Goal: Transaction & Acquisition: Purchase product/service

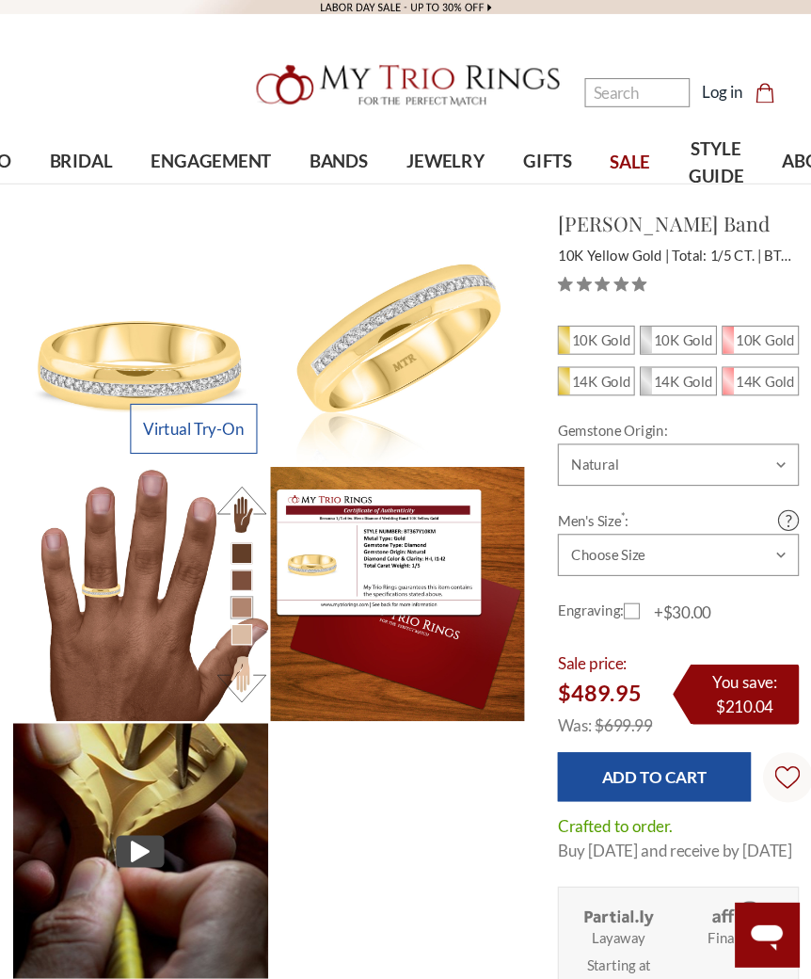
scroll to position [6, 0]
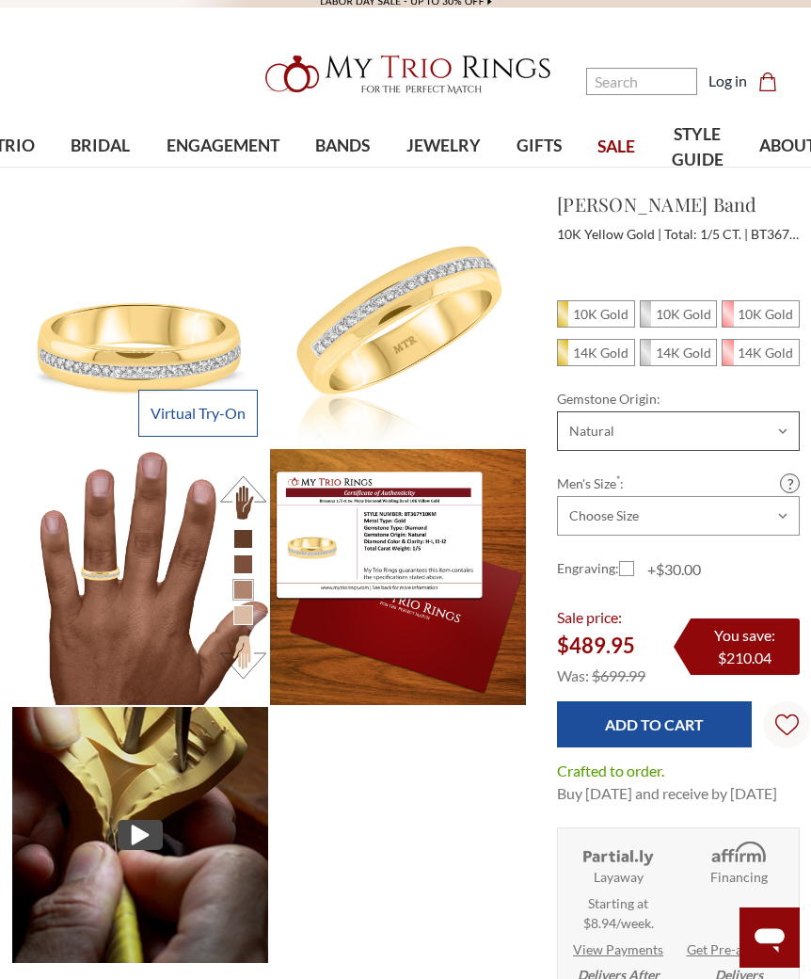
click at [699, 436] on select "Choose Options Natural Lab Grown" at bounding box center [678, 431] width 243 height 40
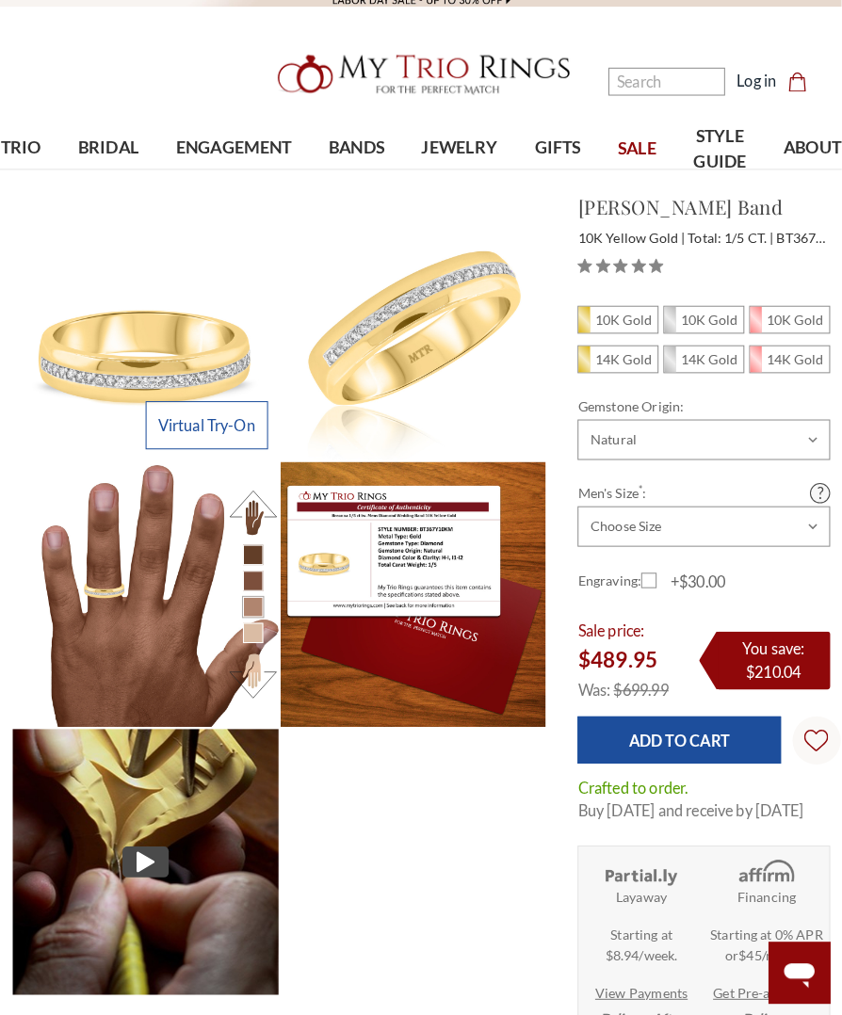
scroll to position [9, 0]
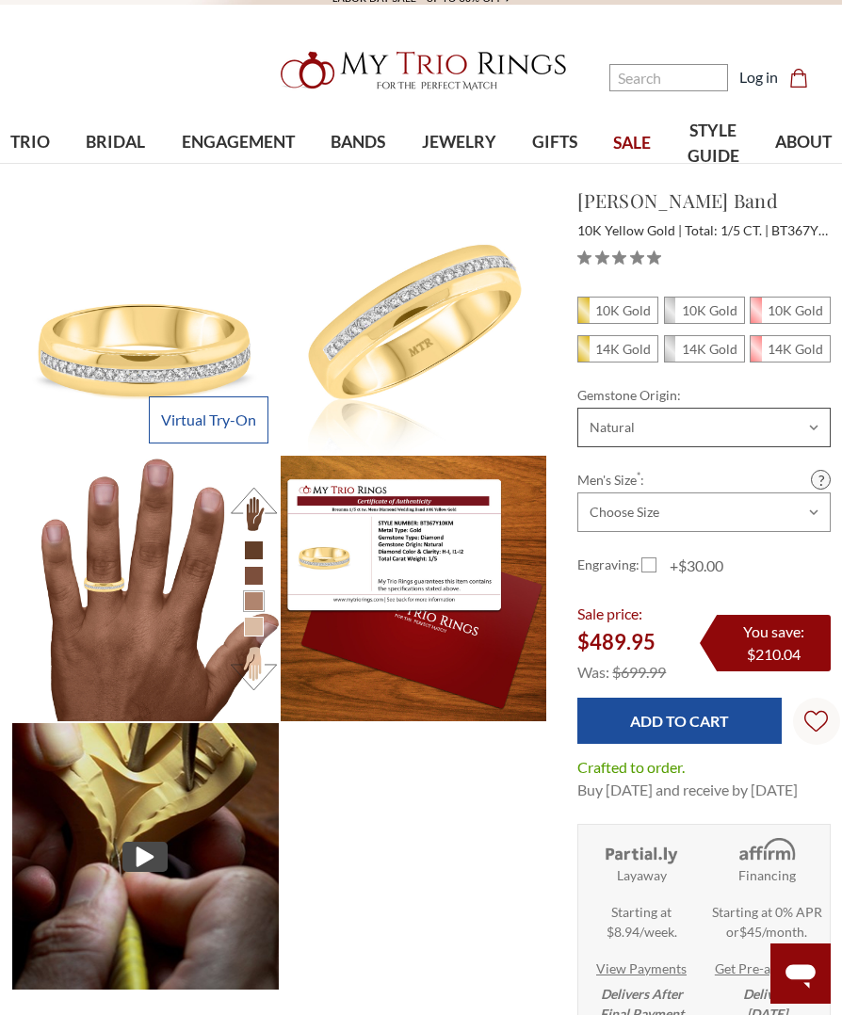
click at [778, 447] on select "Choose Options Natural Lab Grown" at bounding box center [703, 428] width 253 height 40
click at [722, 511] on select "Choose Size 6.00 6.25 6.50 6.75 7.00 7.25 7.50 7.75 8.00 8.25 8.50 8.75 9.00 9.…" at bounding box center [703, 512] width 253 height 40
select select "21664264"
click at [712, 729] on input "Add to Cart" at bounding box center [678, 721] width 203 height 46
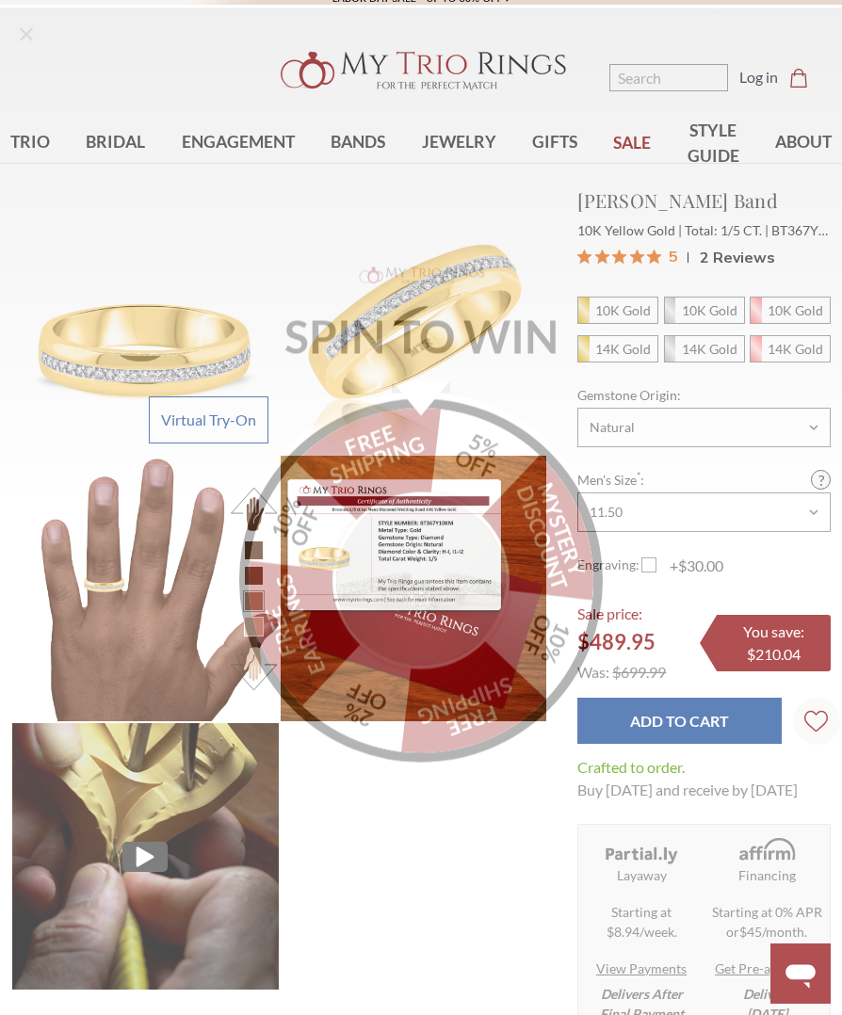
click at [34, 19] on icon "Close popup" at bounding box center [26, 26] width 23 height 23
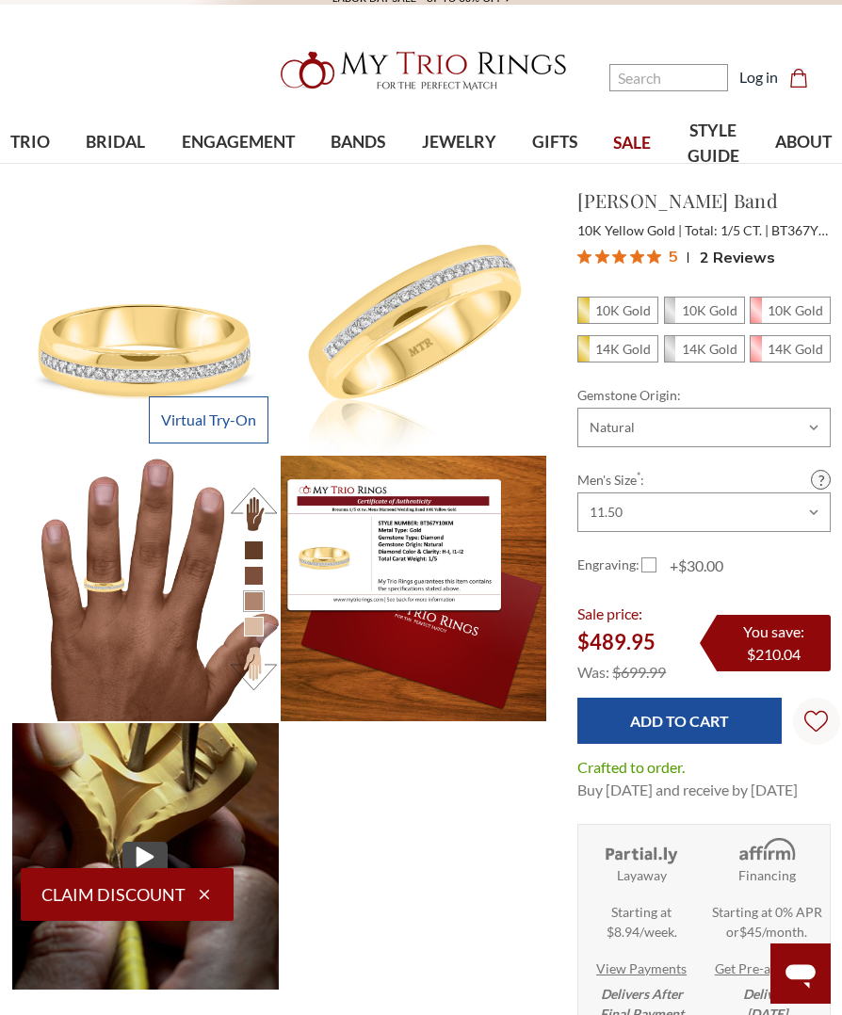
click at [617, 310] on em "10K Gold" at bounding box center [623, 310] width 56 height 16
click at [585, 315] on input "10K Gold" at bounding box center [585, 315] width 1 height 1
radio input "true"
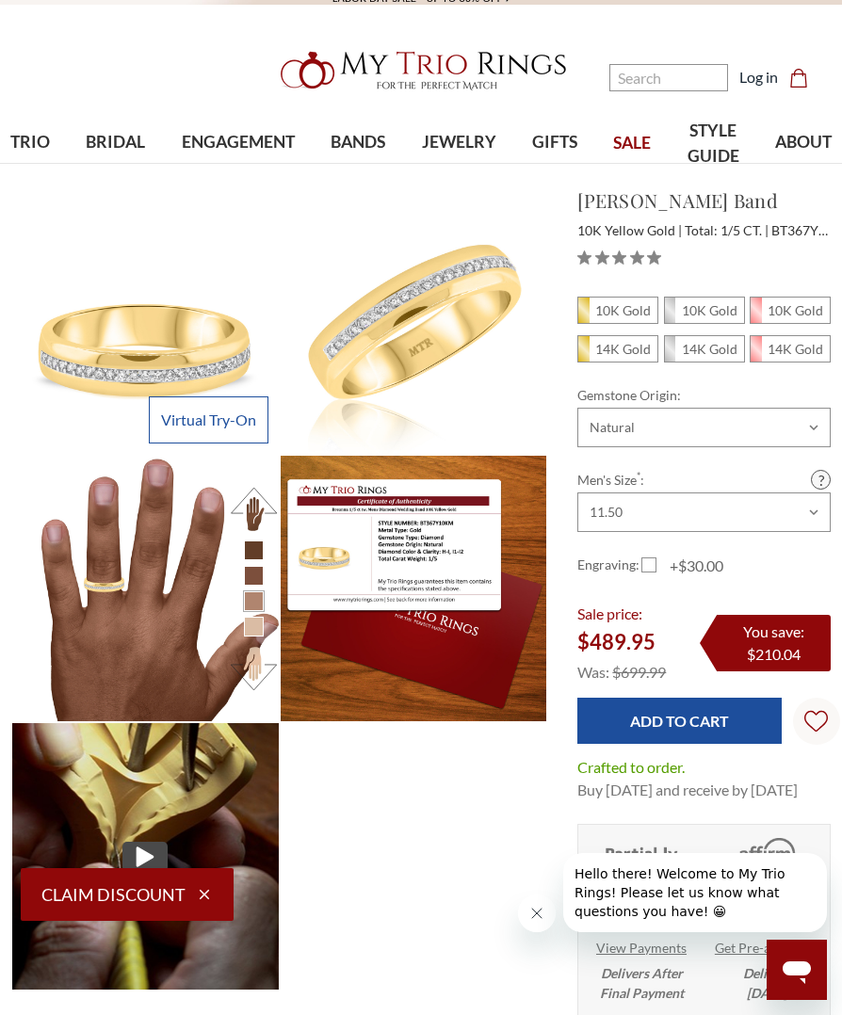
scroll to position [560, 819]
click at [682, 735] on input "Add to Cart" at bounding box center [678, 721] width 203 height 46
click at [618, 322] on span "10K Gold" at bounding box center [617, 309] width 79 height 25
click at [585, 316] on input "10K Gold" at bounding box center [585, 315] width 1 height 1
radio input "true"
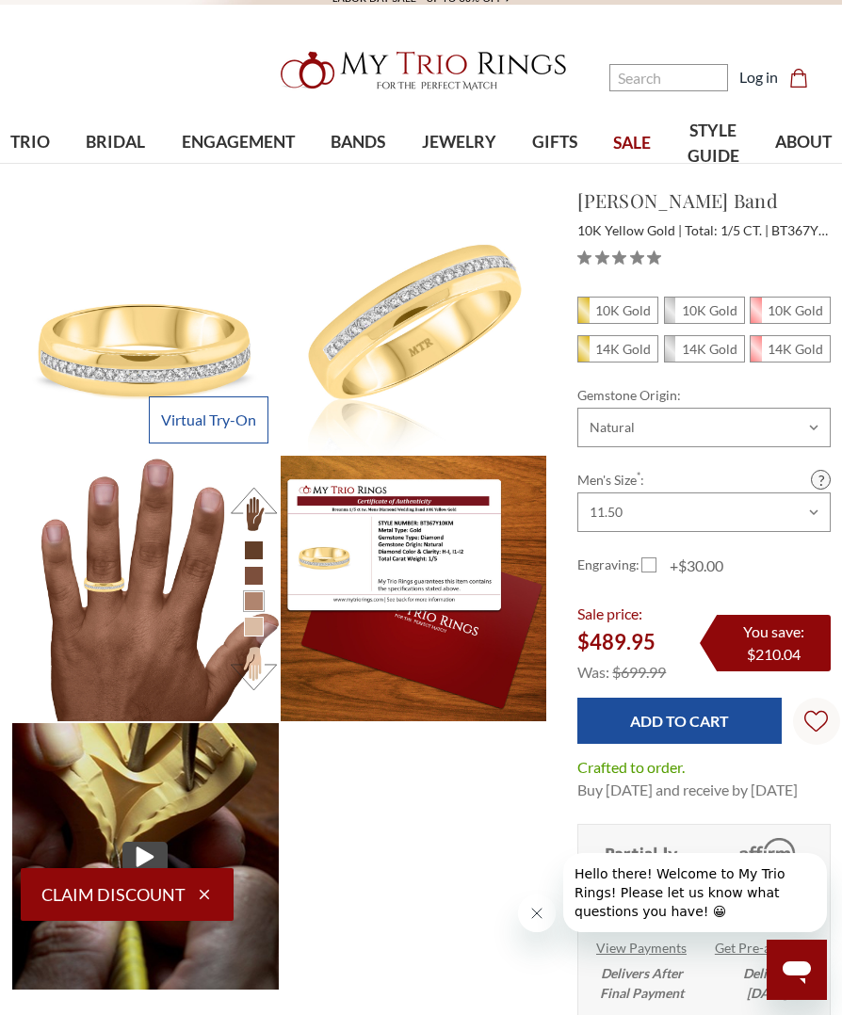
scroll to position [560, 819]
click at [623, 345] on em "14K Gold" at bounding box center [623, 349] width 56 height 16
click at [585, 354] on input "14K Gold" at bounding box center [585, 354] width 1 height 1
radio input "true"
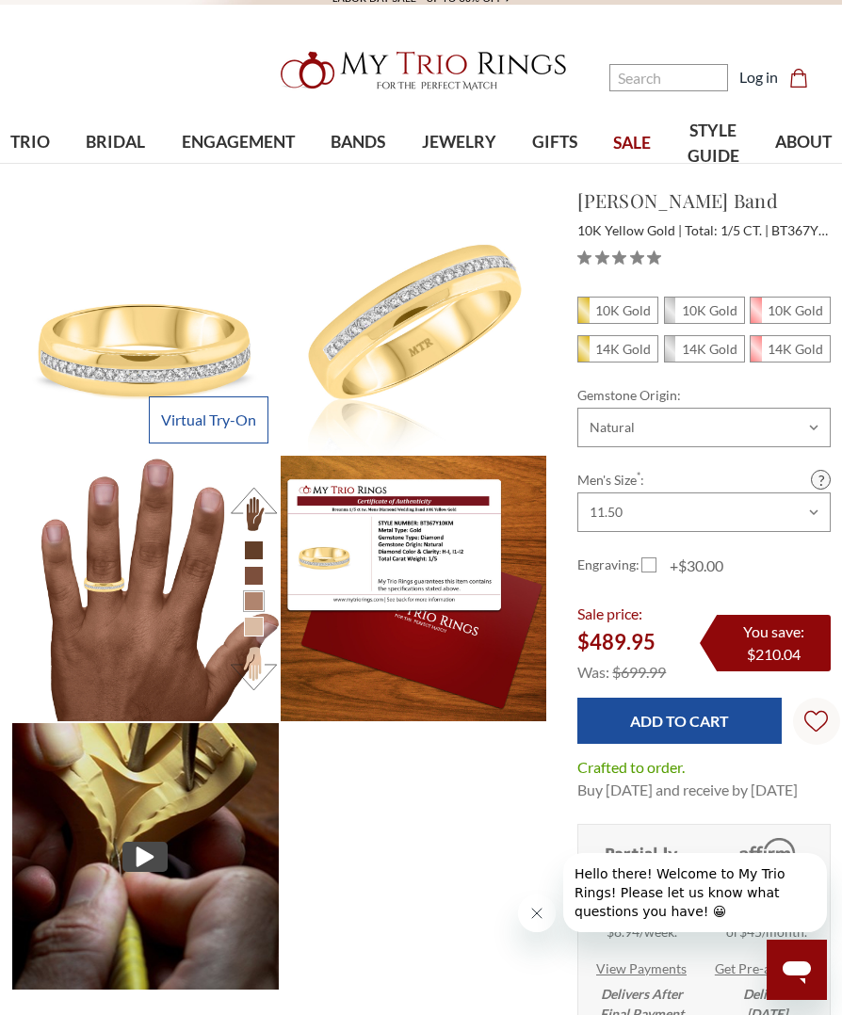
scroll to position [560, 819]
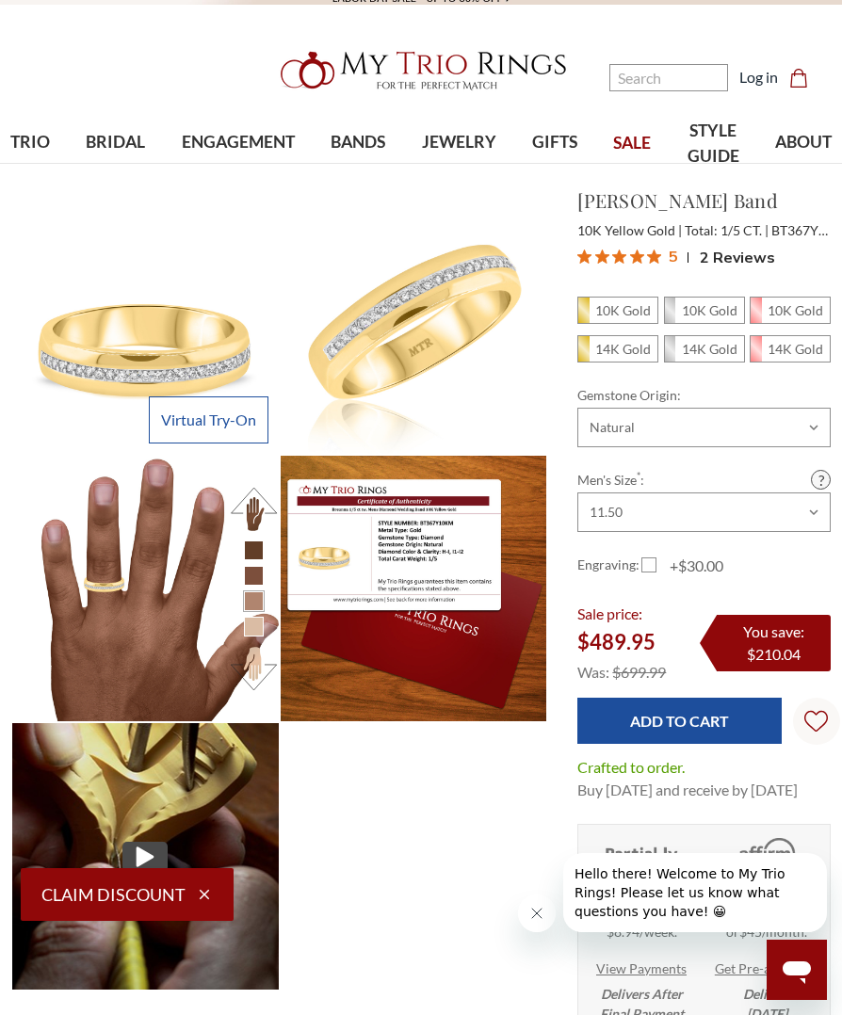
click at [691, 726] on input "Add to Cart" at bounding box center [678, 721] width 203 height 46
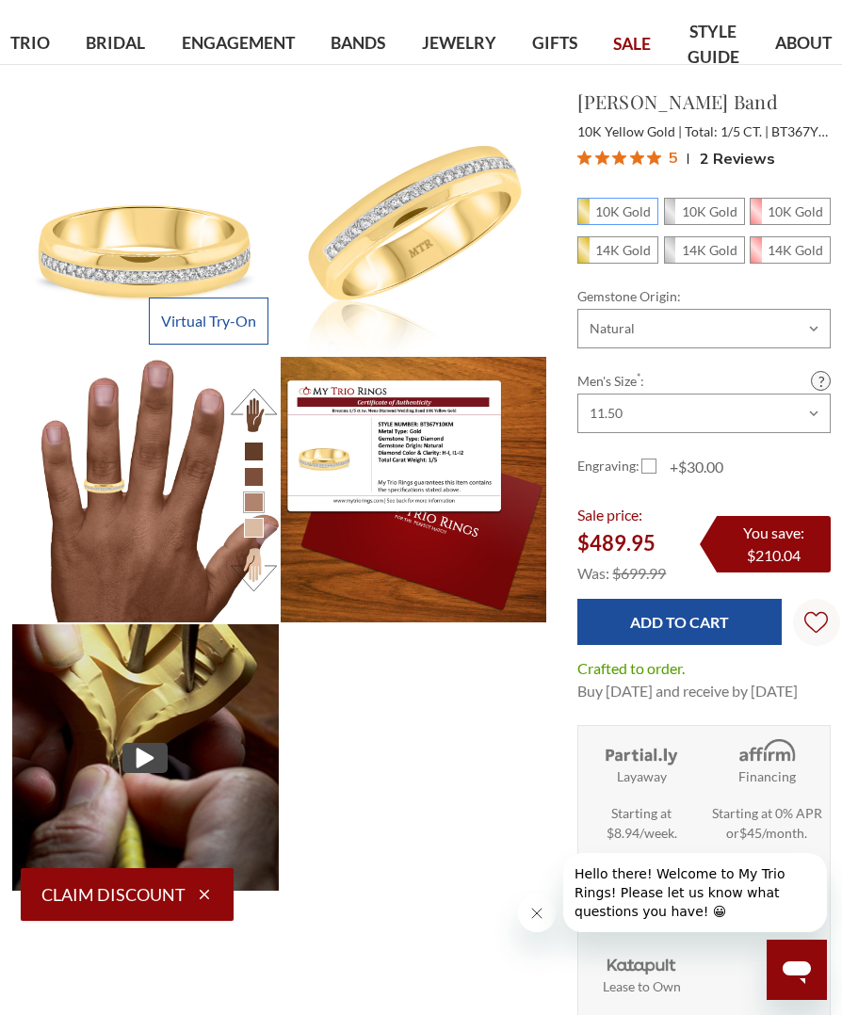
scroll to position [0, 0]
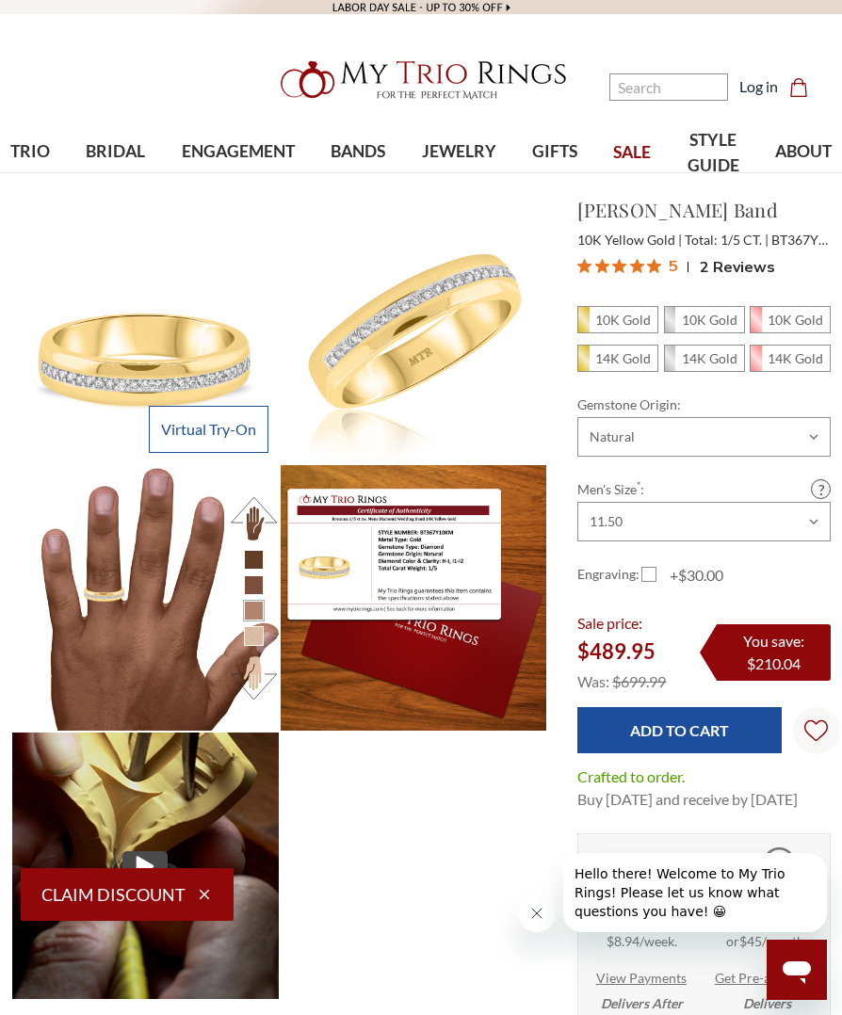
click at [613, 326] on em "10K Gold" at bounding box center [623, 320] width 56 height 16
click at [585, 326] on input "10K Gold" at bounding box center [585, 325] width 1 height 1
radio input "true"
click at [539, 907] on icon "Close message from company" at bounding box center [536, 913] width 15 height 15
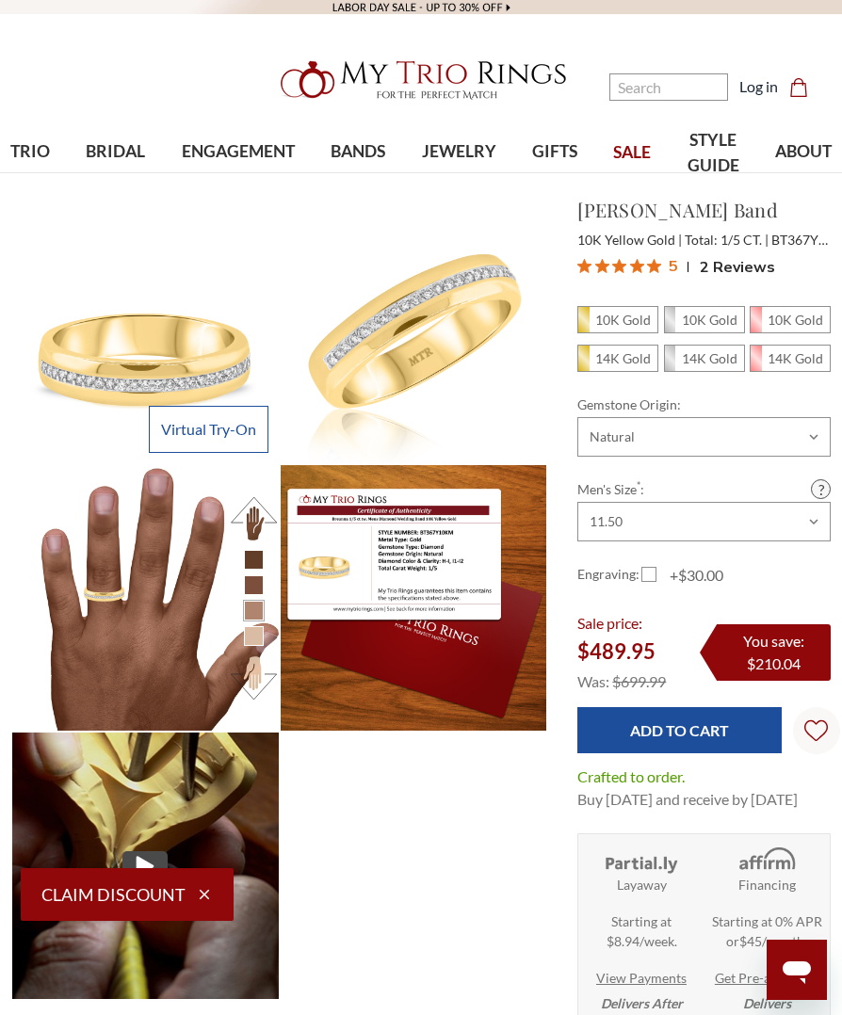
click at [698, 730] on input "Add to Cart" at bounding box center [678, 730] width 203 height 46
click at [623, 332] on span "10K Gold" at bounding box center [617, 319] width 79 height 25
click at [585, 326] on input "10K Gold" at bounding box center [585, 325] width 1 height 1
radio input "true"
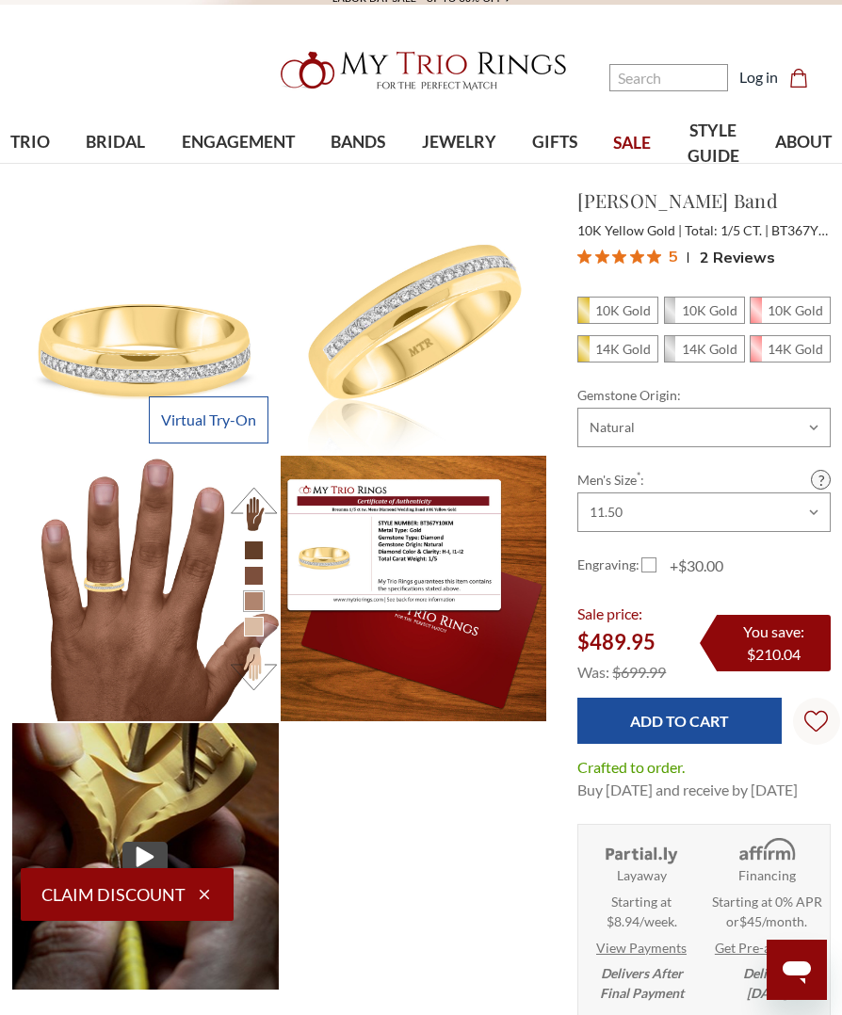
scroll to position [560, 819]
click at [753, 87] on link "Log in" at bounding box center [758, 77] width 39 height 23
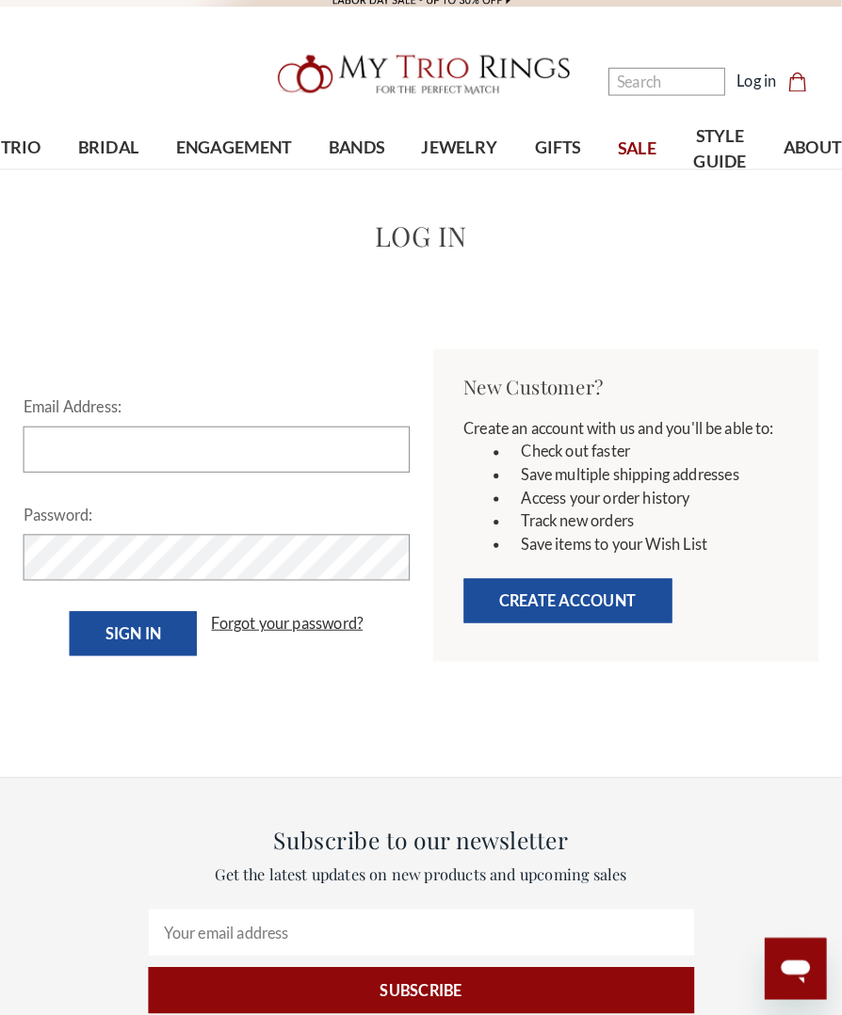
scroll to position [9, 0]
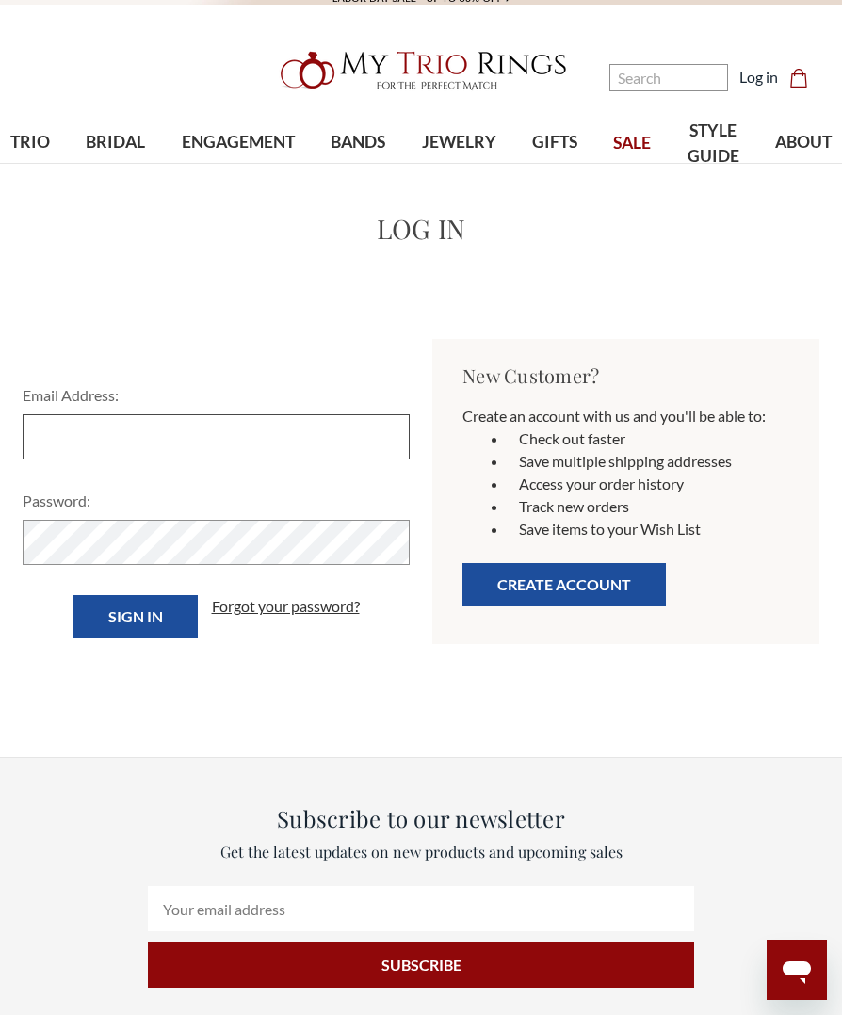
click at [295, 453] on input "Email Address:" at bounding box center [216, 436] width 387 height 45
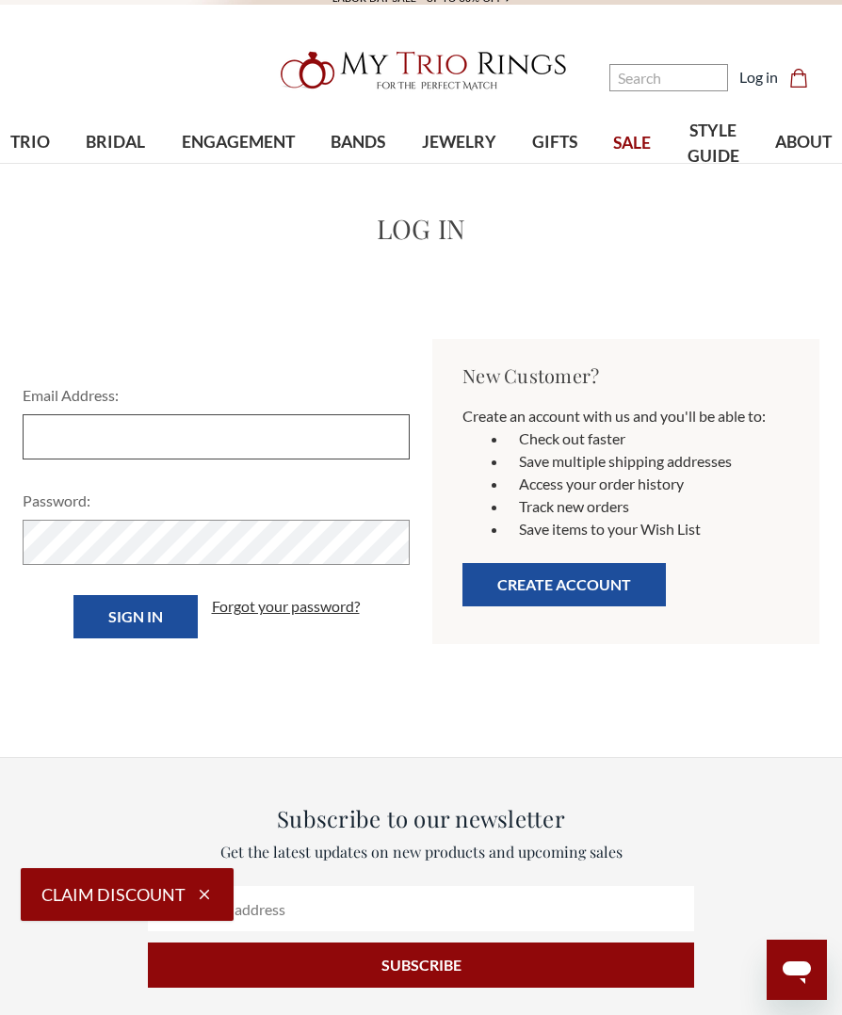
scroll to position [0, 0]
type input "[EMAIL_ADDRESS][DOMAIN_NAME]"
click at [137, 617] on input "Sign in" at bounding box center [135, 616] width 124 height 43
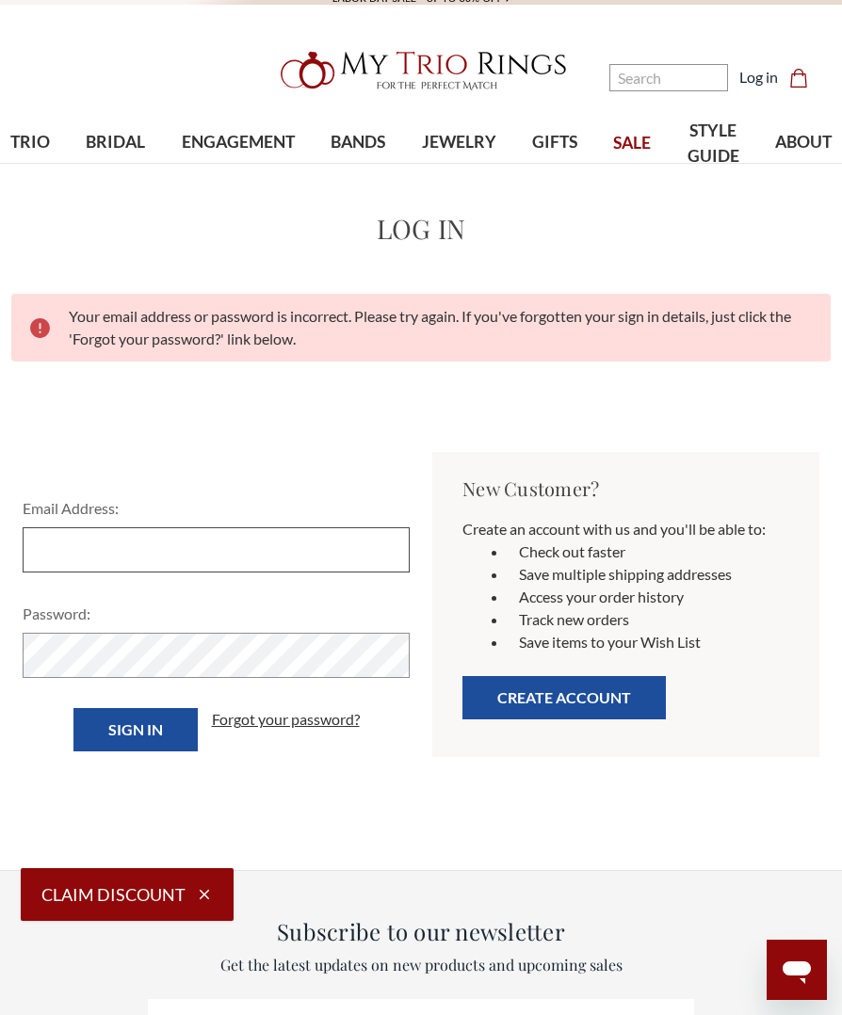
click at [329, 554] on input "Email Address:" at bounding box center [216, 549] width 387 height 45
type input "sadeboudoin@gmail.com"
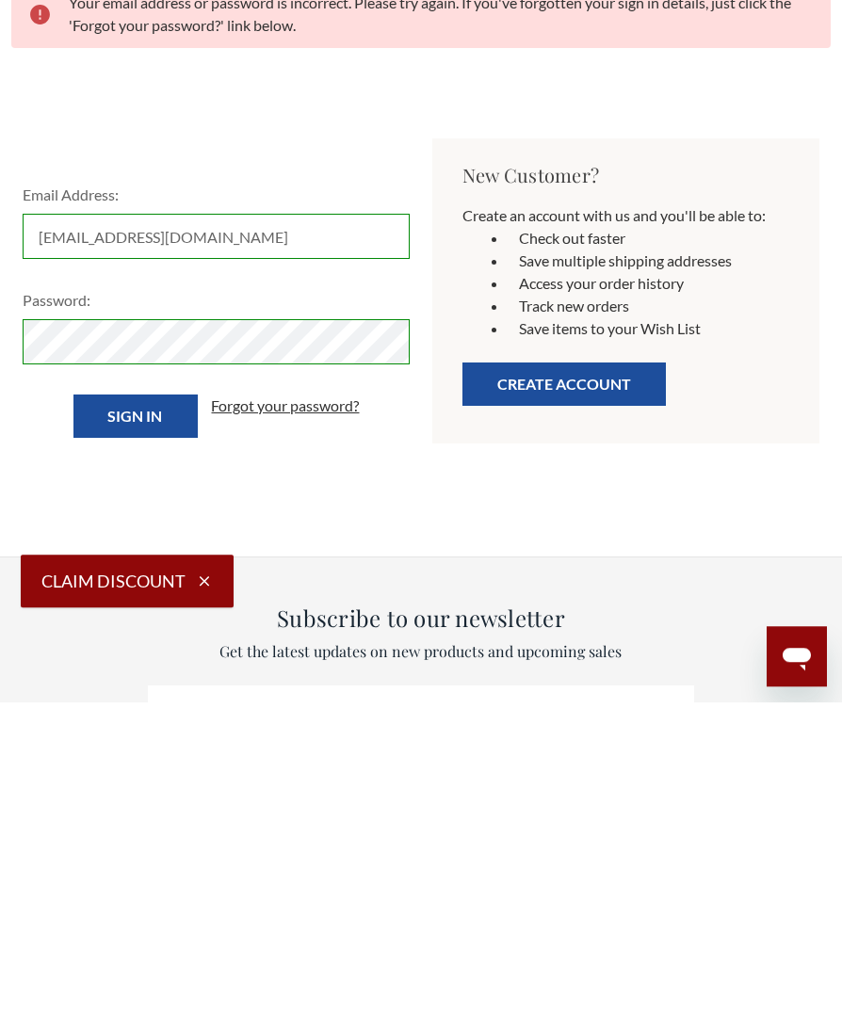
click at [156, 708] on input "Sign in" at bounding box center [135, 729] width 124 height 43
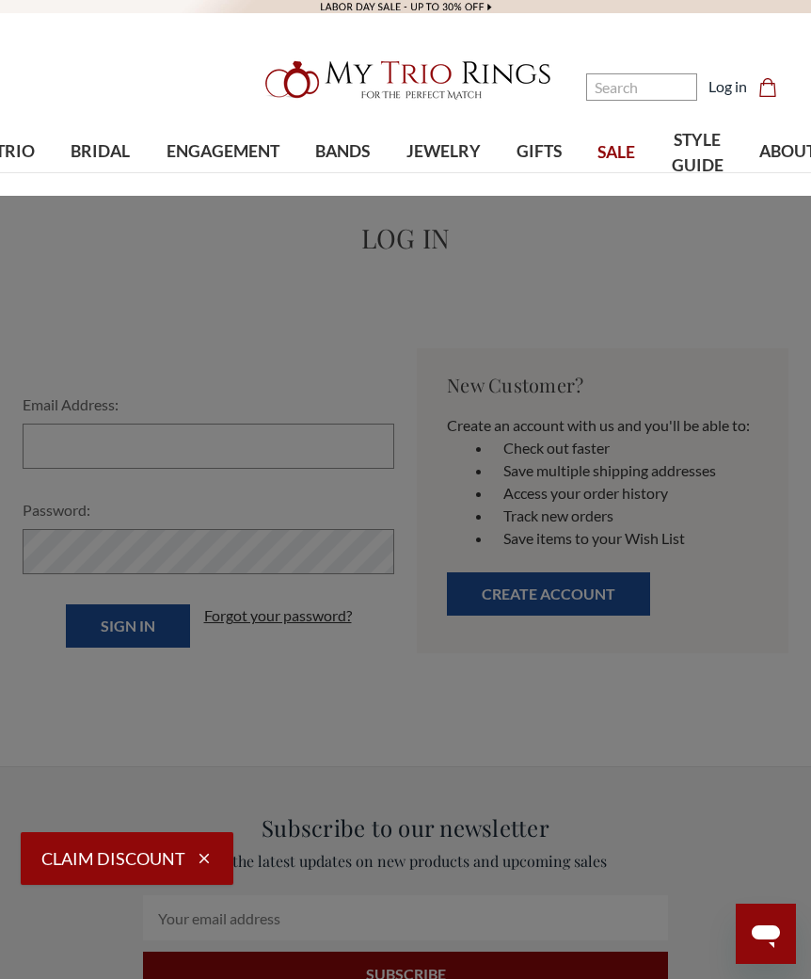
click at [338, 168] on link "BANDS" at bounding box center [342, 151] width 90 height 61
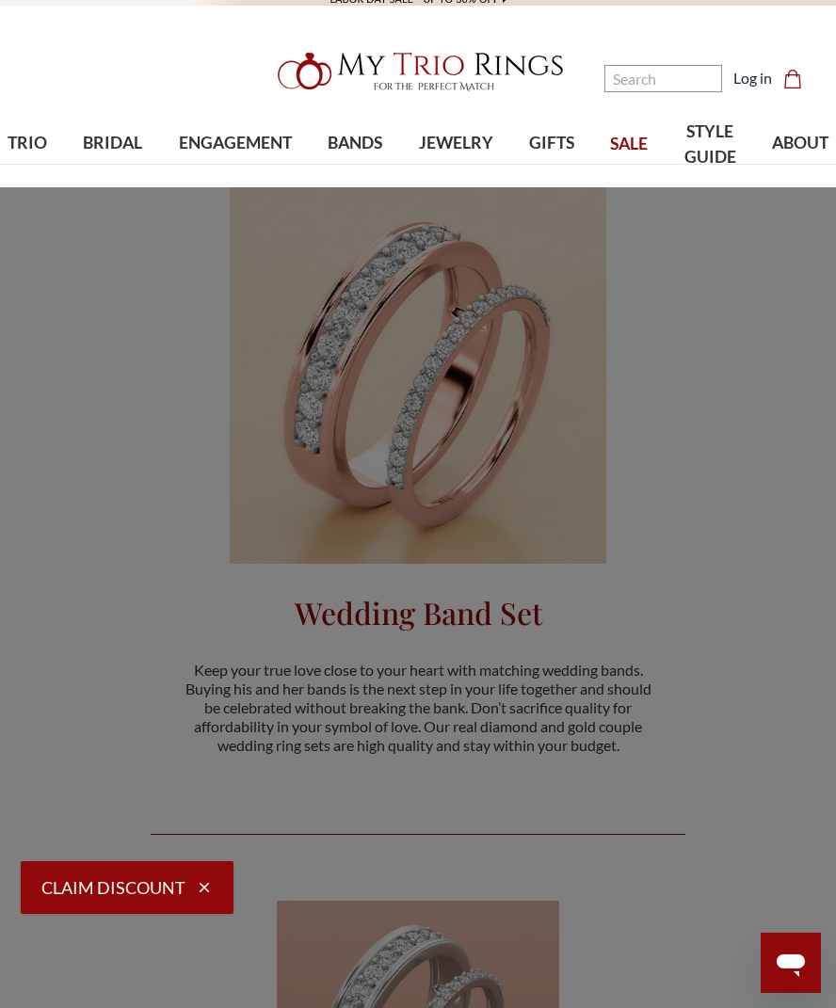
click at [361, 150] on span "BANDS" at bounding box center [355, 143] width 55 height 24
click at [368, 495] on span "Men's Band SALE" at bounding box center [398, 492] width 229 height 23
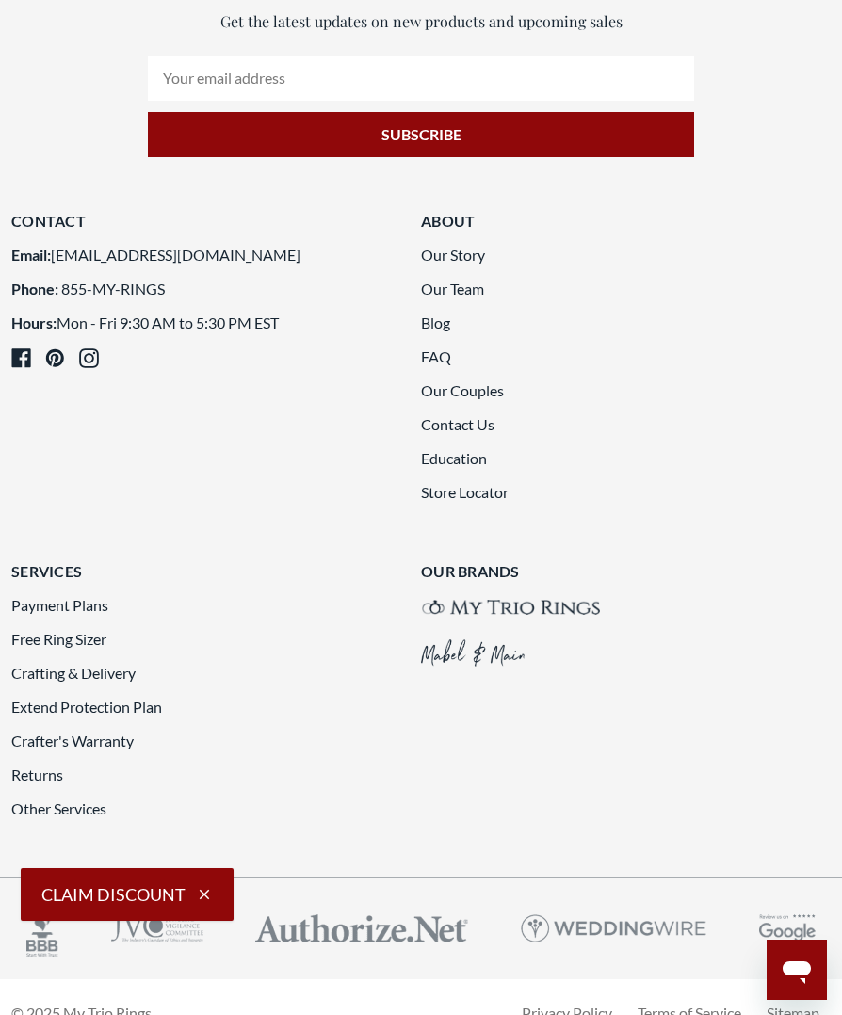
scroll to position [3482, 0]
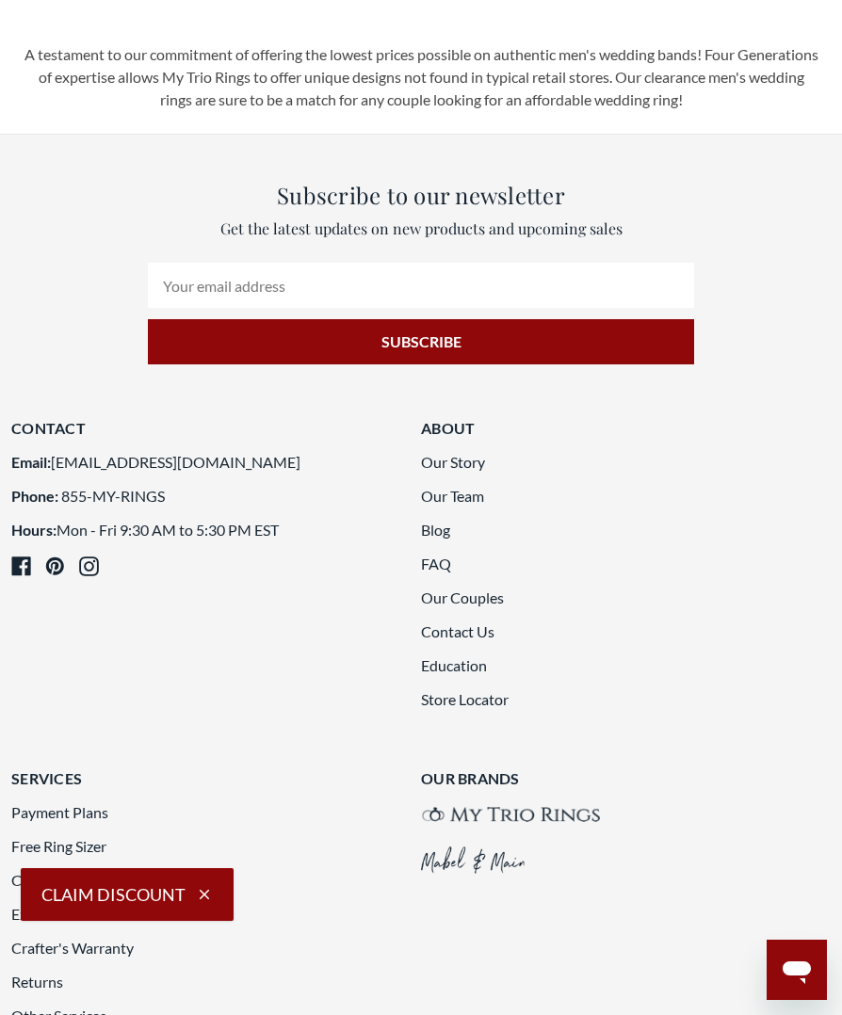
scroll to position [3387, 0]
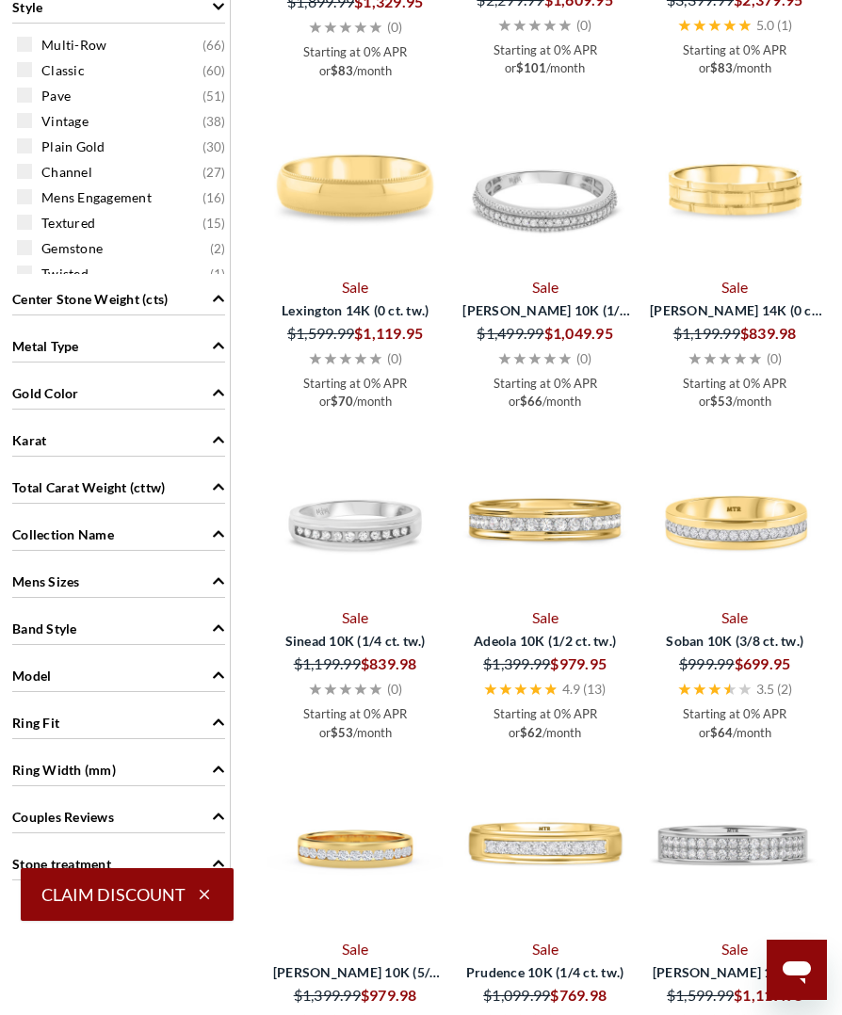
scroll to position [1529, 0]
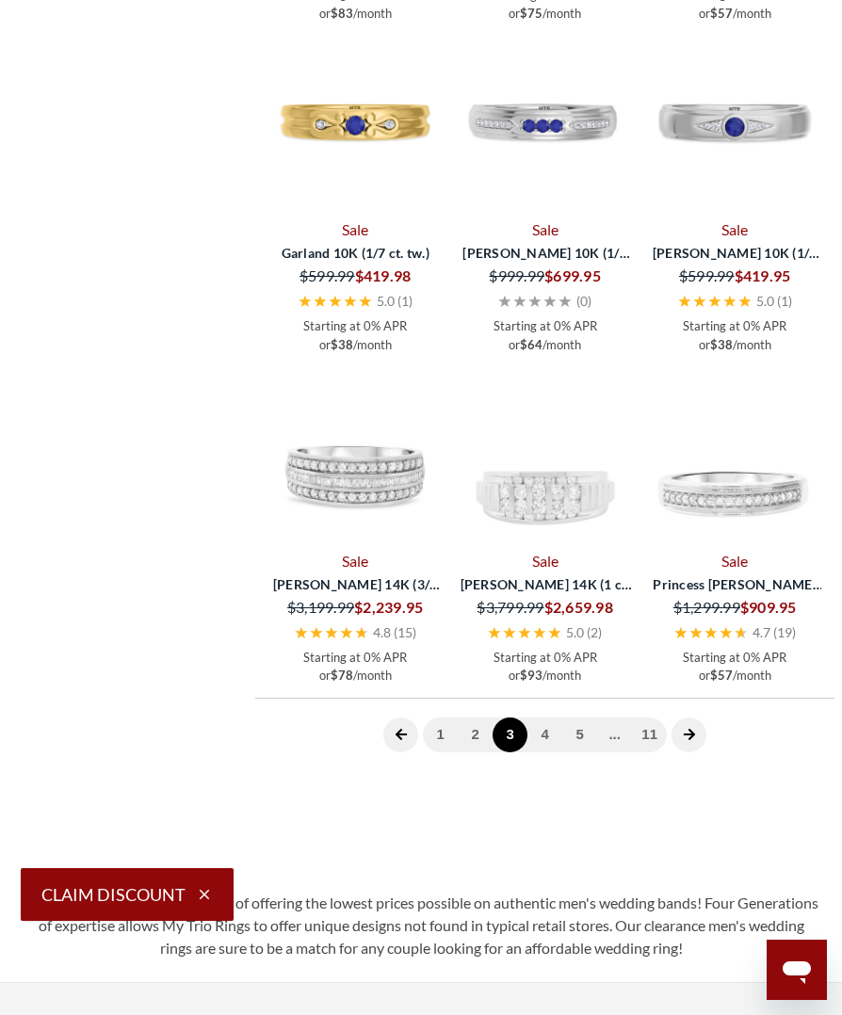
click at [687, 730] on icon "next page" at bounding box center [688, 734] width 13 height 13
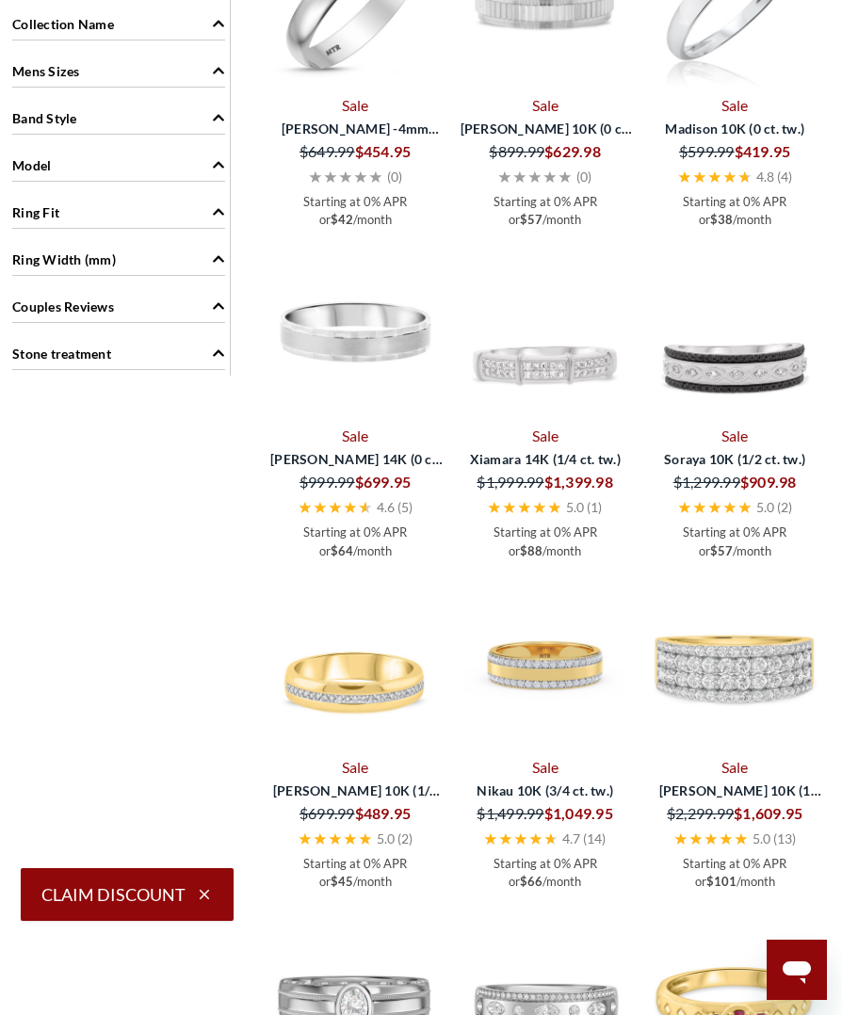
scroll to position [2032, 0]
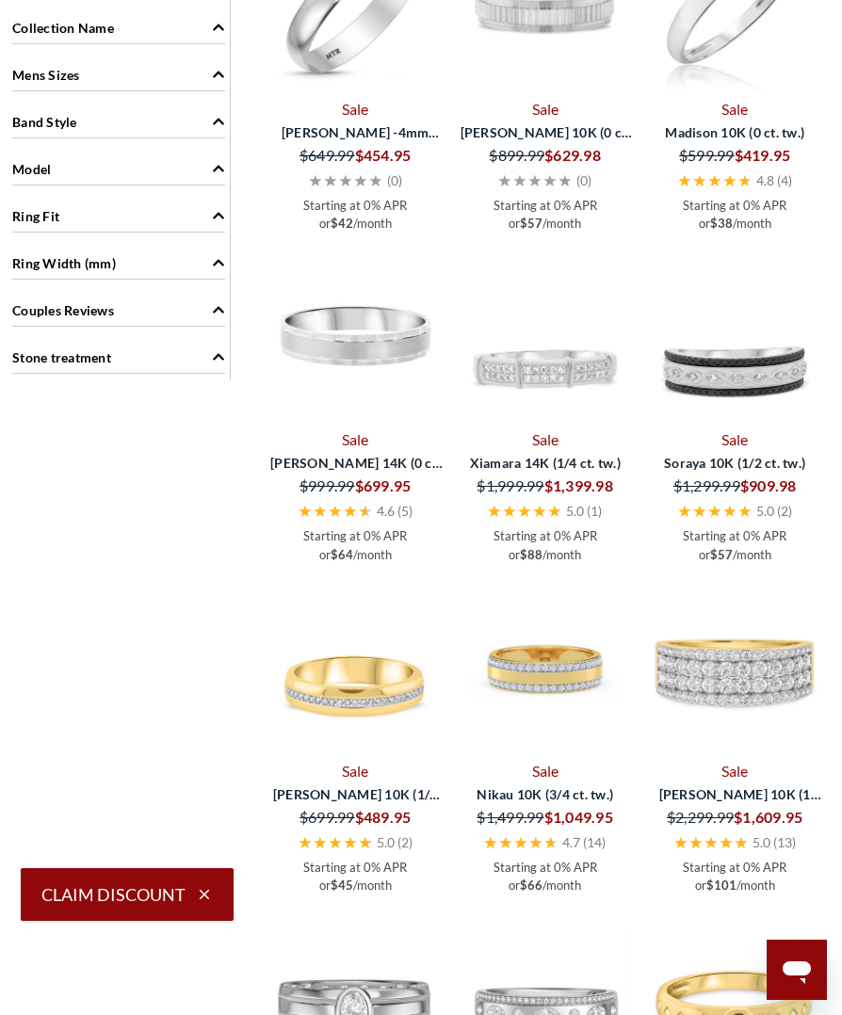
click at [369, 708] on img at bounding box center [354, 666] width 175 height 175
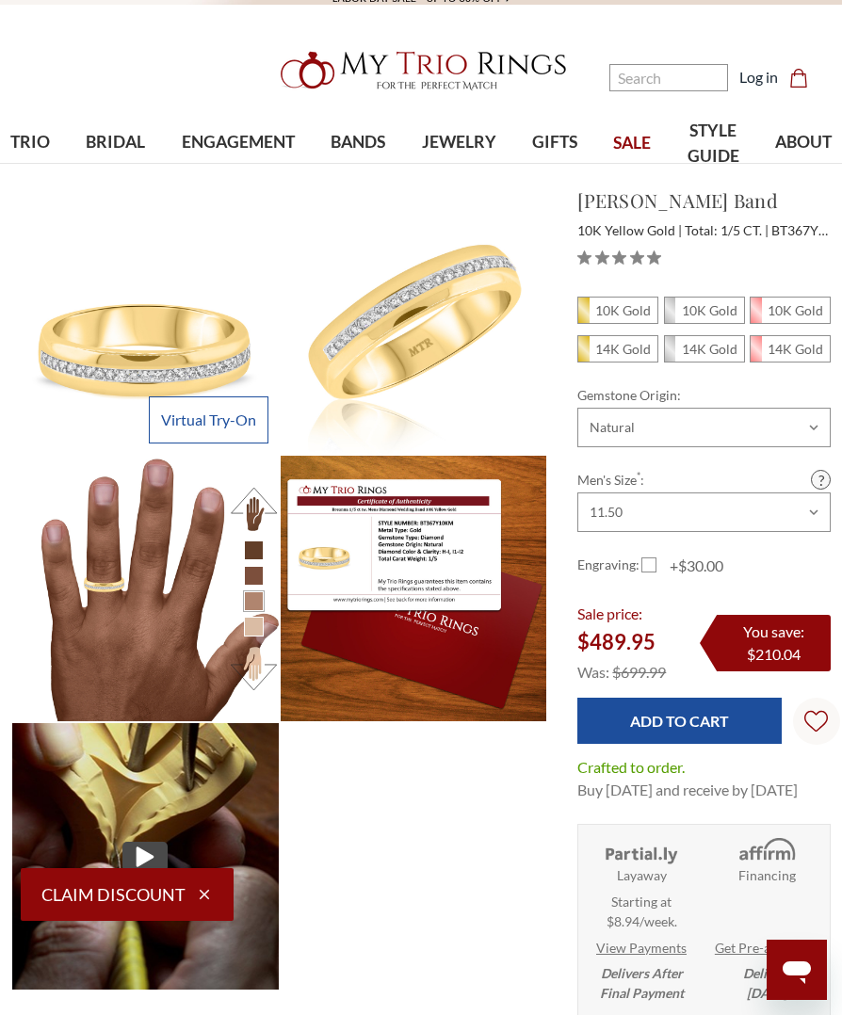
scroll to position [560, 819]
click at [726, 738] on input "Add to Cart" at bounding box center [678, 721] width 203 height 46
click at [621, 323] on span "10K Gold" at bounding box center [617, 309] width 79 height 25
click at [585, 316] on input "10K Gold" at bounding box center [585, 315] width 1 height 1
radio input "true"
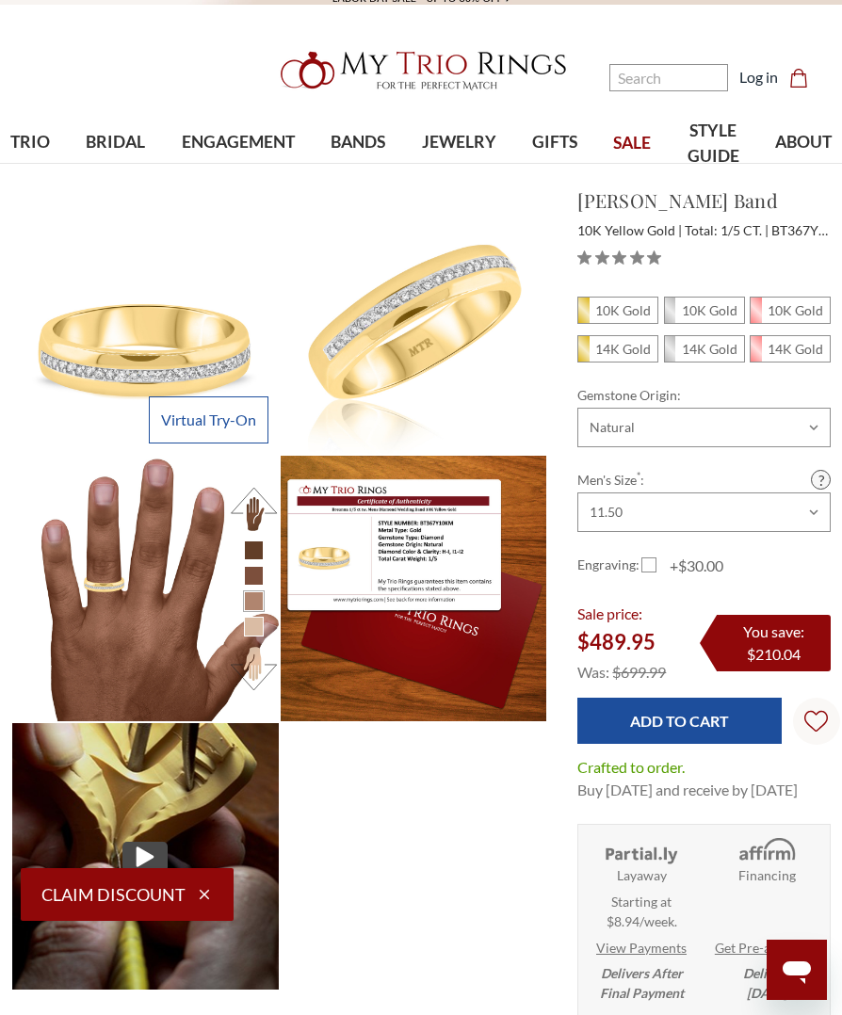
scroll to position [560, 819]
click at [808, 966] on icon "Open messaging window" at bounding box center [796, 972] width 28 height 23
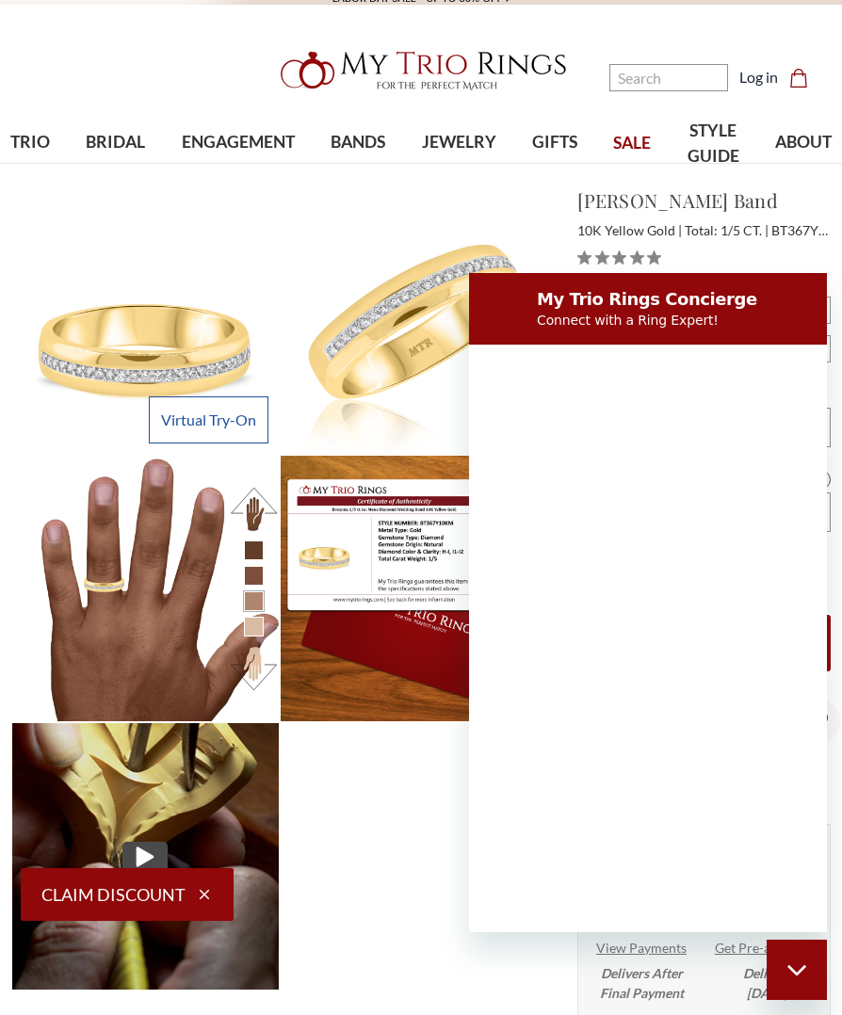
scroll to position [0, 0]
type textarea "x"
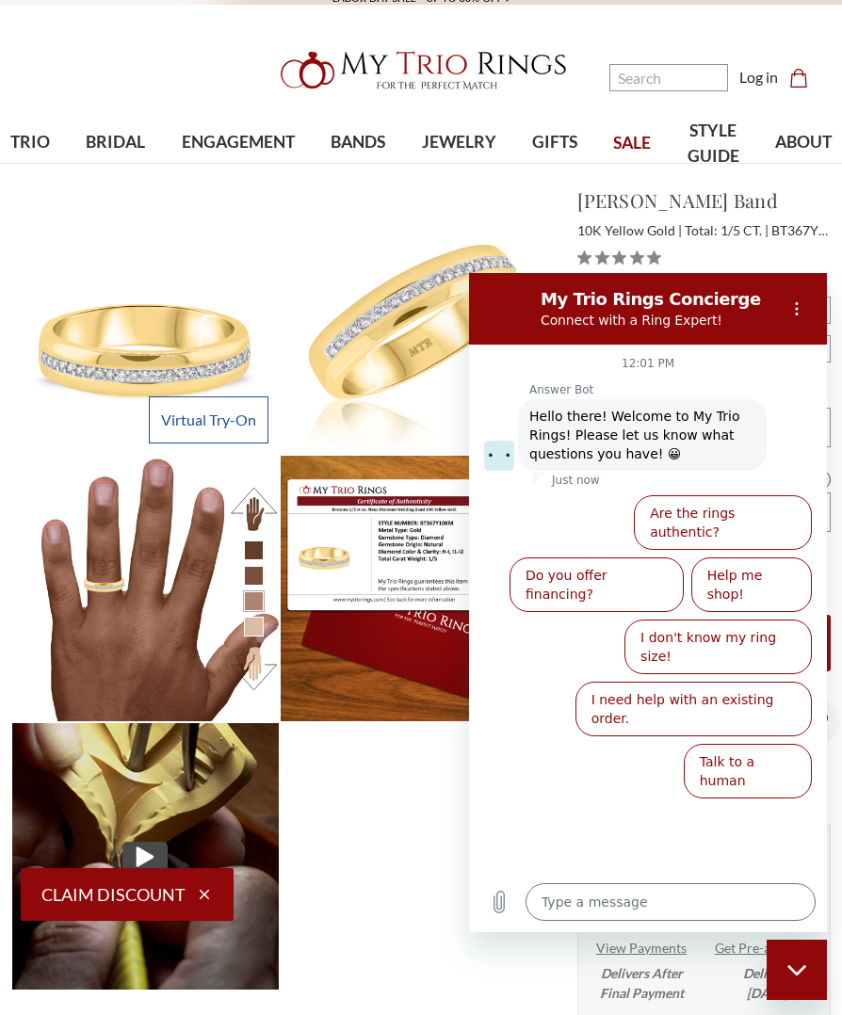
click at [655, 903] on textarea at bounding box center [670, 902] width 290 height 38
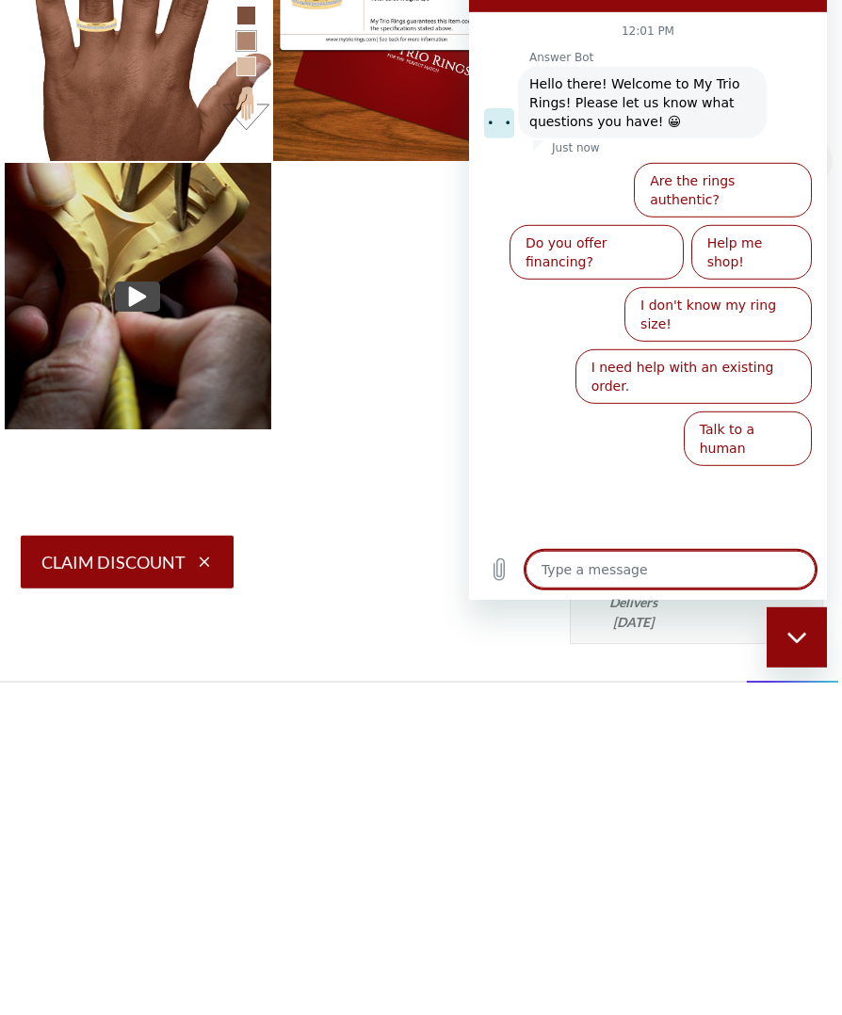
type textarea "I"
type textarea "x"
type textarea "Im"
type textarea "x"
type textarea "I’m"
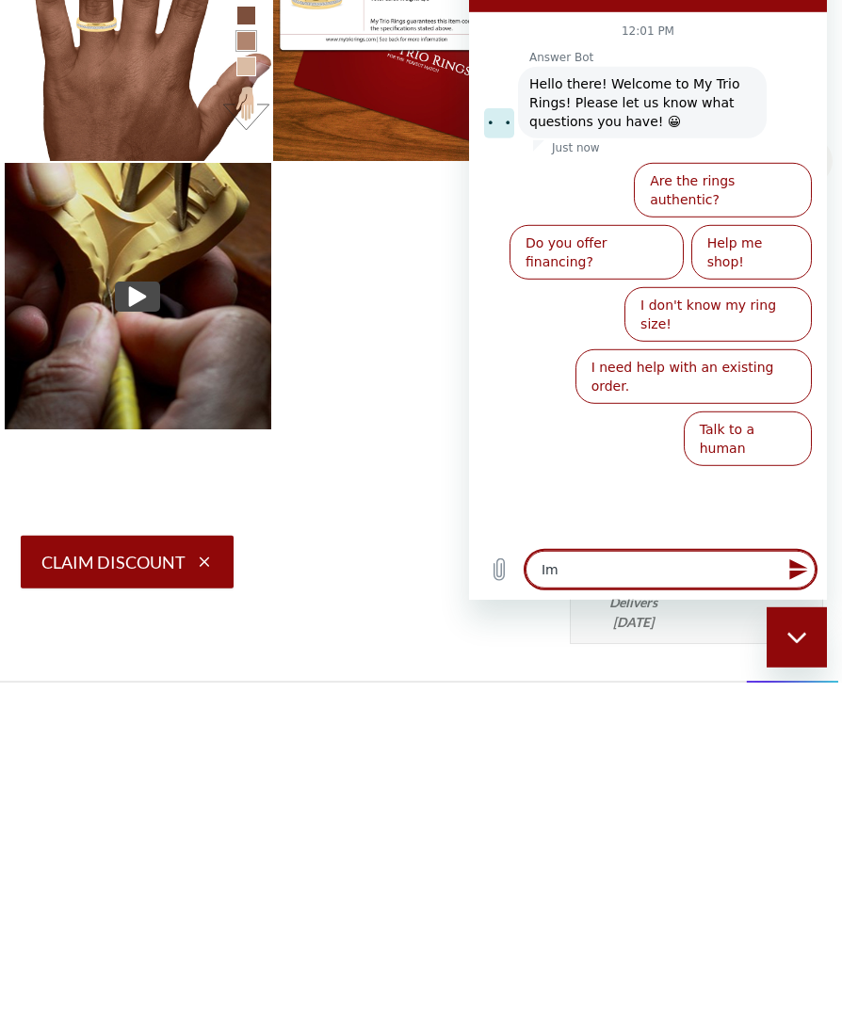
type textarea "x"
type textarea "I’m"
type textarea "x"
type textarea "I’m t"
type textarea "x"
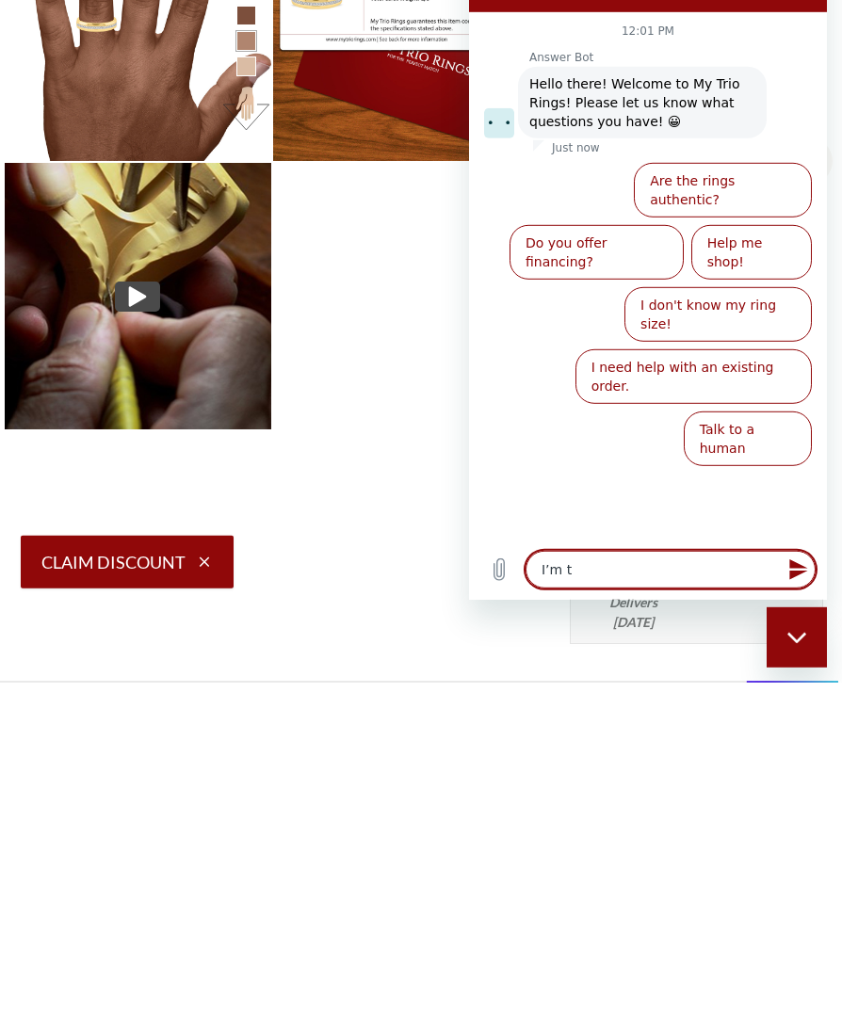
type textarea "I’m tr"
type textarea "x"
type textarea "I’m try"
type textarea "x"
type textarea "I’m tryi"
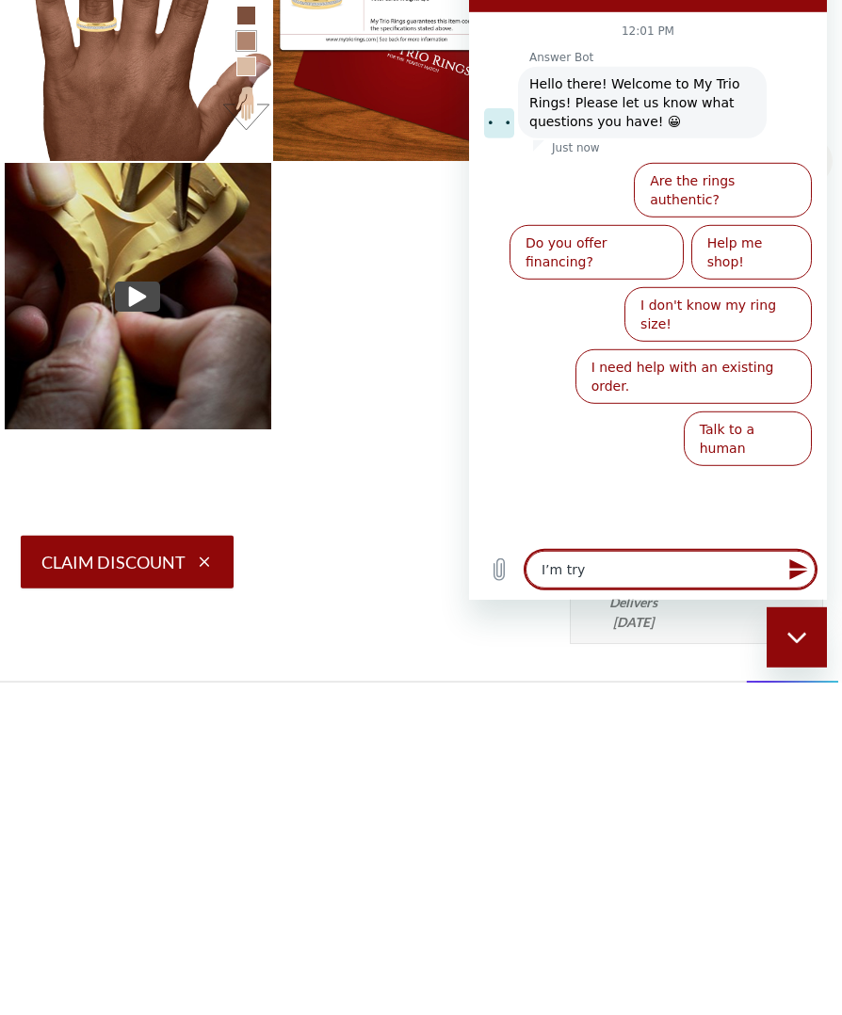
type textarea "x"
type textarea "I’m tryij"
type textarea "x"
type textarea "I’m tryijg"
type textarea "x"
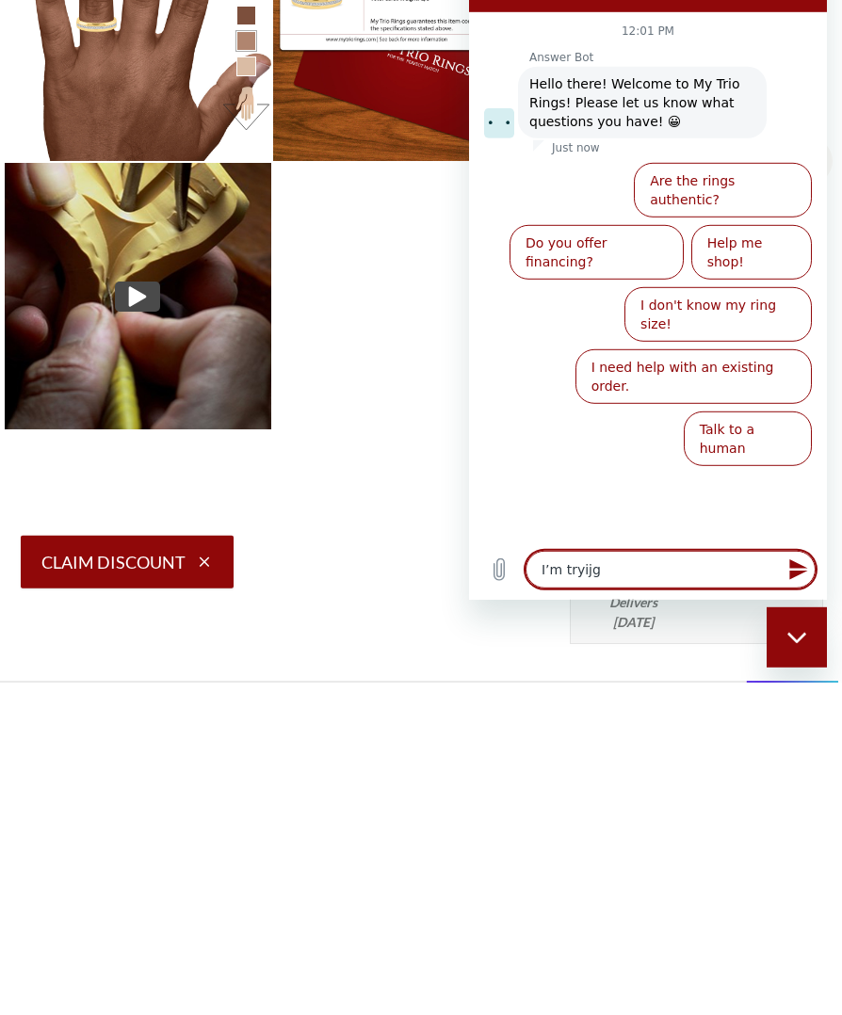
type textarea "I’m trying"
type textarea "x"
type textarea "I’m trying"
type textarea "x"
type textarea "I’m trying t"
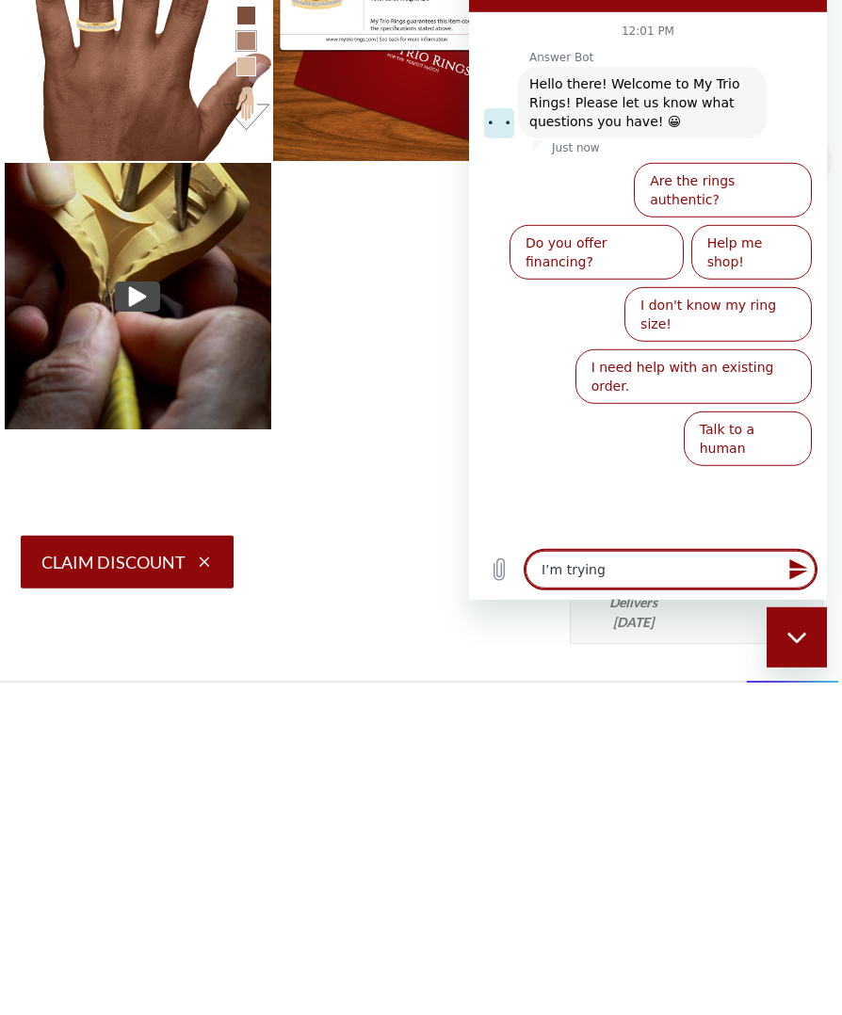
type textarea "x"
type textarea "I’m trying to"
type textarea "x"
type textarea "I’m trying to"
type textarea "x"
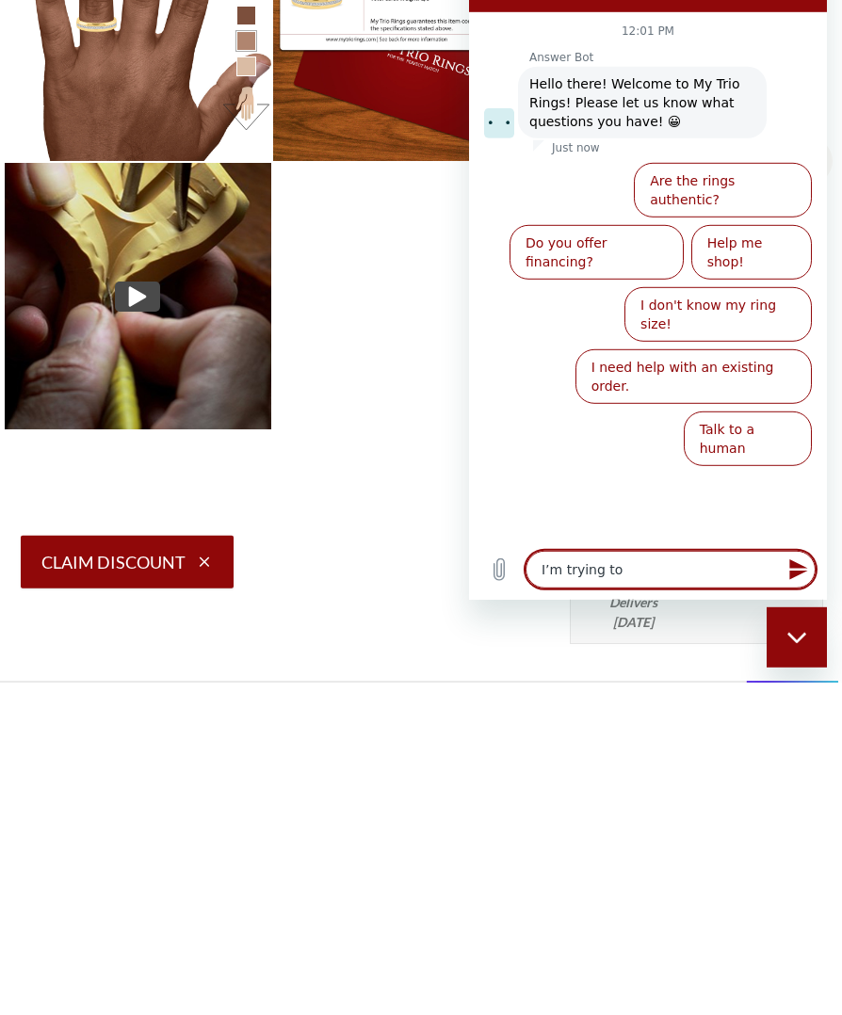
type textarea "I’m trying to p"
type textarea "x"
type textarea "I’m trying to pu"
type textarea "x"
type textarea "I’m trying to pur"
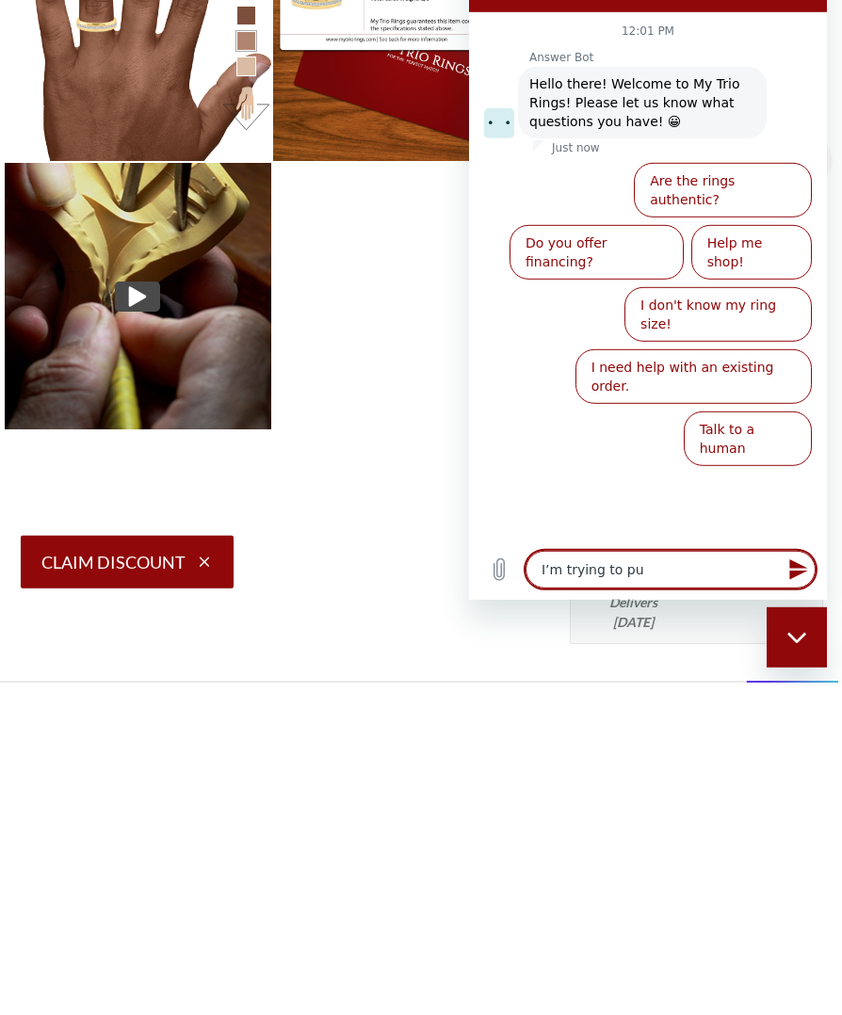
type textarea "x"
type textarea "I’m trying to purc"
type textarea "x"
type textarea "I’m trying to purch"
type textarea "x"
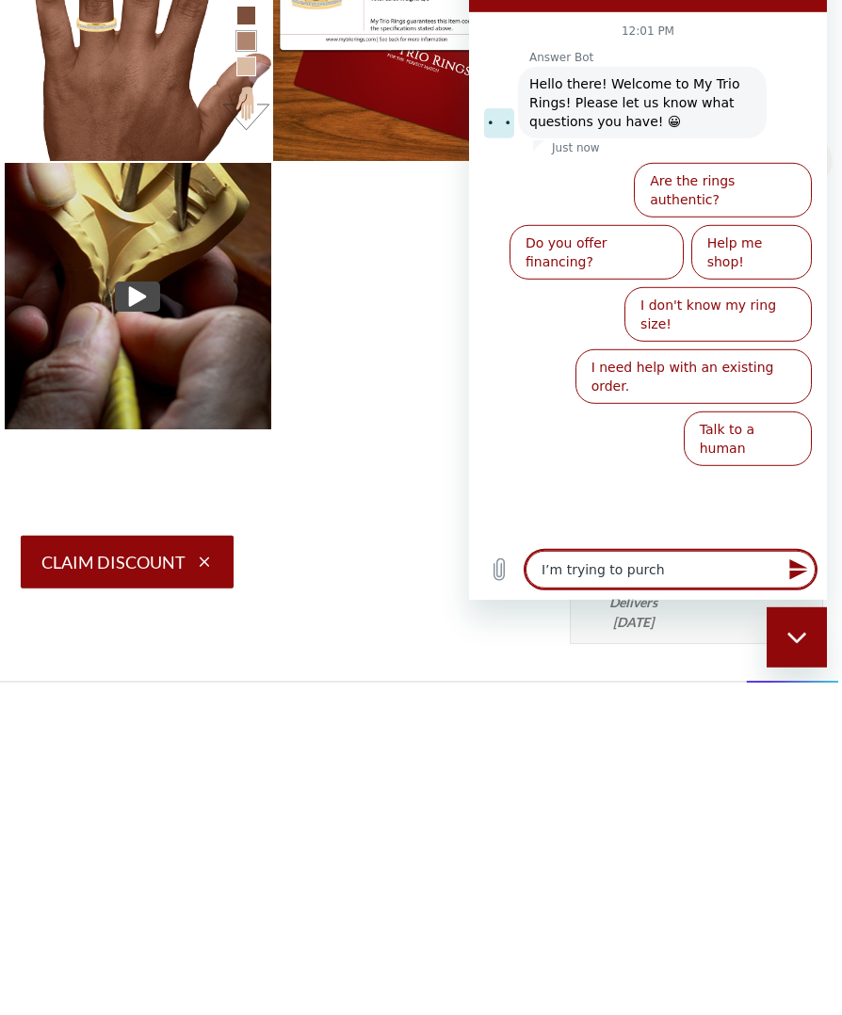
type textarea "I’m trying to purcha"
type textarea "x"
type textarea "I’m trying to purchas"
type textarea "x"
type textarea "I’m trying to purchasd"
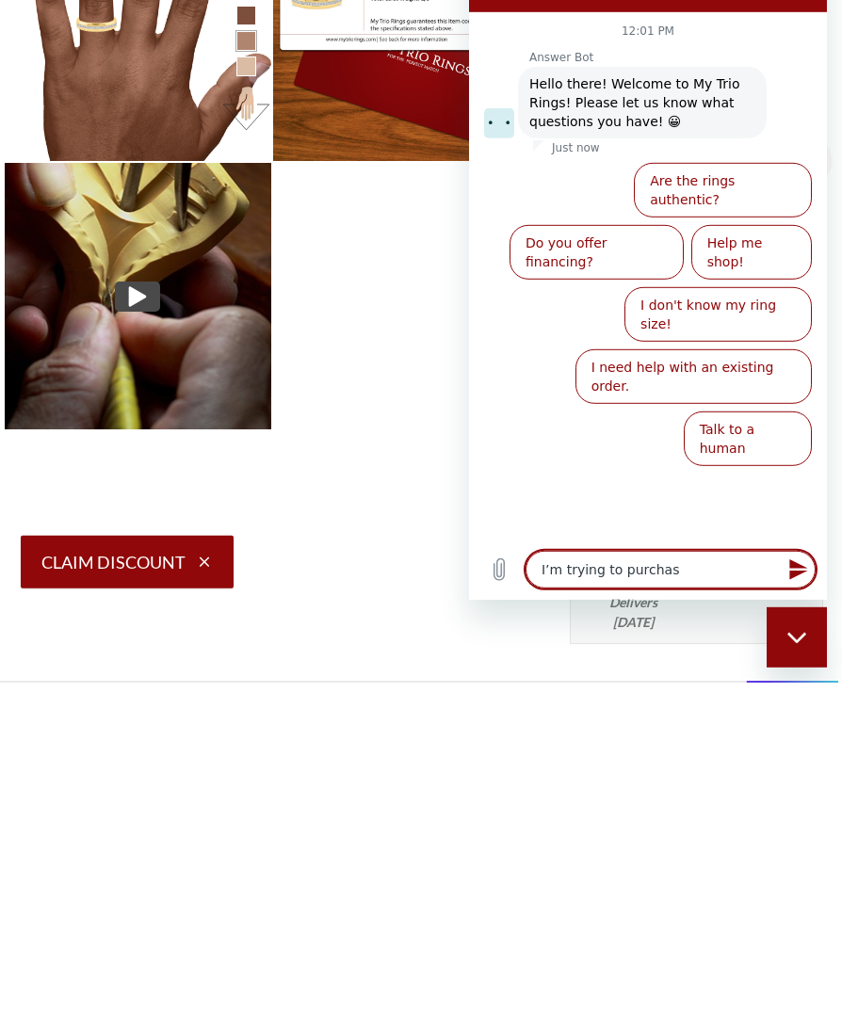
type textarea "x"
type textarea "I’m trying to purchase"
type textarea "x"
type textarea "I’m trying to purchase"
type textarea "x"
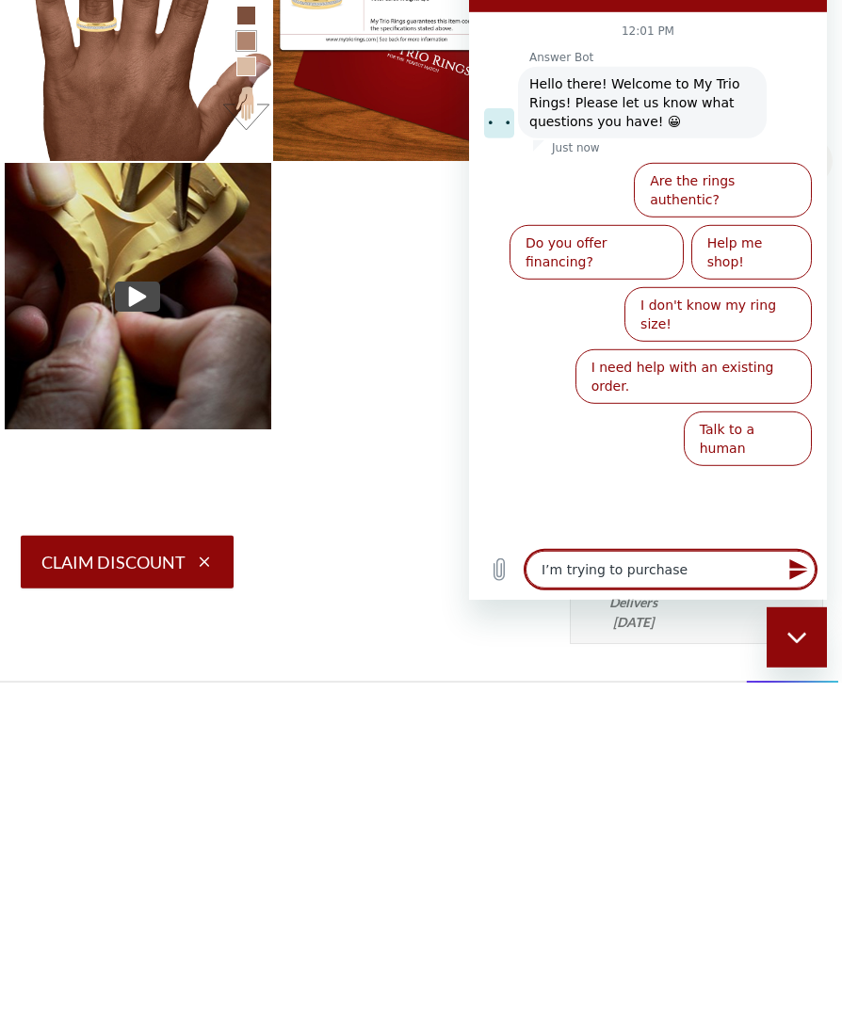
type textarea "I’m trying to purchase a"
type textarea "x"
type textarea "I’m trying to purchase a"
type textarea "x"
type textarea "I’m trying to purchase a r"
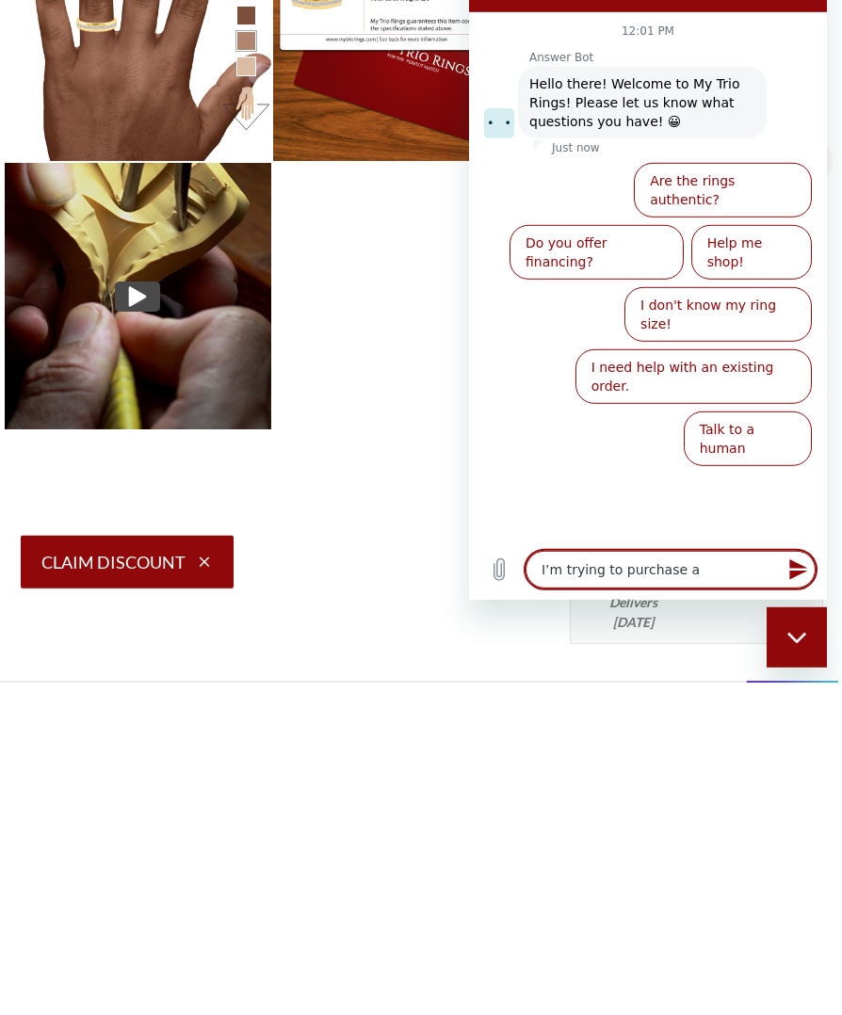
type textarea "x"
type textarea "I’m trying to purchase a ri"
type textarea "x"
type textarea "I’m trying to purchase a rin"
type textarea "x"
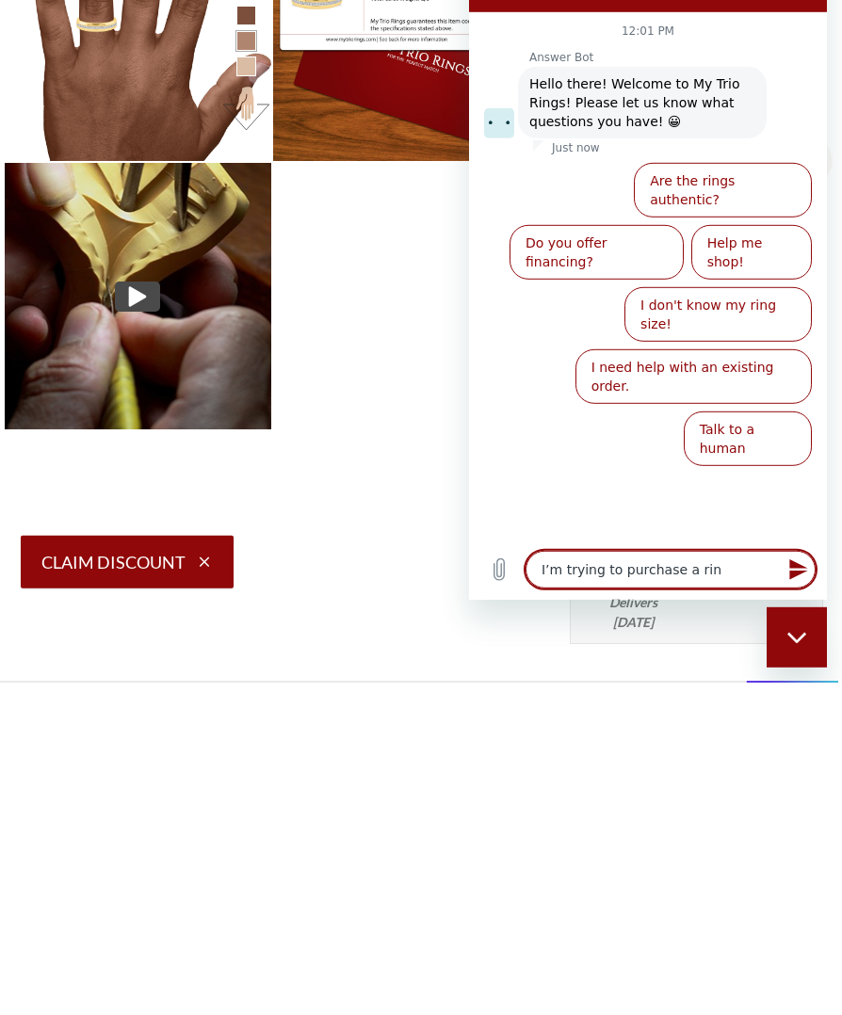
type textarea "I’m trying to purchase a ring"
type textarea "x"
type textarea "I’m trying to purchase a ring"
type textarea "x"
type textarea "I’m trying to purchase a ring b"
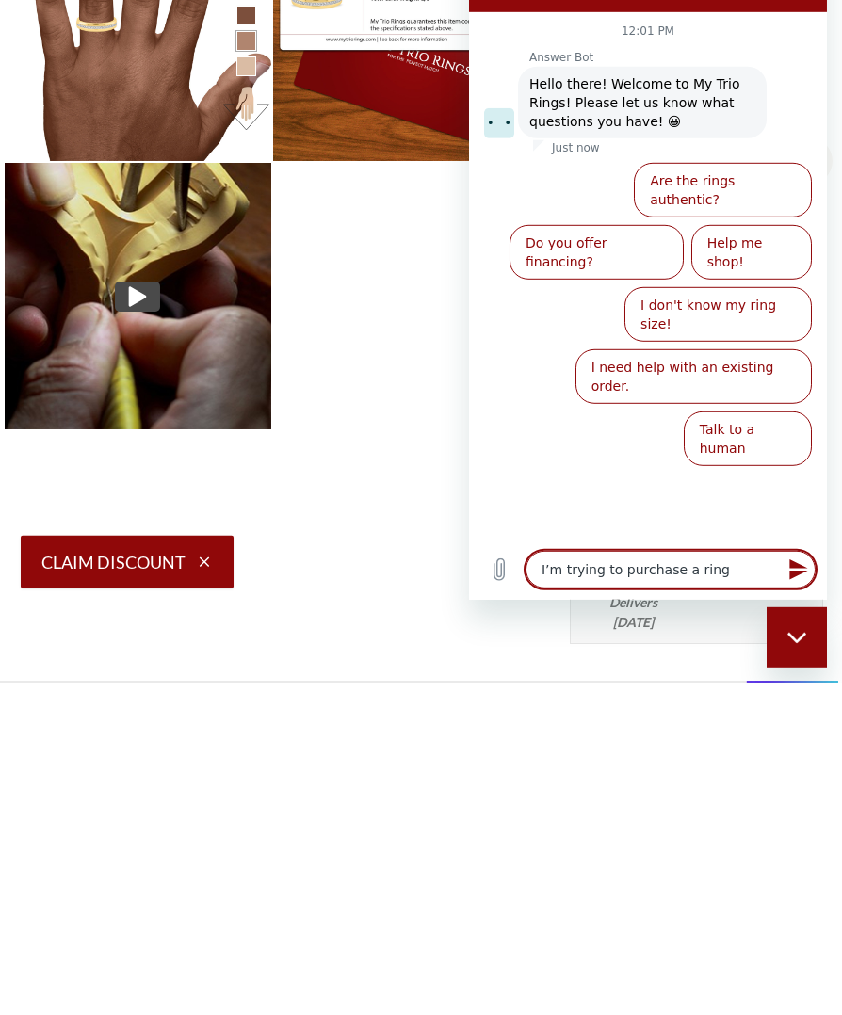
type textarea "x"
type textarea "I’m trying to purchase a ring bu"
type textarea "x"
type textarea "I’m trying to purchase a ring but"
type textarea "x"
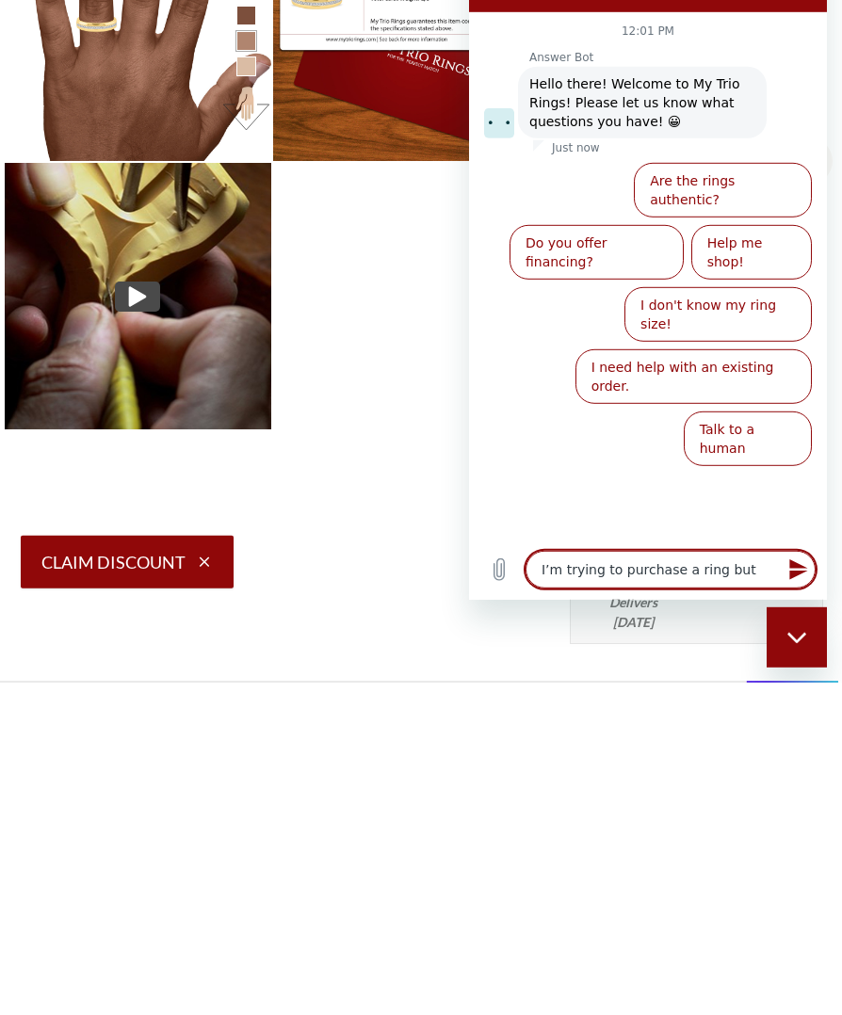
type textarea "I’m trying to purchase a ring but"
type textarea "x"
type textarea "I’m trying to purchase a ring but i"
type textarea "x"
type textarea "I’m trying to purchase a ring but it"
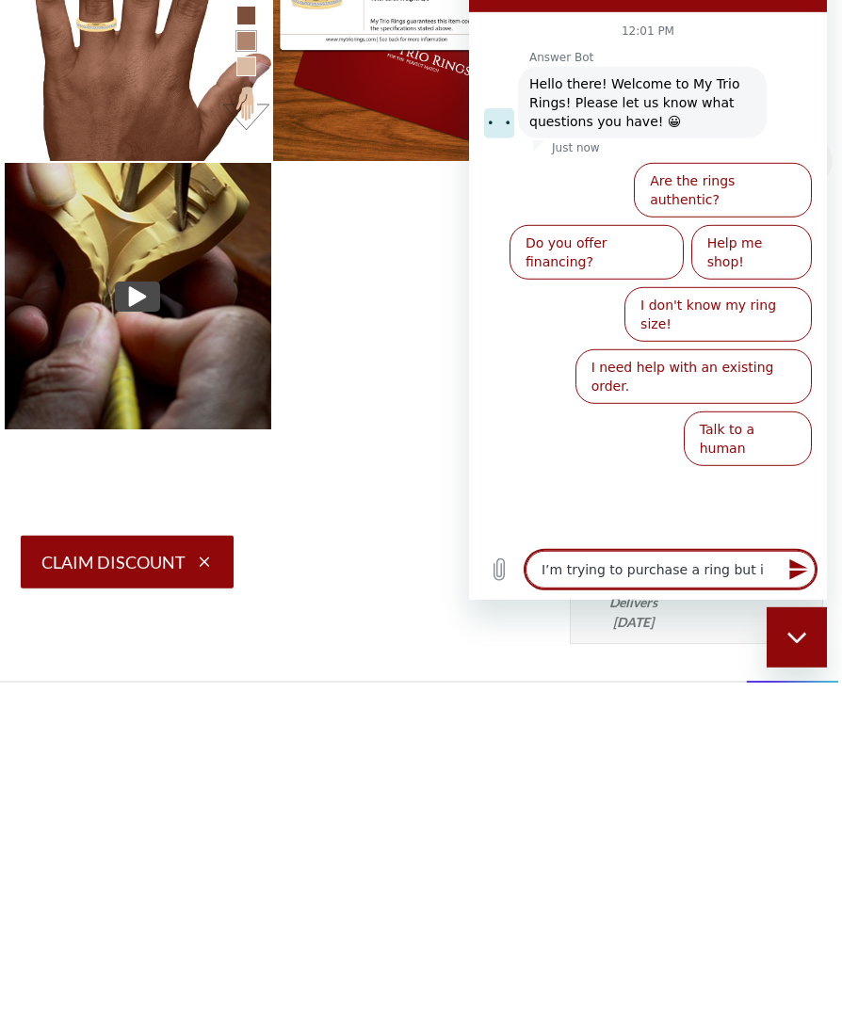
type textarea "x"
type textarea "I’m trying to purchase a ring but its"
type textarea "x"
type textarea "I’m trying to purchase a ring but it’s"
type textarea "x"
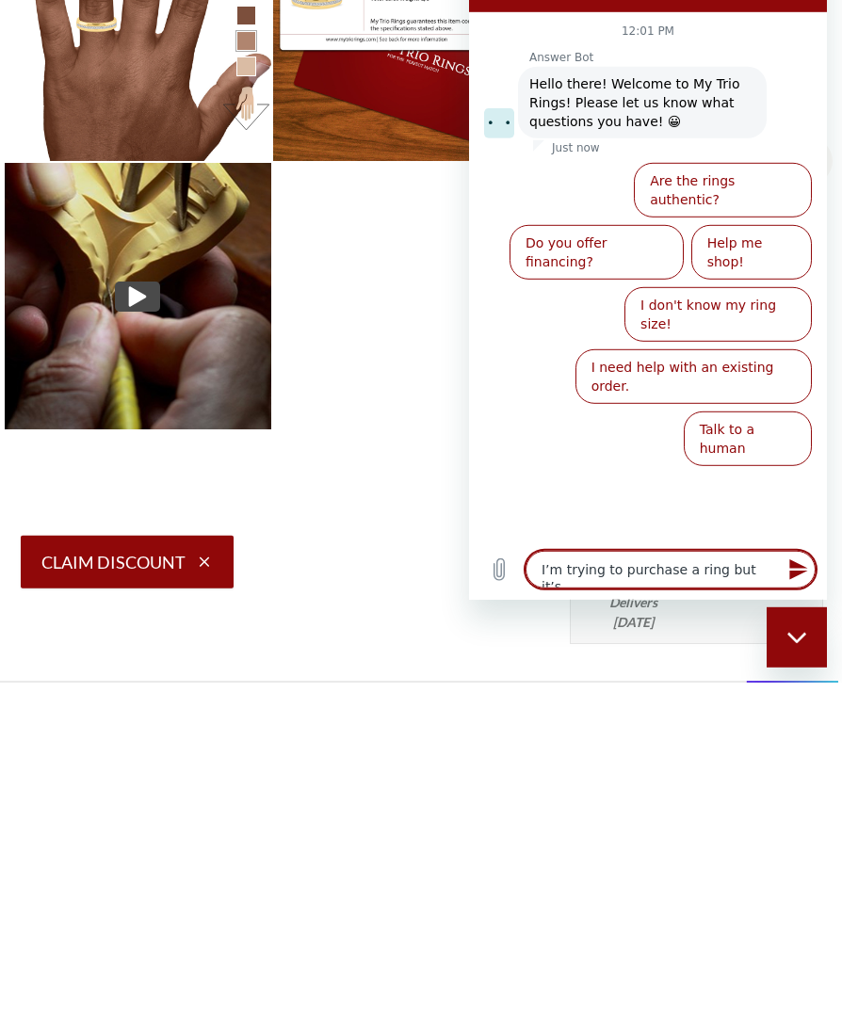
type textarea "I’m trying to purchase a ring but it’s"
type textarea "x"
type textarea "I’m trying to purchase a ring but it’s n"
type textarea "x"
type textarea "I’m trying to purchase a ring but it’s no"
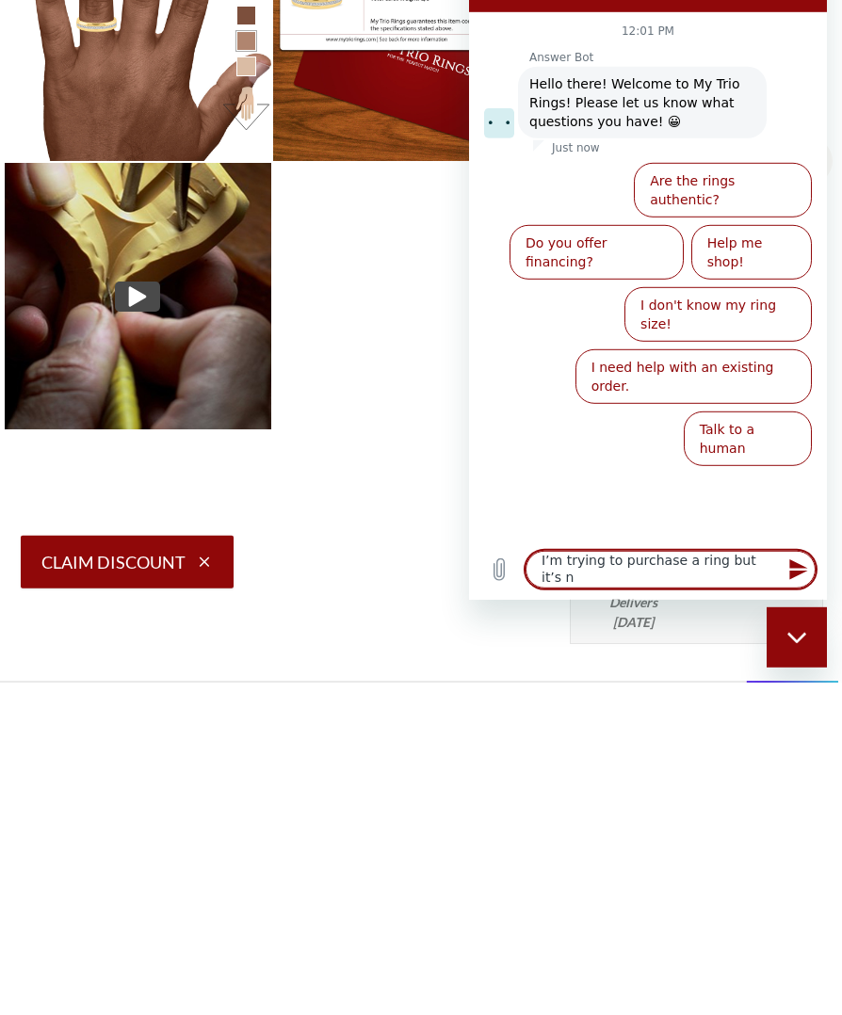
type textarea "x"
type textarea "I’m trying to purchase a ring but it’s not"
type textarea "x"
type textarea "I’m trying to purchase a ring but it’s not"
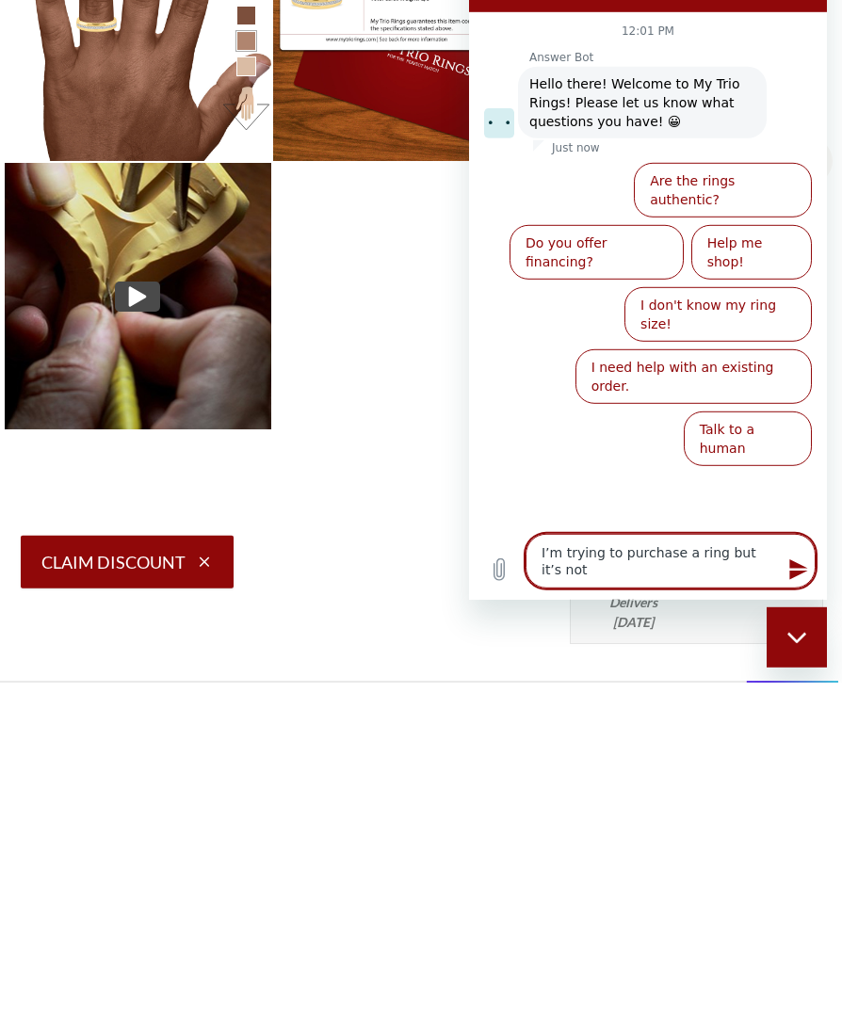
type textarea "x"
type textarea "I’m trying to purchase a ring but it’s not a"
type textarea "x"
type textarea "I’m trying to purchase a ring but it’s not al"
type textarea "x"
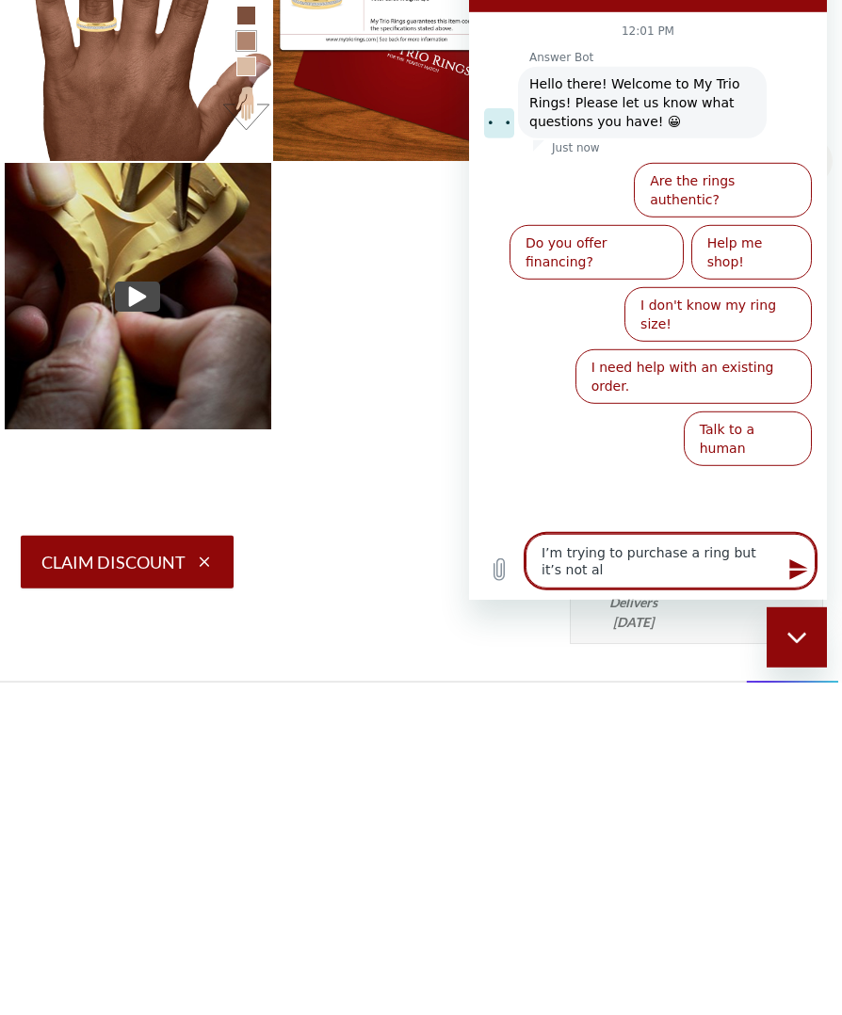
type textarea "I’m trying to purchase a ring but it’s not all"
type textarea "x"
type textarea "I’m trying to purchase a ring but it’s not allo"
type textarea "x"
type textarea "I’m trying to purchase a ring but it’s not allow"
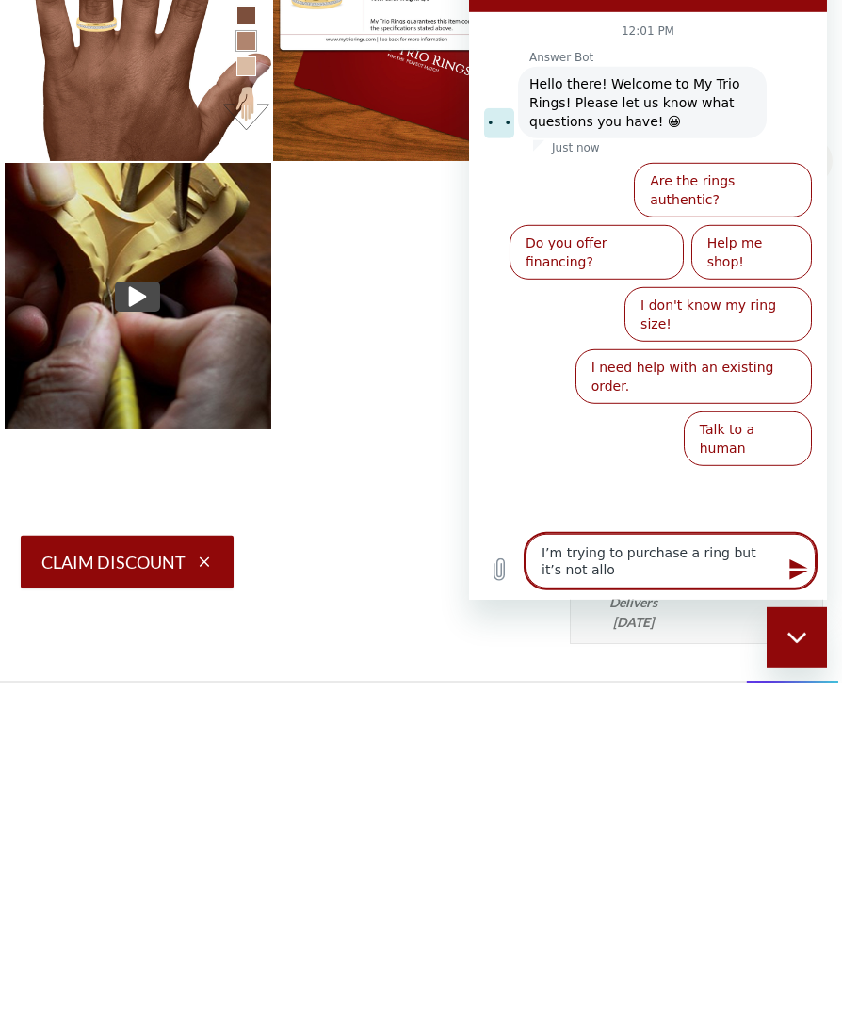
type textarea "x"
type textarea "I’m trying to purchase a ring but it’s not allowi"
type textarea "x"
type textarea "I’m trying to purchase a ring but it’s not allowin"
type textarea "x"
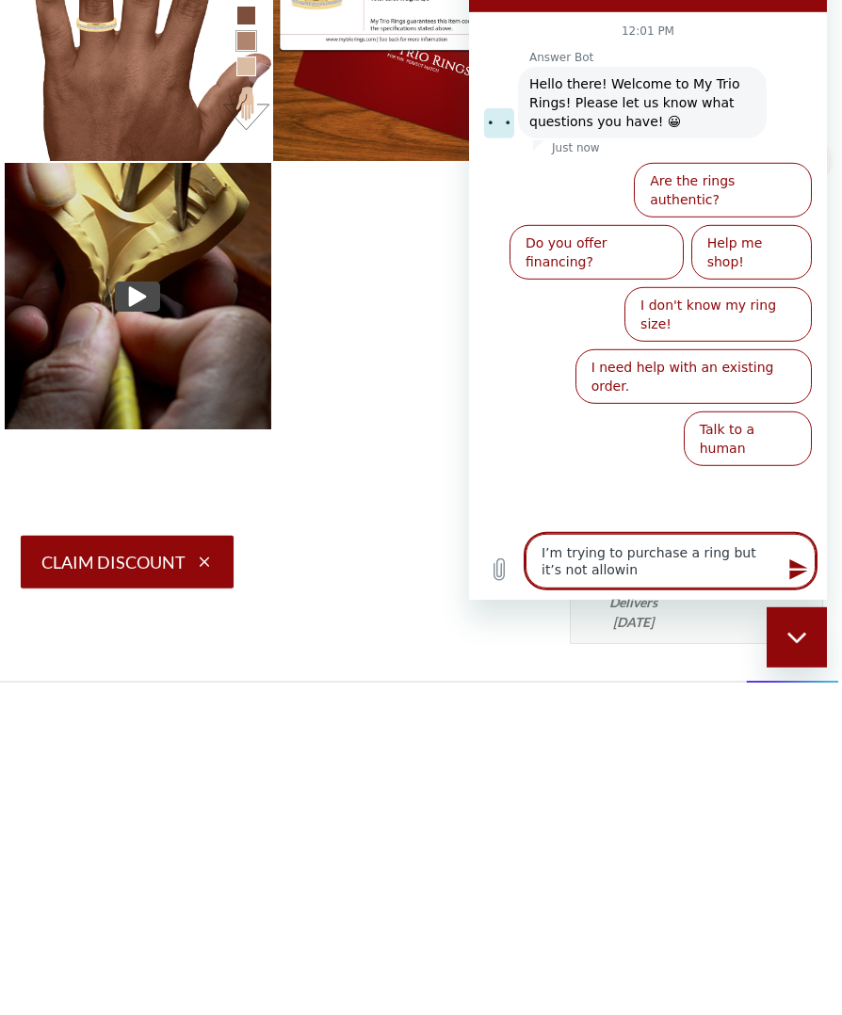
type textarea "I’m trying to purchase a ring but it’s not allowing"
type textarea "x"
type textarea "I’m trying to purchase a ring but it’s not allowing"
type textarea "x"
type textarea "I’m trying to purchase a ring but it’s not allowing m"
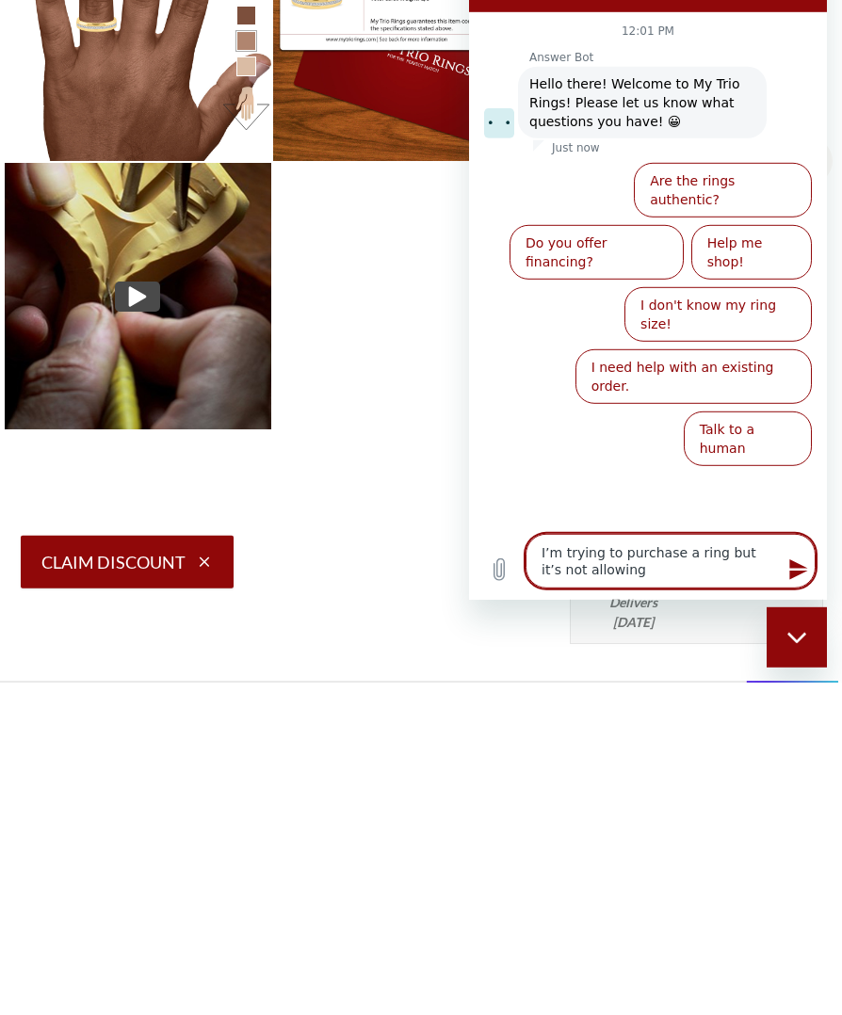
type textarea "x"
type textarea "I’m trying to purchase a ring but it’s not allowing me"
type textarea "x"
type textarea "I’m trying to purchase a ring but it’s not allowing me"
type textarea "x"
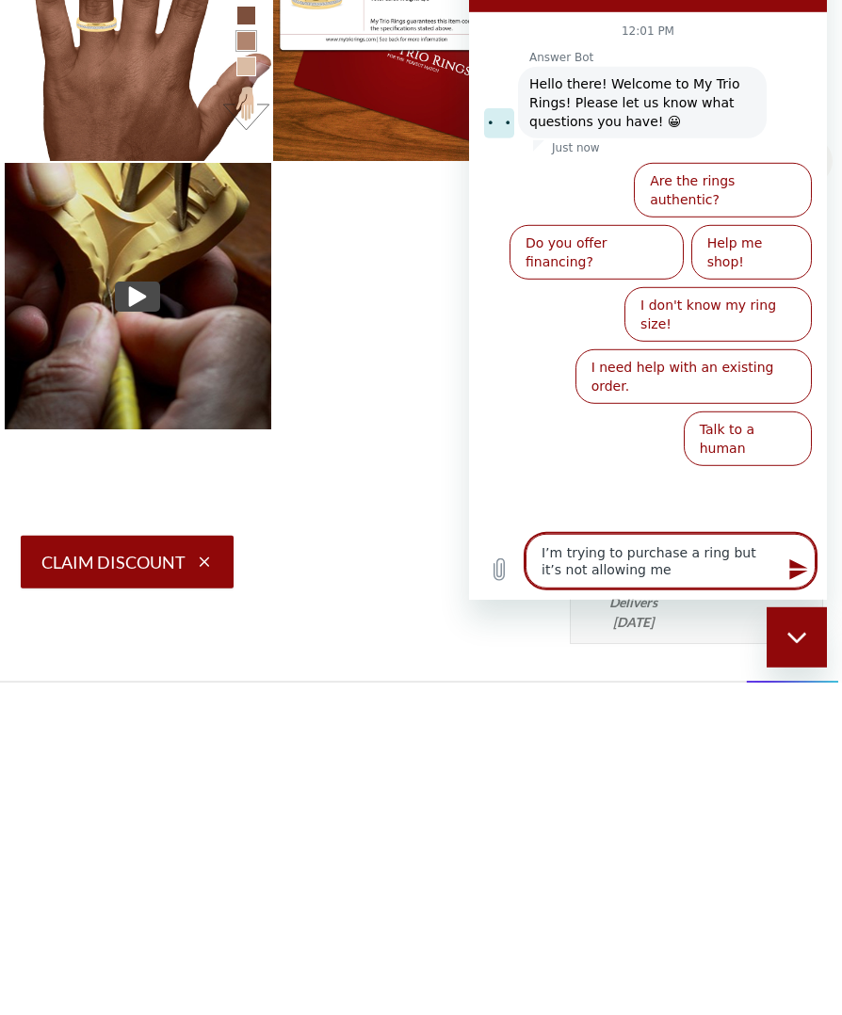
type textarea "I’m trying to purchase a ring but it’s not allowing me t"
type textarea "x"
type textarea "I’m trying to purchase a ring but it’s not allowing me to"
type textarea "x"
type textarea "I’m trying to purchase a ring but it’s not allowing me to"
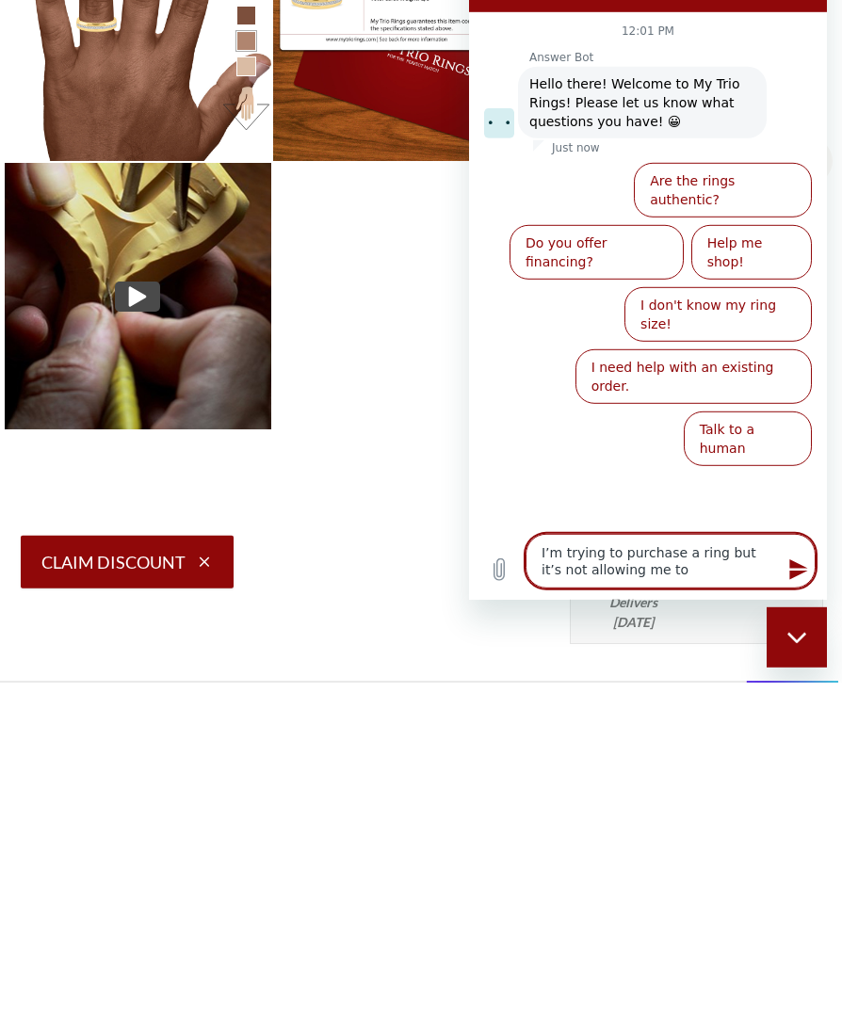
type textarea "x"
type textarea "I’m trying to purchase a ring but it’s not allowing me to p"
type textarea "x"
type textarea "I’m trying to purchase a ring but it’s not allowing me to pa"
type textarea "x"
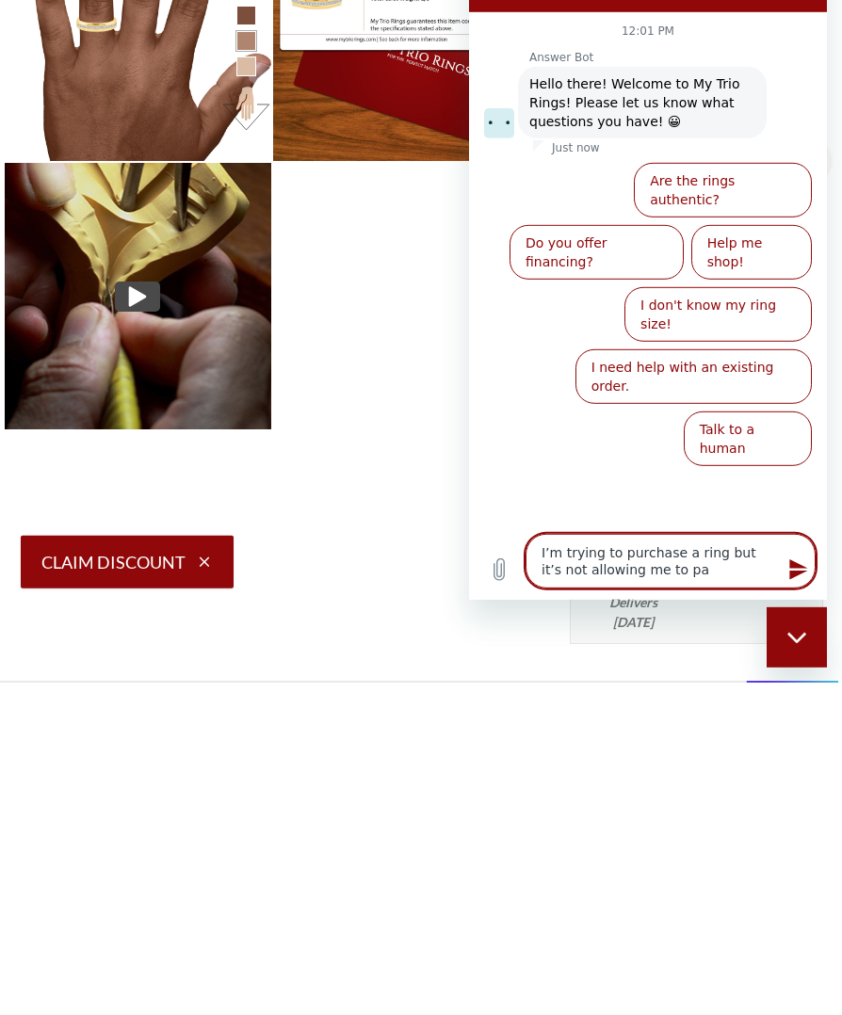
type textarea "I’m trying to purchase a ring but it’s not allowing me to pac"
type textarea "x"
type textarea "I’m trying to purchase a ring but it’s not allowing me to pacd"
type textarea "x"
type textarea "I’m trying to purchase a ring but it’s not allowing me to pace"
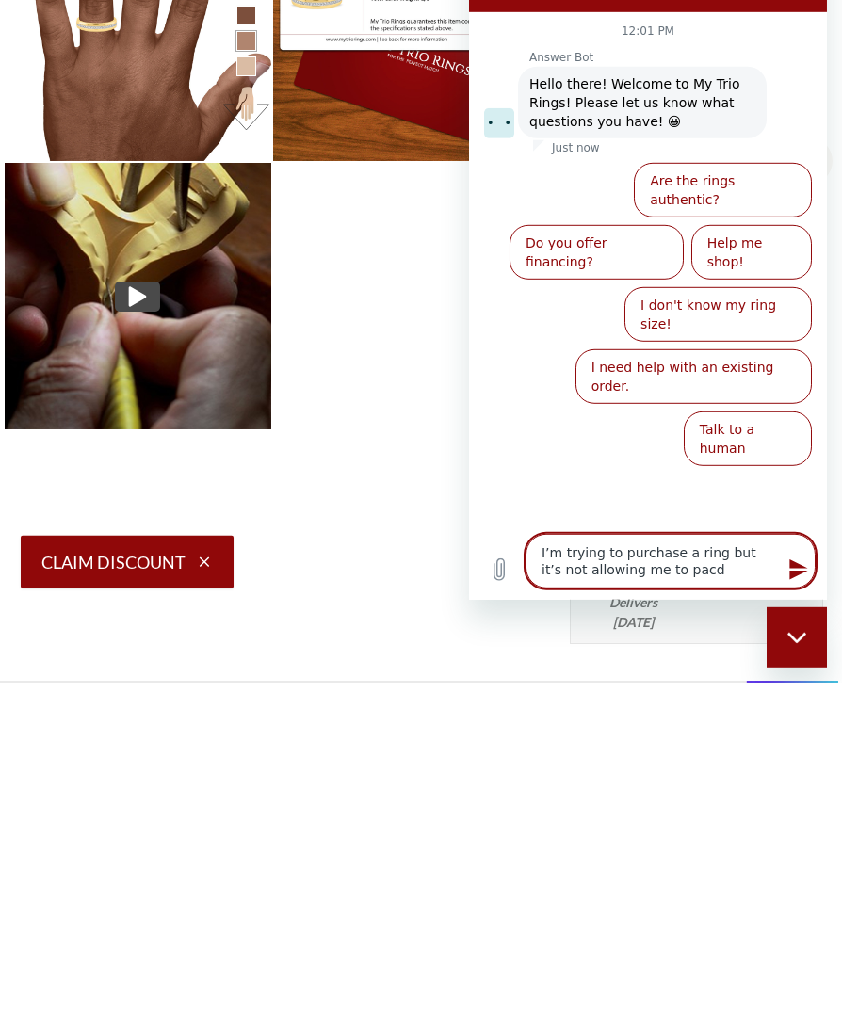
type textarea "x"
type textarea "I’m trying to purchase a ring but it’s not allowing me to pace"
type textarea "x"
type textarea "I’m trying to purchase a ring but it’s not allowing me to pace"
type textarea "x"
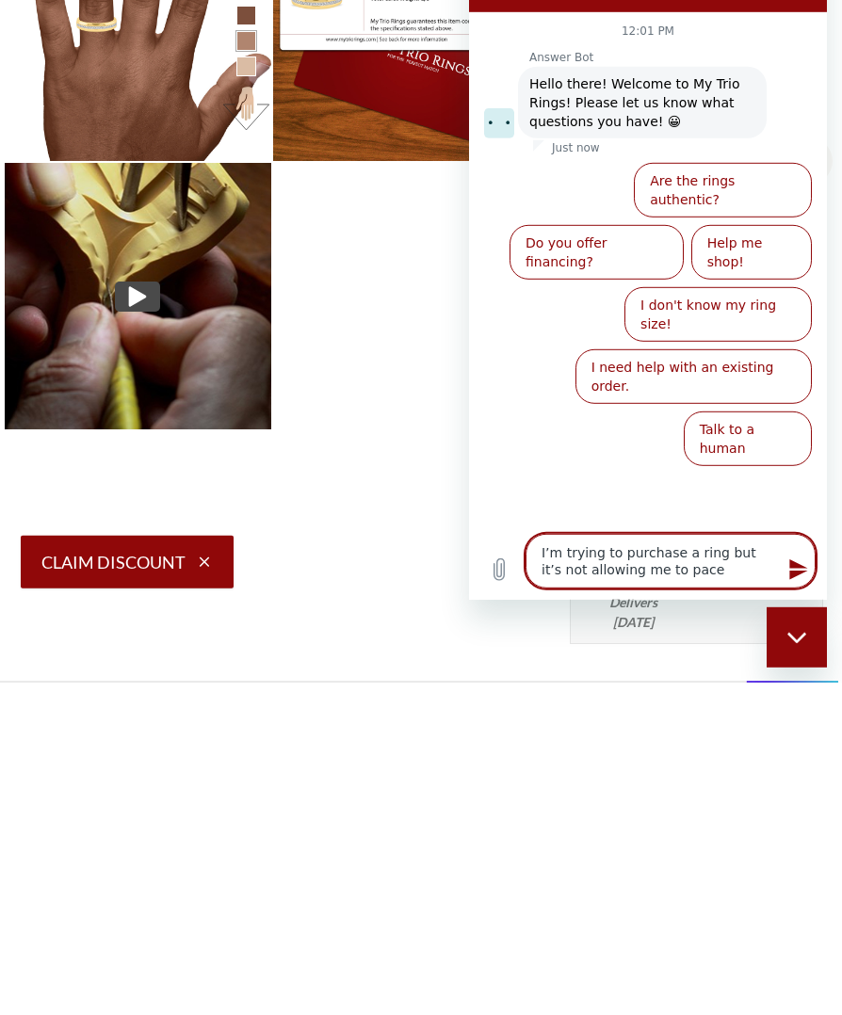
type textarea "I’m trying to purchase a ring but it’s not allowing me to pac"
type textarea "x"
type textarea "I’m trying to purchase a ring but it’s not allowing me to pa"
type textarea "x"
type textarea "I’m trying to purchase a ring but it’s not allowing me to p"
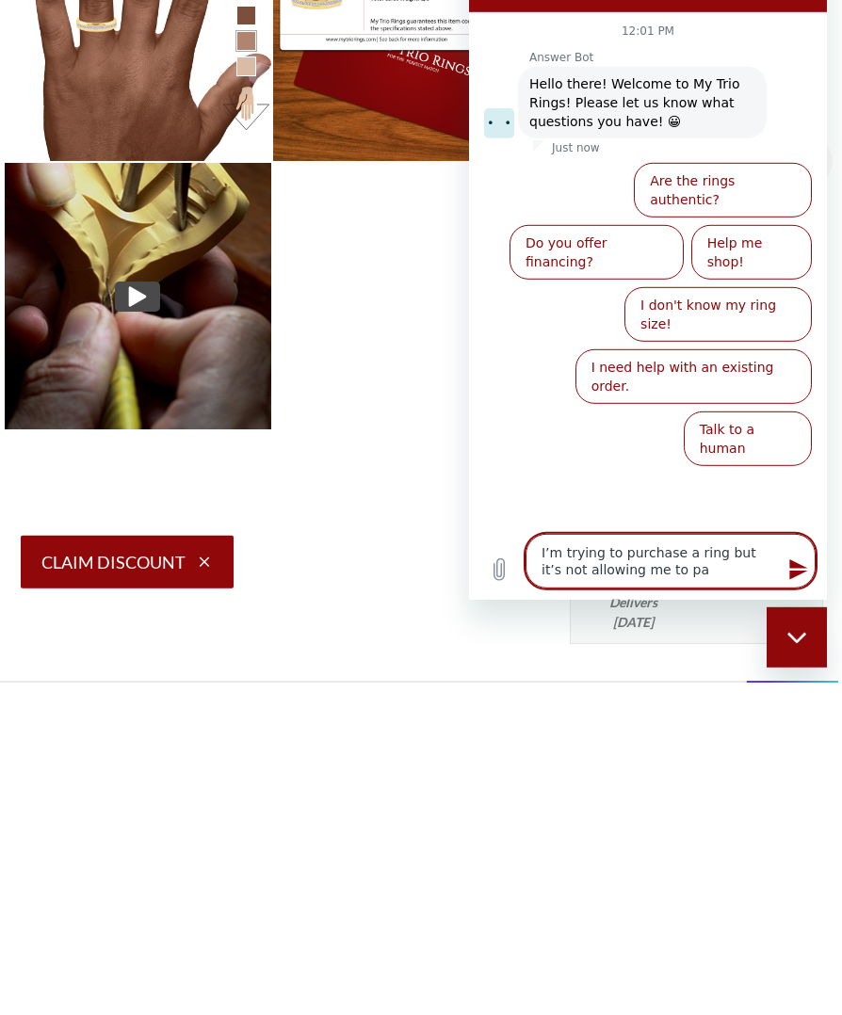
type textarea "x"
type textarea "I’m trying to purchase a ring but it’s not allowing me to pl"
type textarea "x"
type textarea "I’m trying to purchase a ring but it’s not allowing me to pla"
type textarea "x"
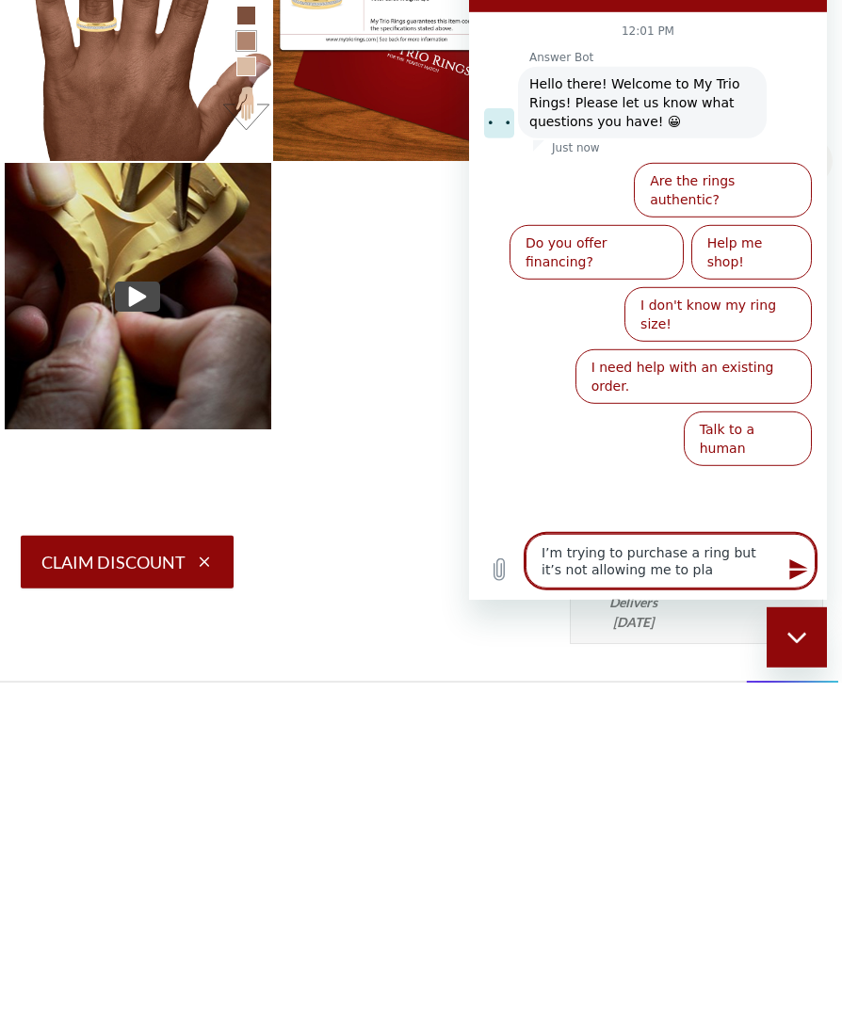
type textarea "I’m trying to purchase a ring but it’s not allowing me to plac"
type textarea "x"
type textarea "I’m trying to purchase a ring but it’s not allowing me to place"
type textarea "x"
type textarea "I’m trying to purchase a ring but it’s not allowing me to place"
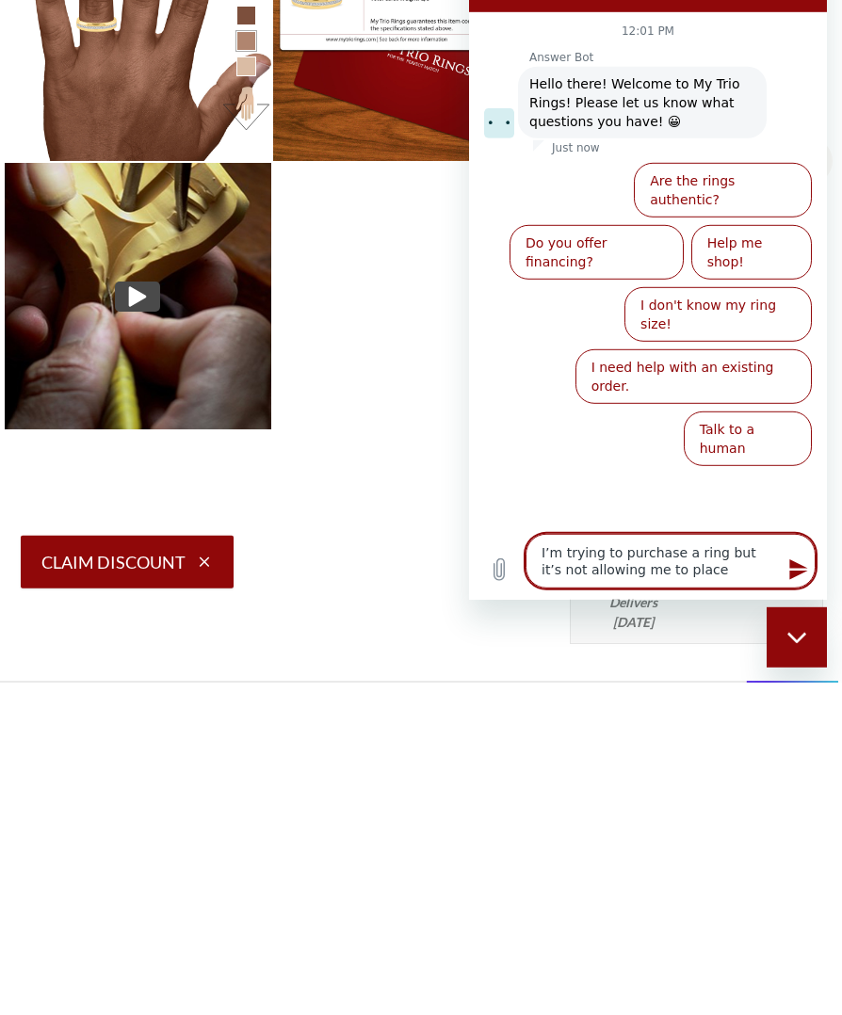
type textarea "x"
type textarea "I’m trying to purchase a ring but it’s not allowing me to place t"
type textarea "x"
type textarea "I’m trying to purchase a ring but it’s not allowing me to place th"
type textarea "x"
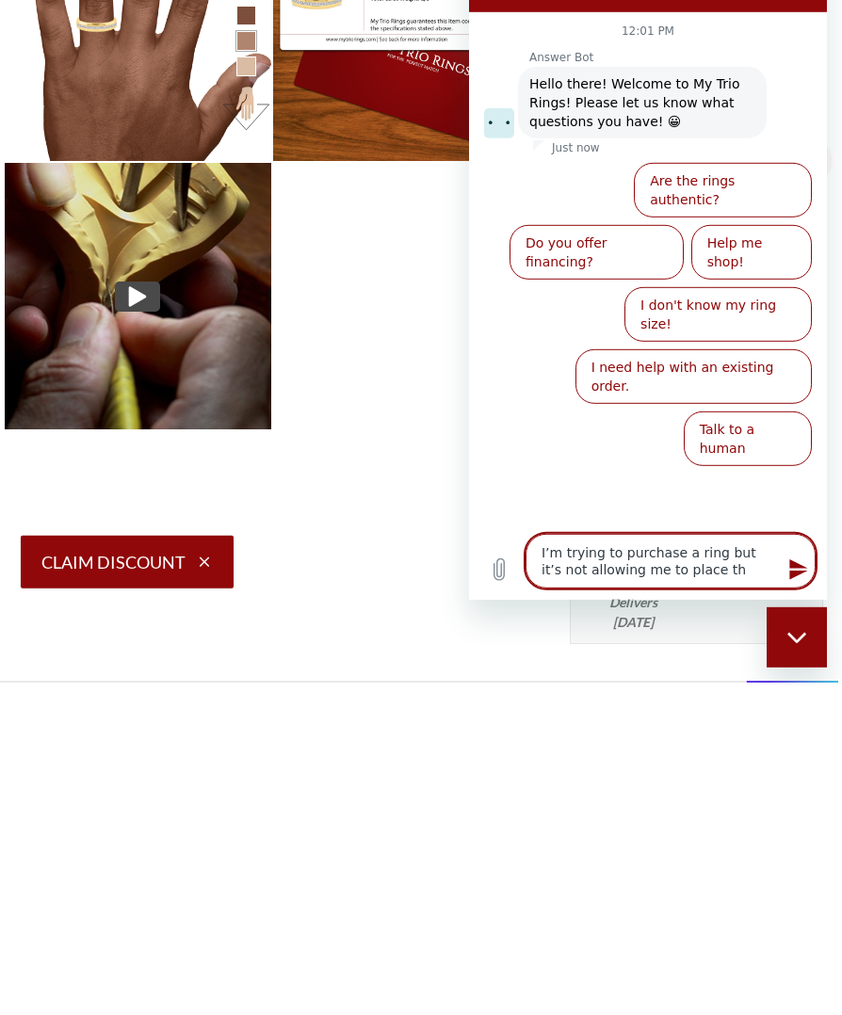
type textarea "I’m trying to purchase a ring but it’s not allowing me to place the"
type textarea "x"
type textarea "I’m trying to purchase a ring but it’s not allowing me to place the"
type textarea "x"
type textarea "I’m trying to purchase a ring but it’s not allowing me to place the r"
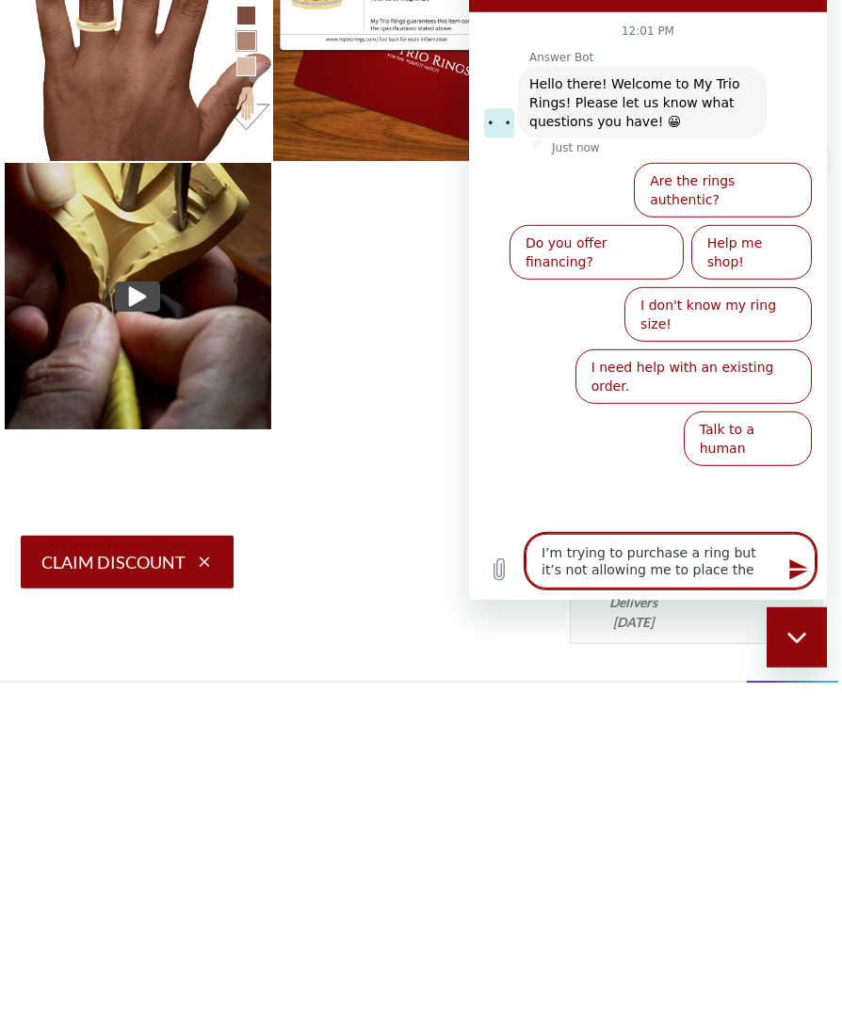
type textarea "x"
type textarea "I’m trying to purchase a ring but it’s not allowing me to place the ri"
type textarea "x"
type textarea "I’m trying to purchase a ring but it’s not allowing me to place the rin"
type textarea "x"
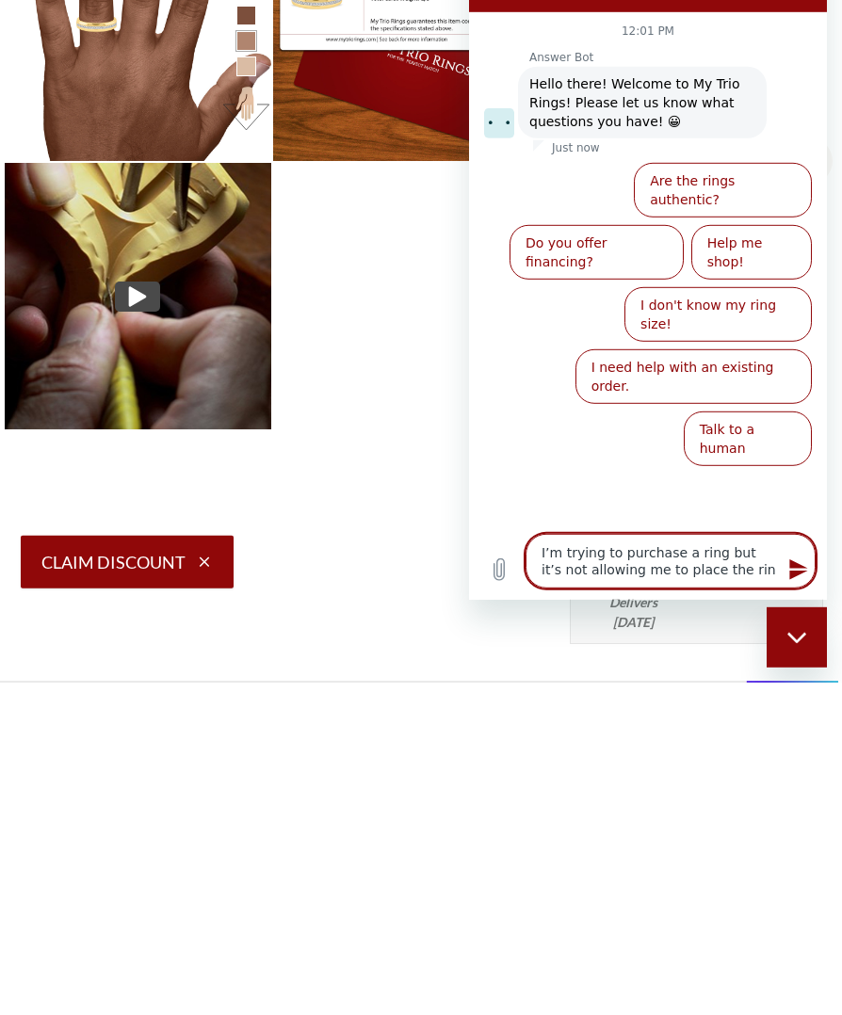
type textarea "I’m trying to purchase a ring but it’s not allowing me to place the ring"
type textarea "x"
type textarea "I’m trying to purchase a ring but it’s not allowing me to place the ring"
type textarea "x"
type textarea "I’m trying to purchase a ring but it’s not allowing me to place the ring i"
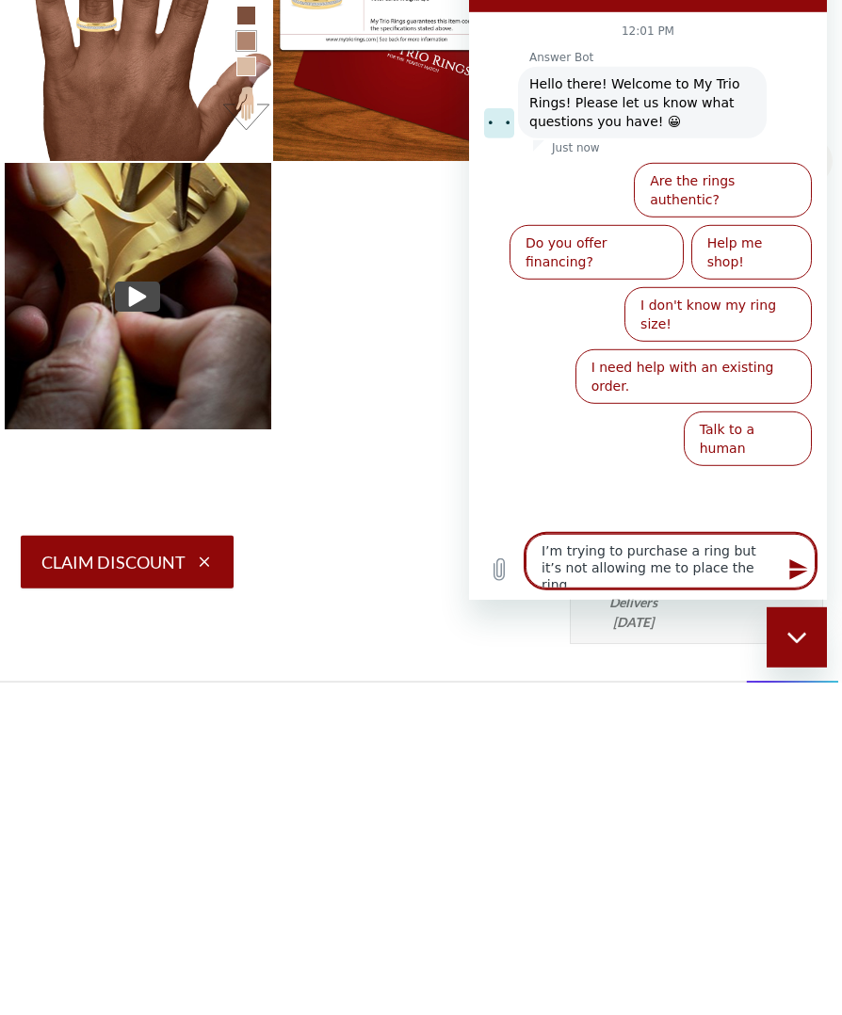
type textarea "x"
type textarea "I’m trying to purchase a ring but it’s not allowing me to place the ring in"
type textarea "x"
type textarea "I’m trying to purchase a ring but it’s not allowing me to place the ring int"
type textarea "x"
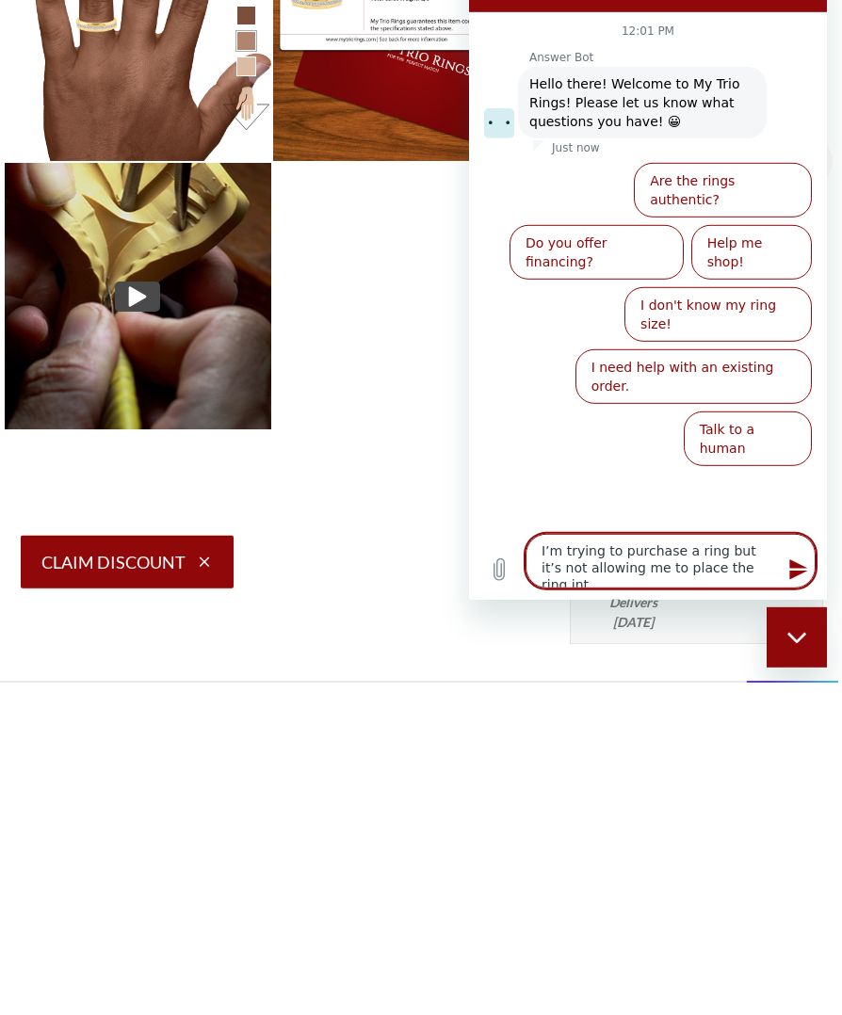
type textarea "I’m trying to purchase a ring but it’s not allowing me to place the ring into"
type textarea "x"
type textarea "I’m trying to purchase a ring but it’s not allowing me to place the ring into"
type textarea "x"
type textarea "I’m trying to purchase a ring but it’s not allowing me to place the ring into m"
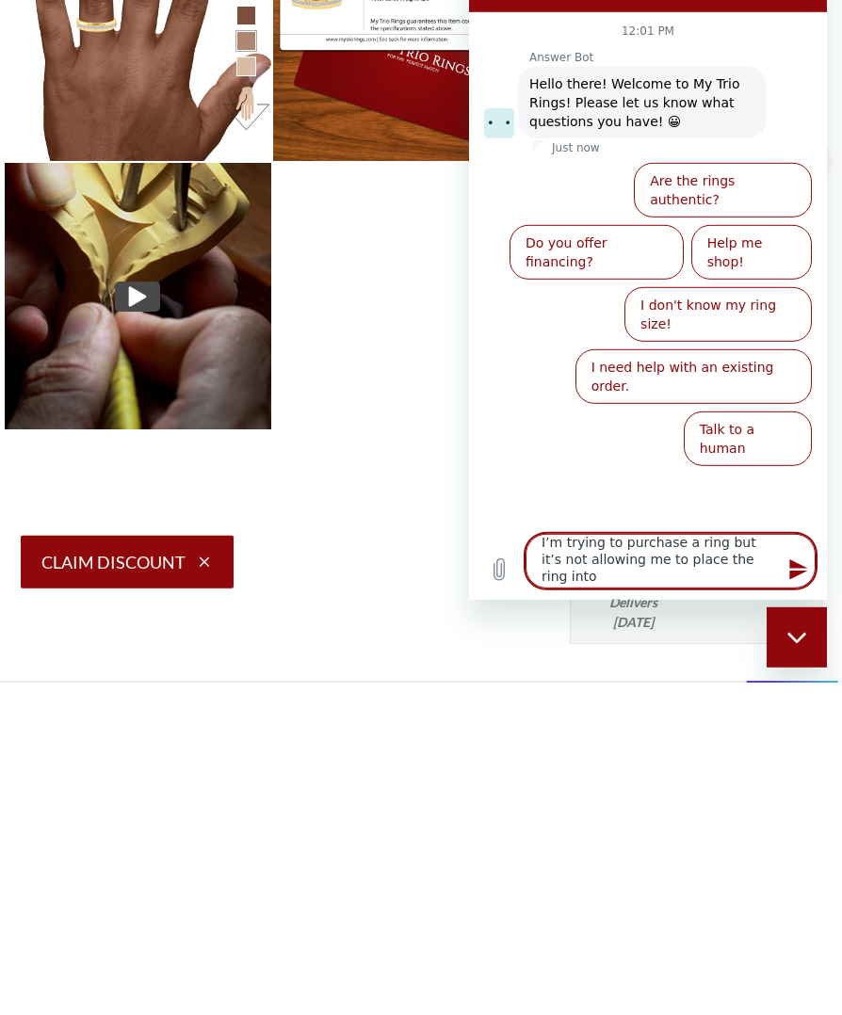
type textarea "x"
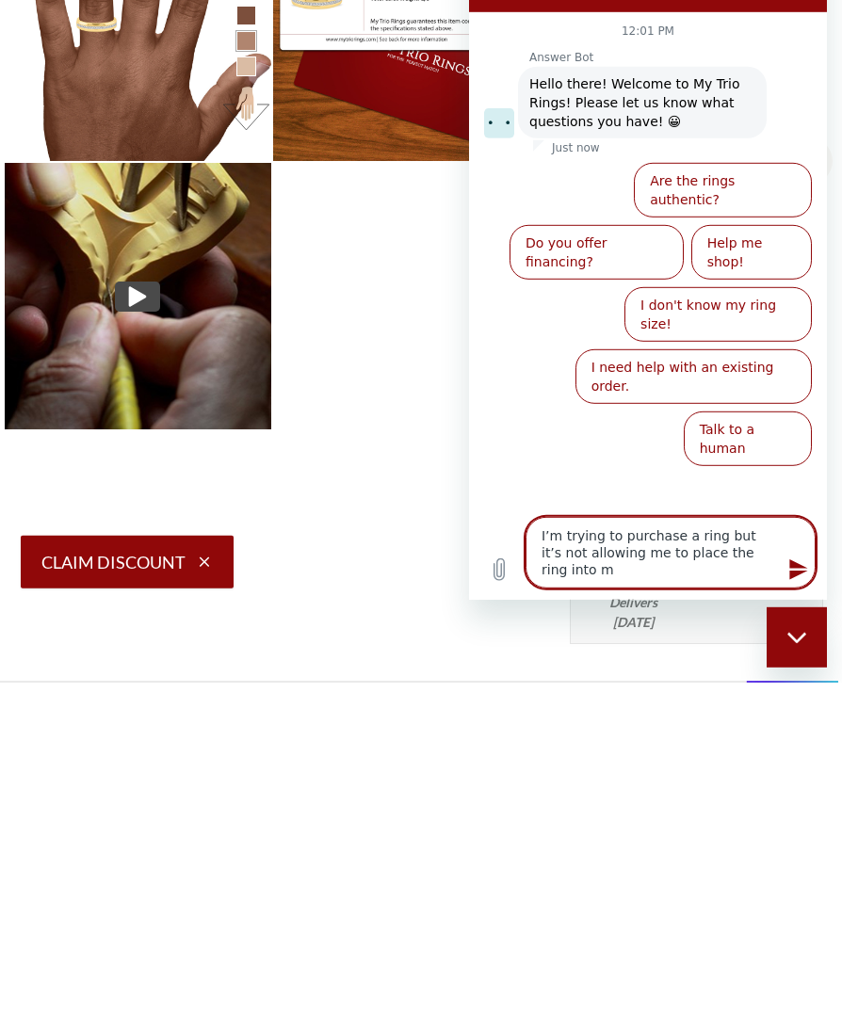
scroll to position [3, 0]
type textarea "I’m trying to purchase a ring but it’s not allowing me to place the ring into my"
type textarea "x"
type textarea "I’m trying to purchase a ring but it’s not allowing me to place the ring into my"
type textarea "x"
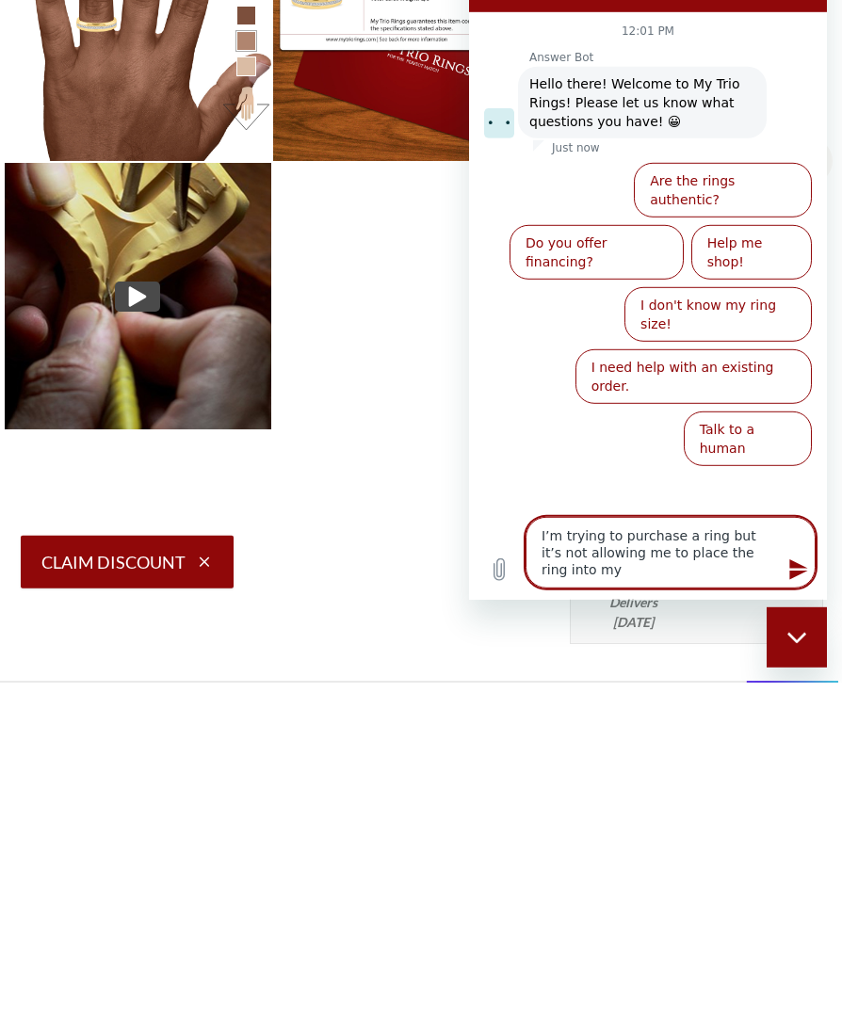
type textarea "I’m trying to purchase a ring but it’s not allowing me to place the ring into m…"
type textarea "x"
type textarea "I’m trying to purchase a ring but it’s not allowing me to place the ring into m…"
type textarea "x"
type textarea "I’m trying to purchase a ring but it’s not allowing me to place the ring into m…"
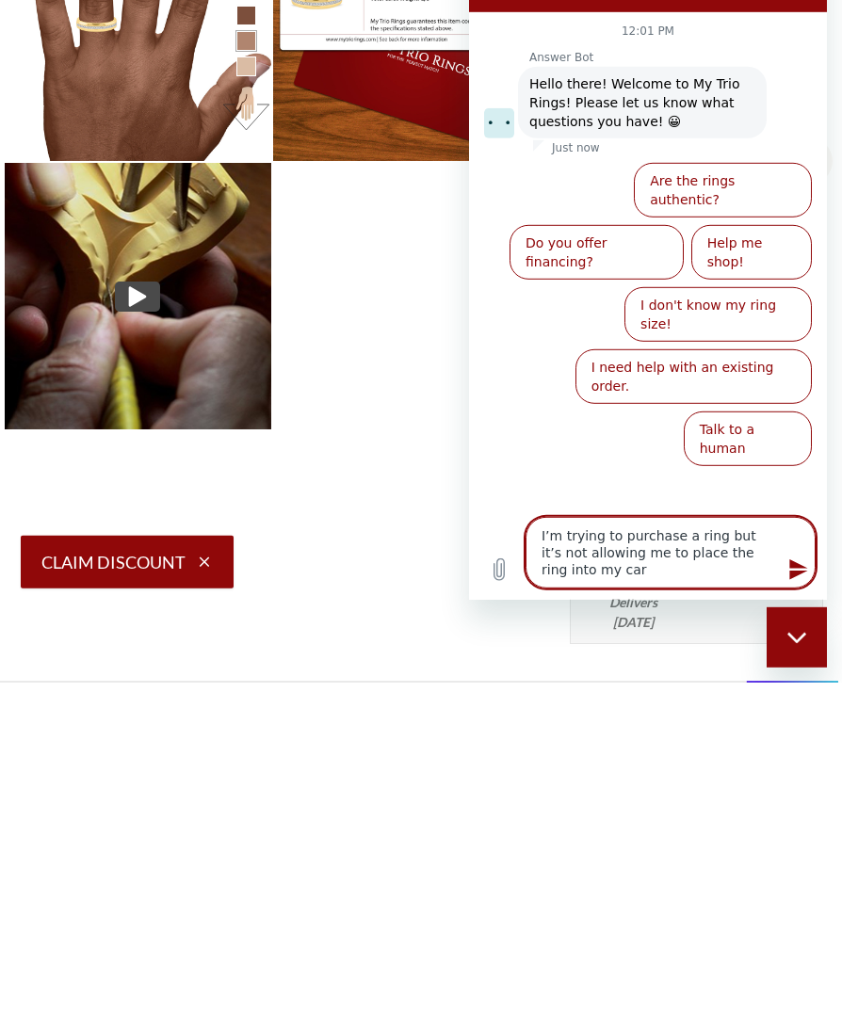
type textarea "x"
type textarea "I’m trying to purchase a ring but it’s not allowing me to place the ring into m…"
type textarea "x"
type textarea "I’m trying to purchase a ring but it’s not allowing me to place the ring into m…"
click at [794, 580] on icon "Send message" at bounding box center [797, 569] width 23 height 23
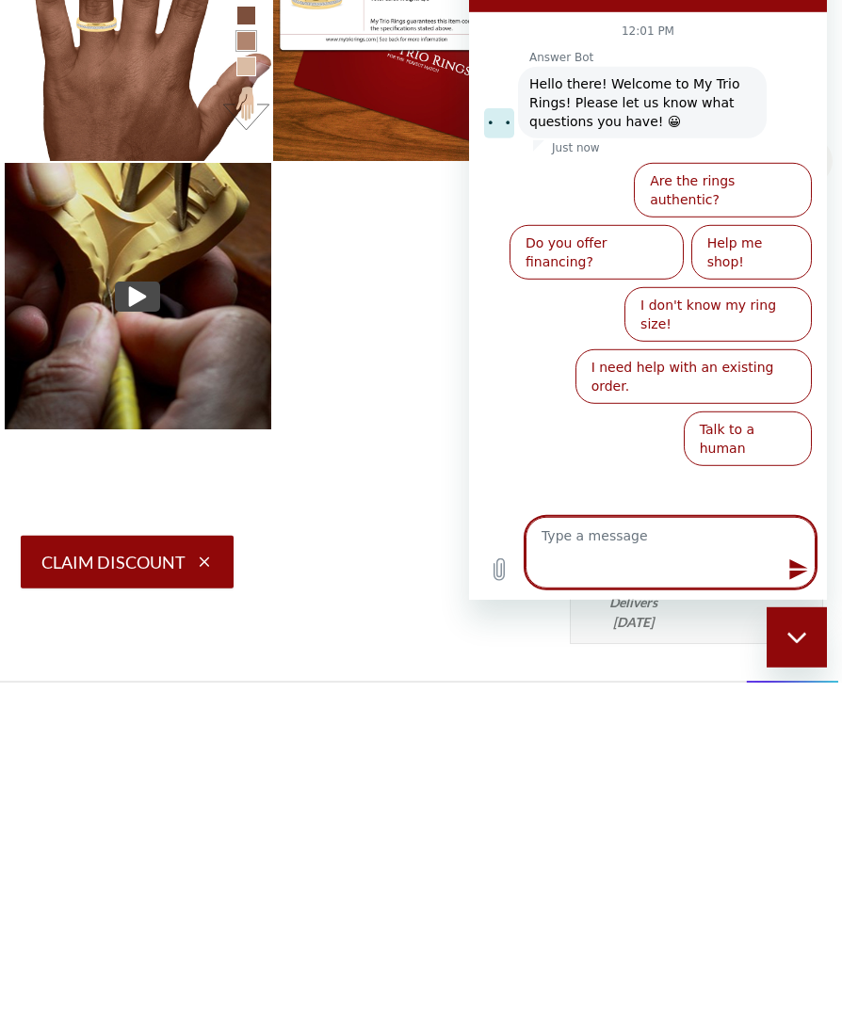
scroll to position [0, 0]
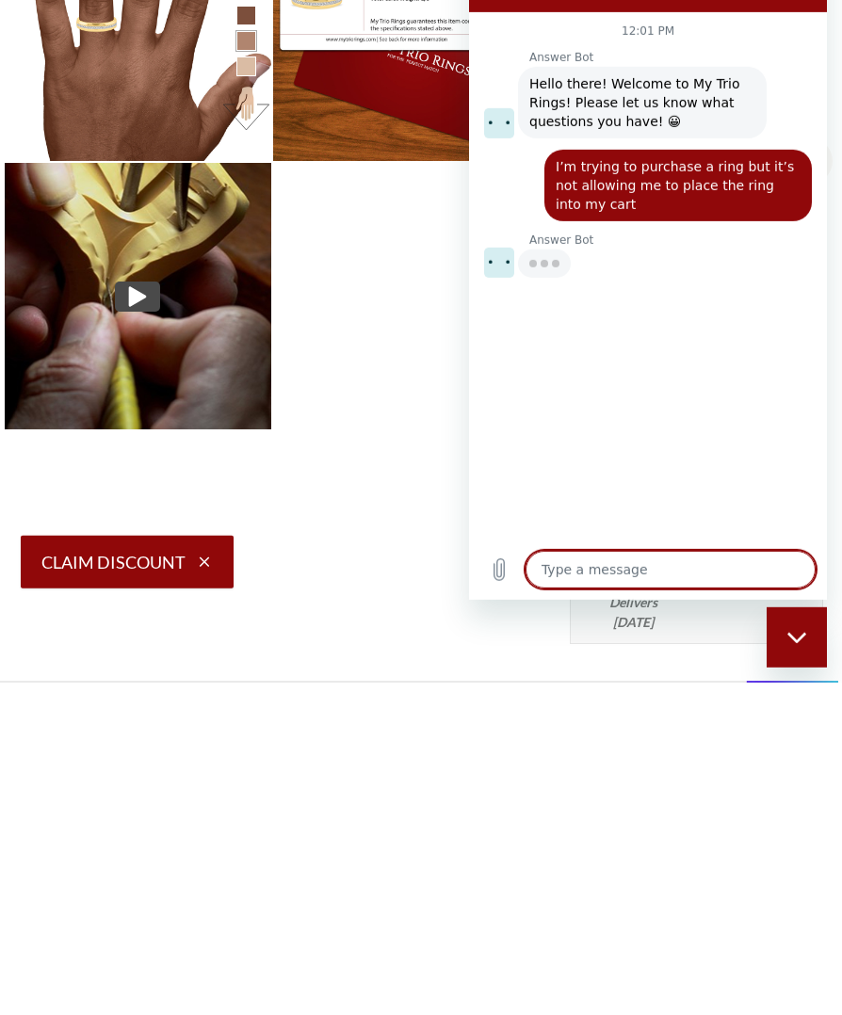
type textarea "x"
type textarea "I"
type textarea "x"
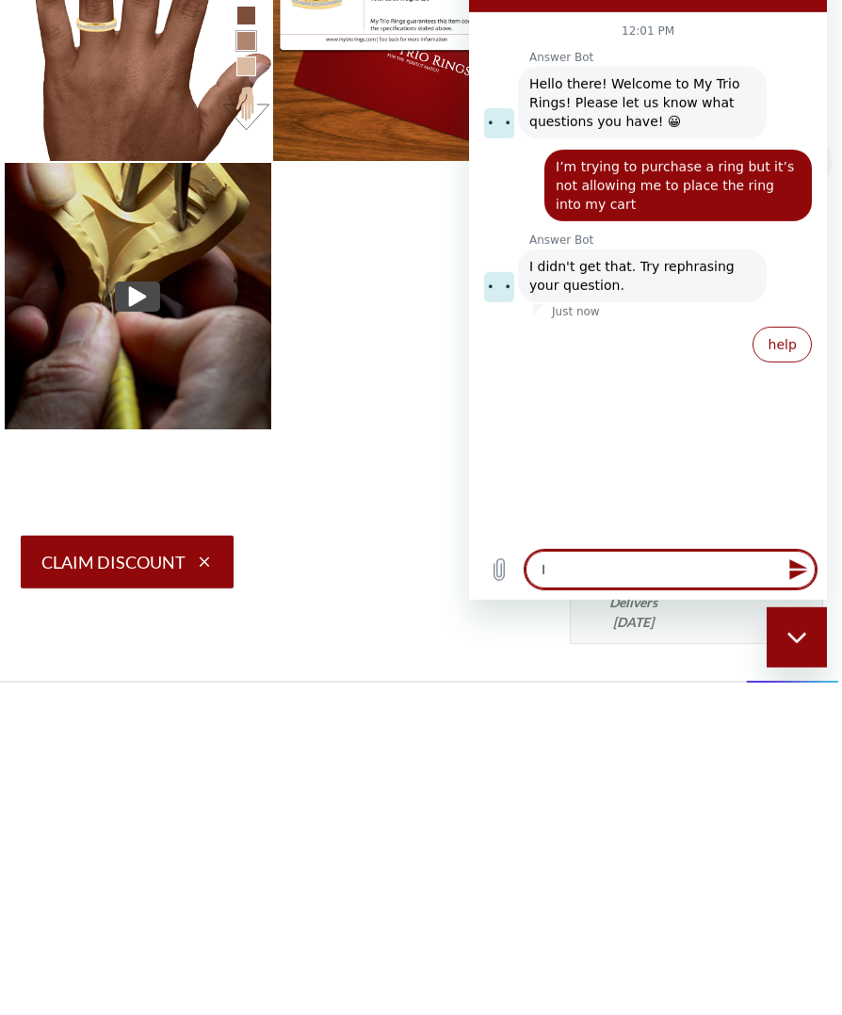
type textarea "Im"
type textarea "x"
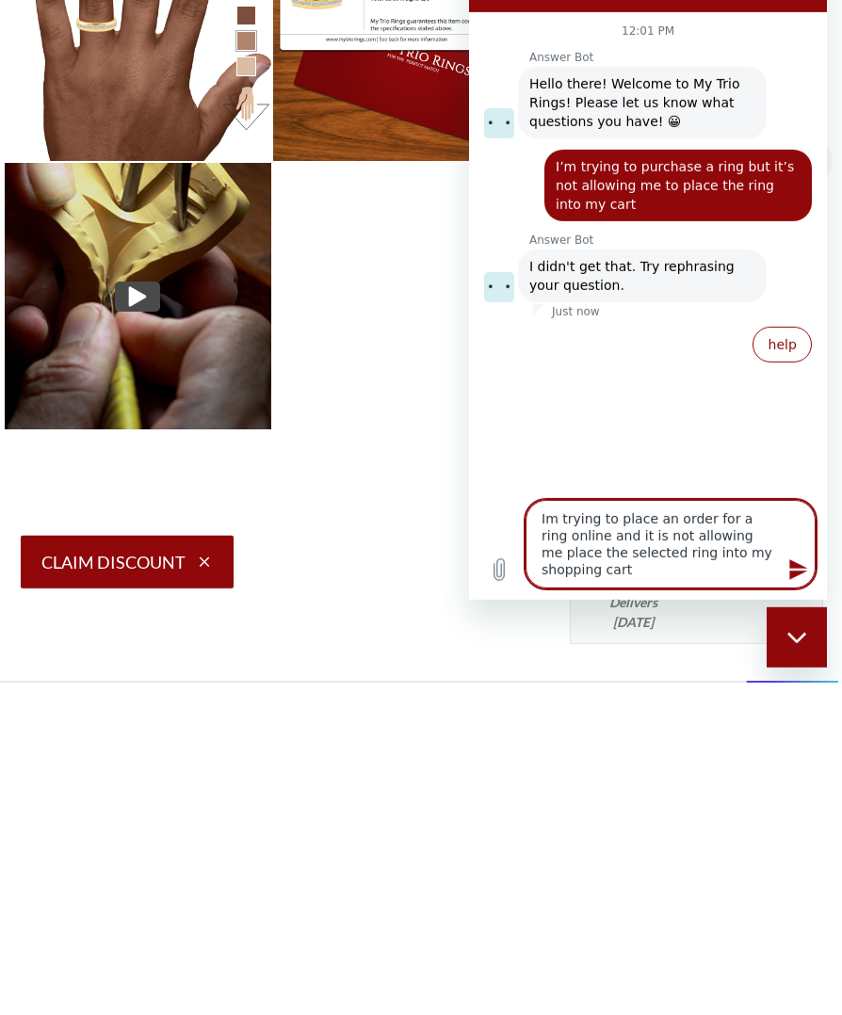
scroll to position [4, 0]
click at [795, 577] on icon "Send message" at bounding box center [797, 569] width 23 height 23
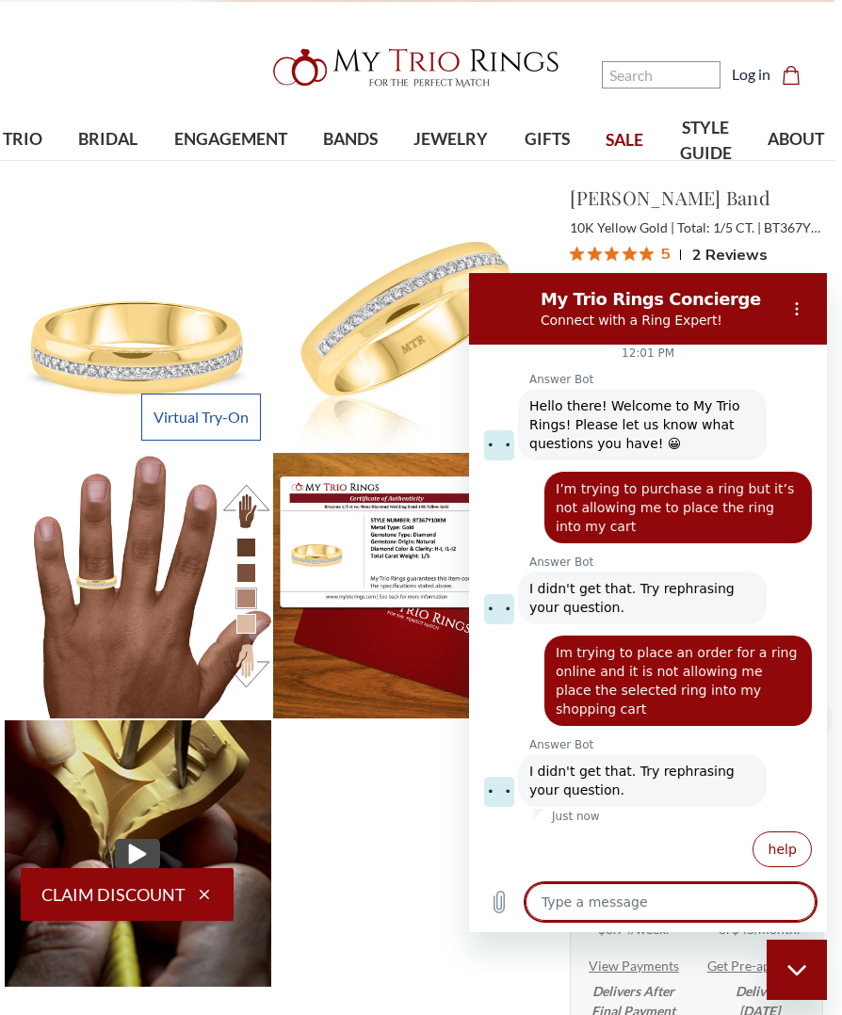
scroll to position [0, 19]
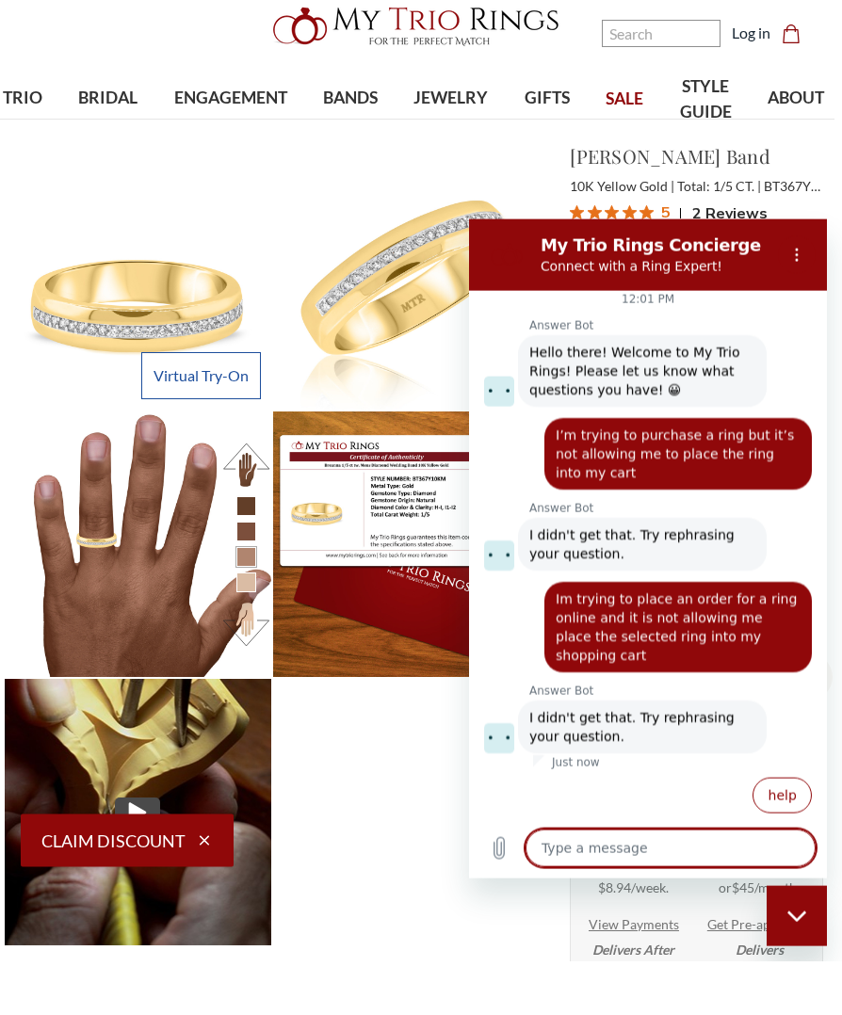
click at [404, 223] on img at bounding box center [406, 330] width 266 height 266
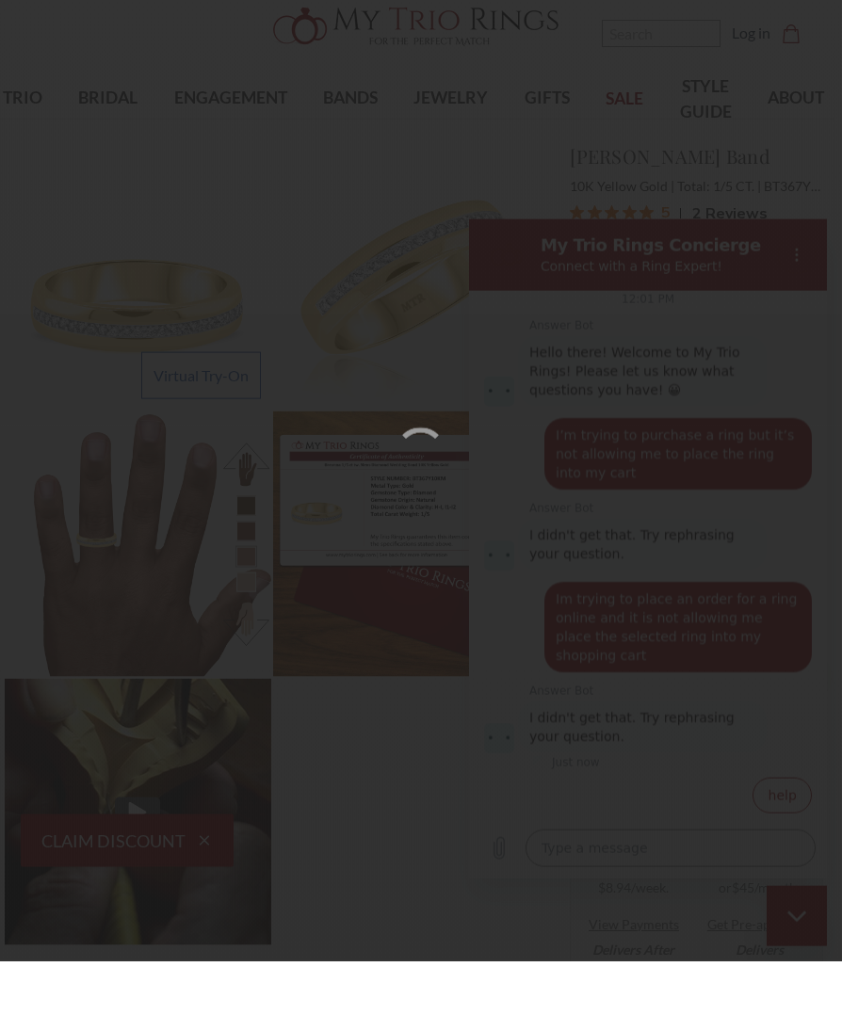
scroll to position [54, 19]
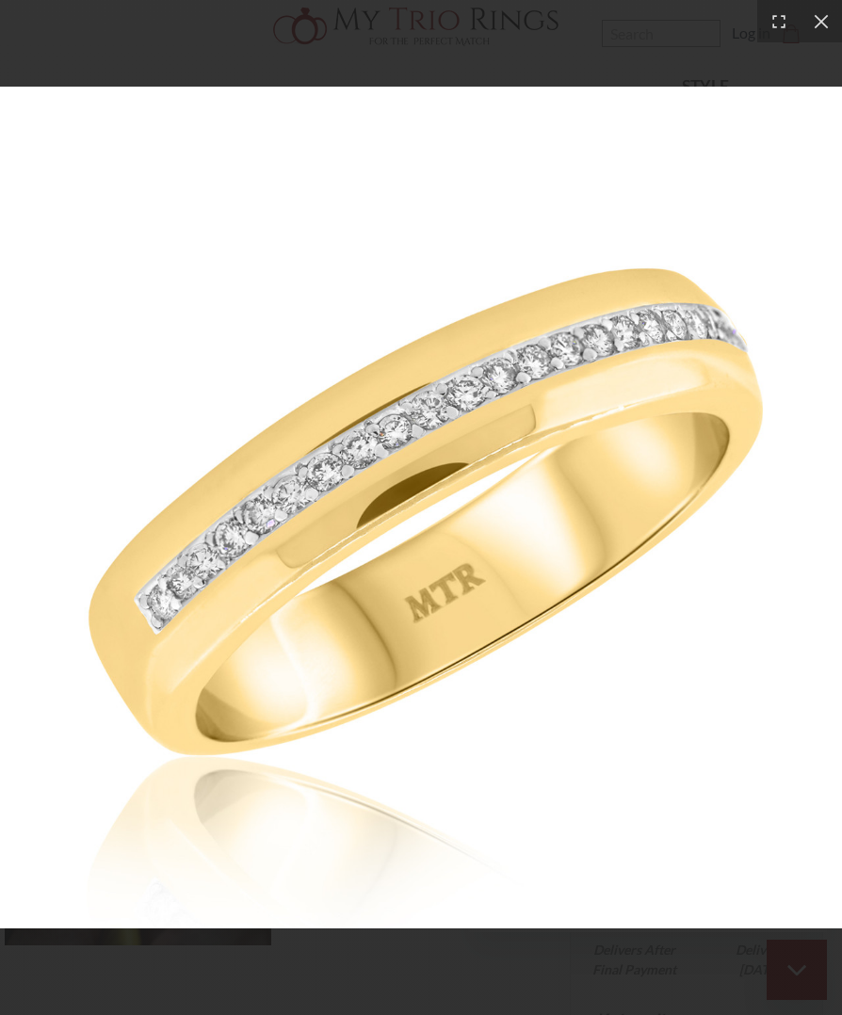
click at [821, 26] on icon at bounding box center [820, 21] width 19 height 19
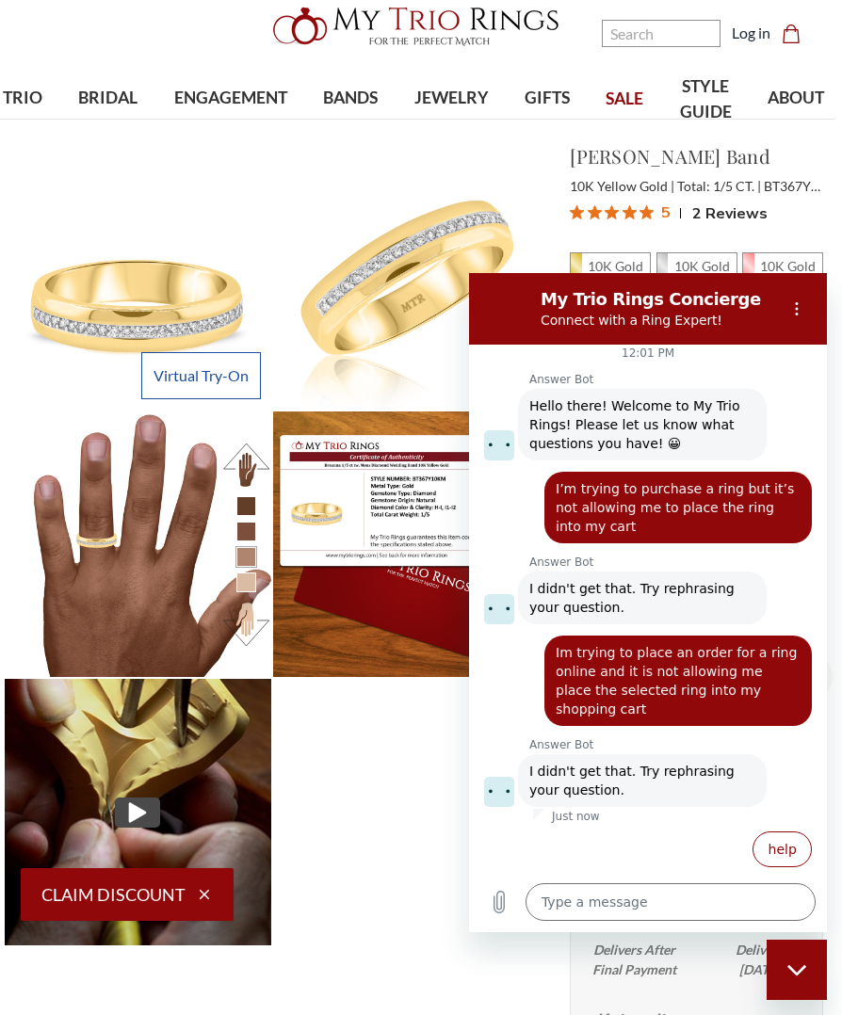
click at [799, 311] on icon "Options menu" at bounding box center [795, 308] width 15 height 15
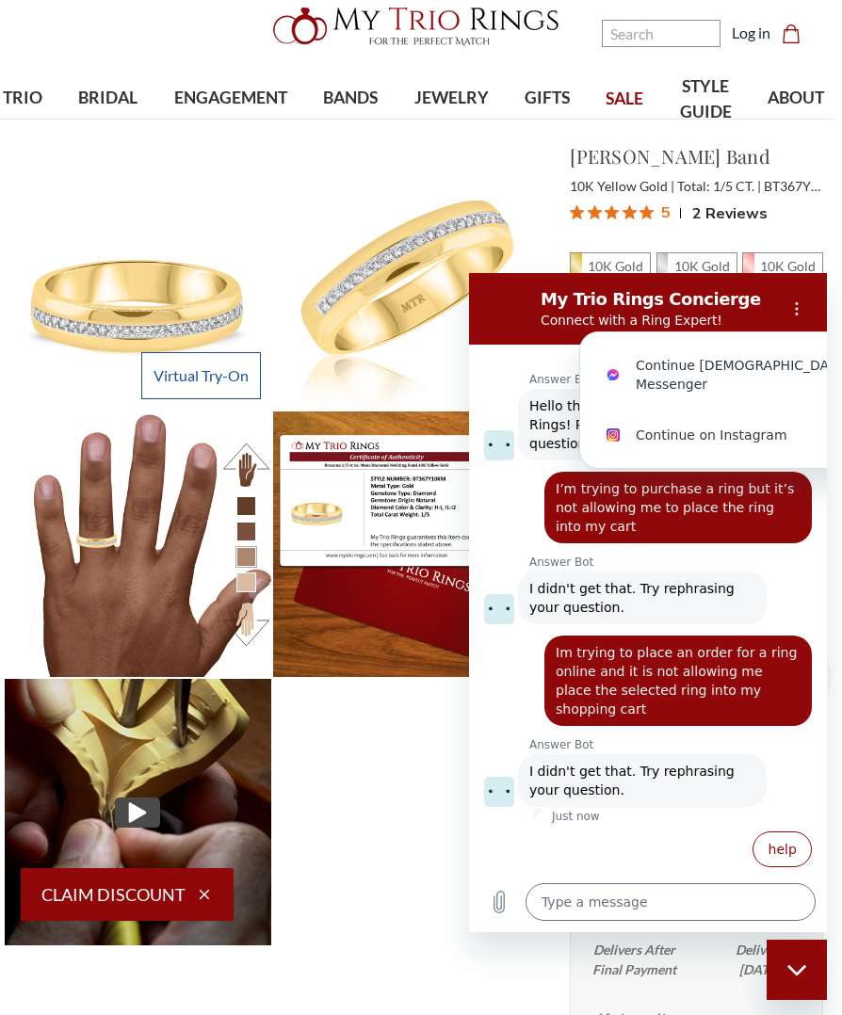
click at [400, 571] on img at bounding box center [406, 544] width 266 height 266
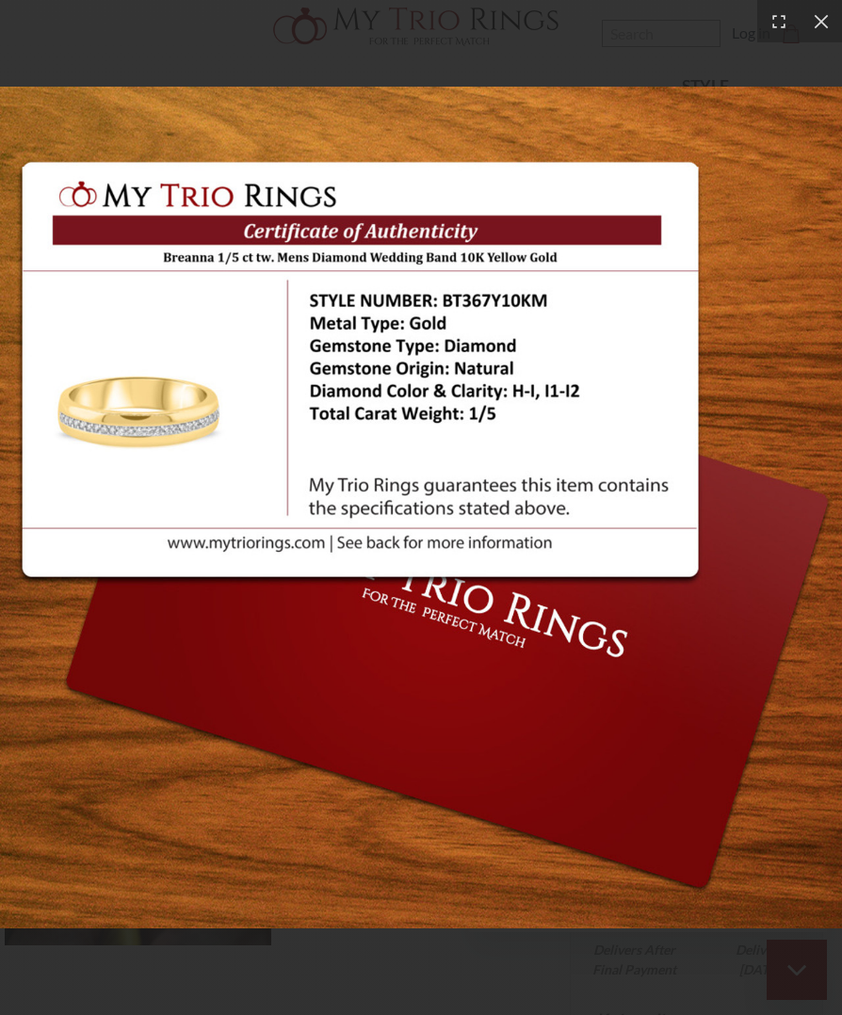
click at [821, 36] on div at bounding box center [820, 21] width 42 height 42
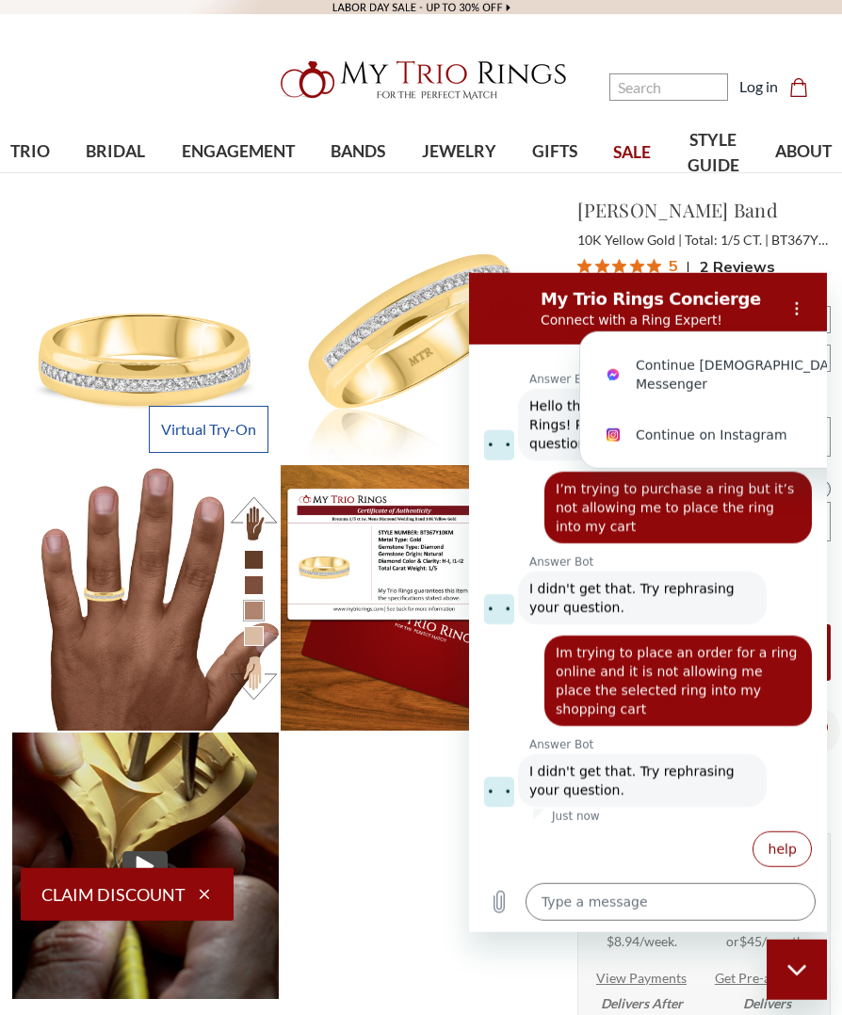
scroll to position [24, 0]
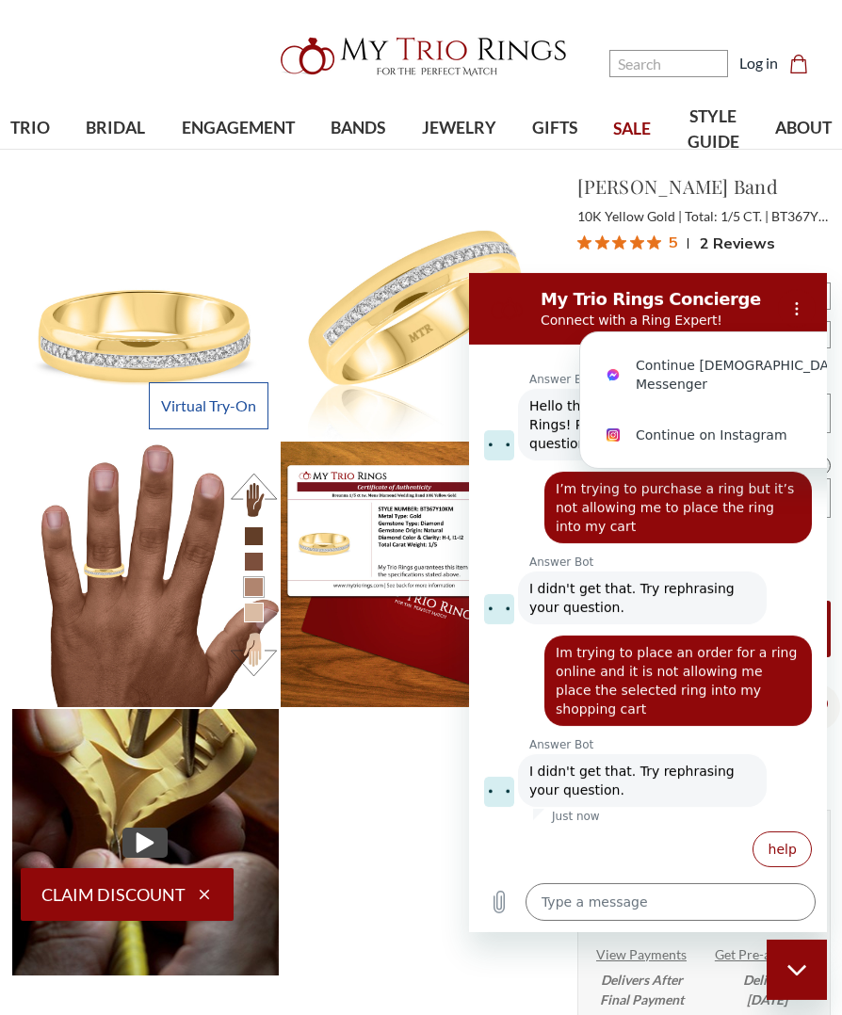
click at [799, 980] on div "Close messaging window" at bounding box center [796, 968] width 56 height 56
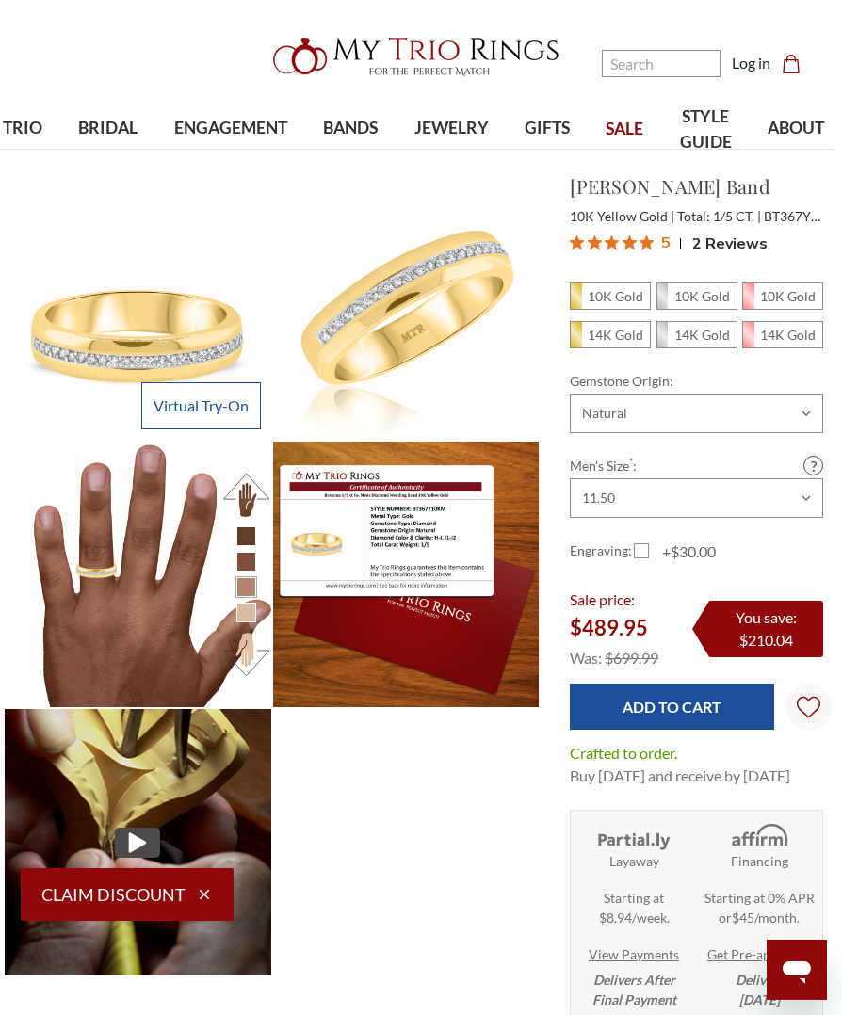
scroll to position [24, 19]
click at [775, 493] on select "Choose Size 6.00 6.25 6.50 6.75 7.00 7.25 7.50 7.75 8.00 8.25 8.50 8.75 9.00 9.…" at bounding box center [695, 498] width 253 height 40
click at [684, 709] on input "Add to Cart" at bounding box center [670, 706] width 203 height 46
click at [603, 345] on span "14K Gold" at bounding box center [609, 334] width 79 height 25
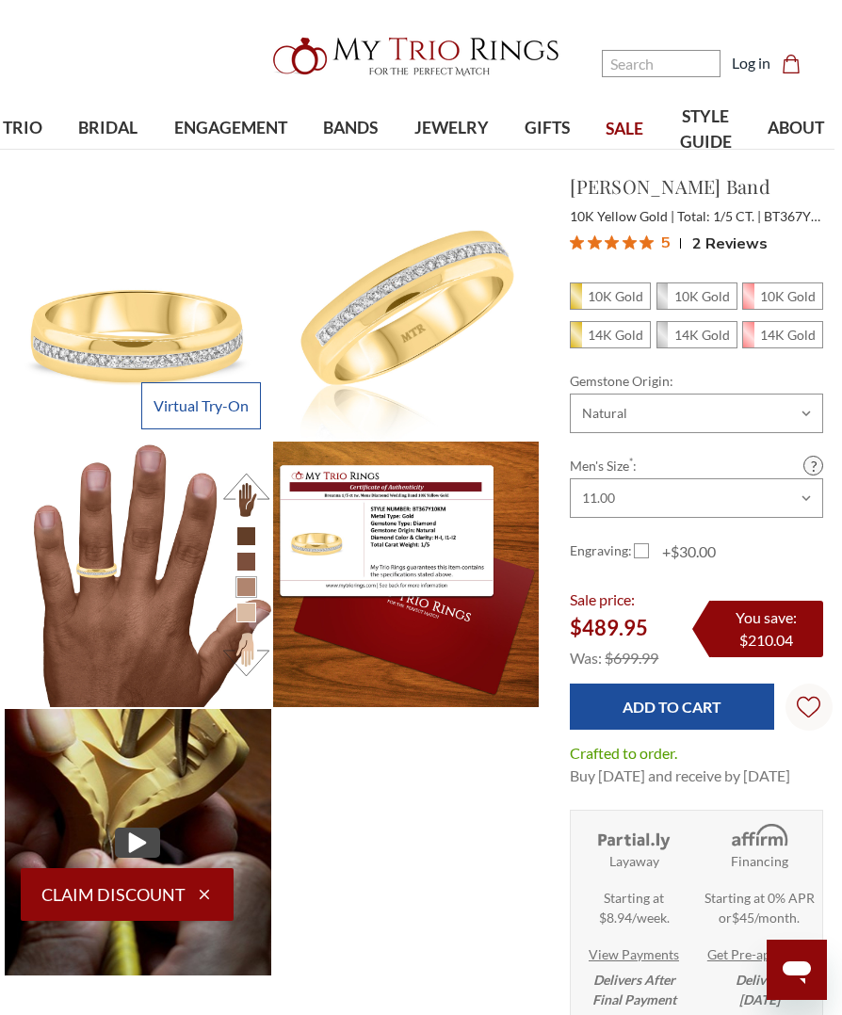
click at [578, 341] on input "14K Gold" at bounding box center [577, 340] width 1 height 1
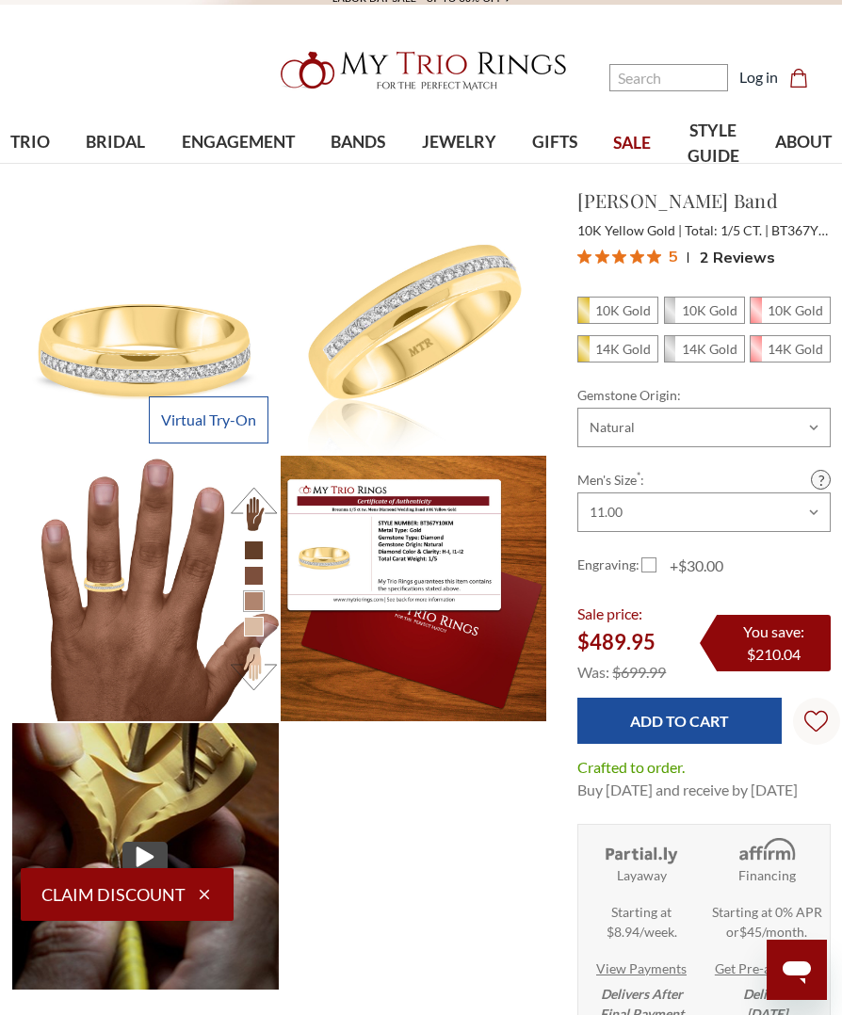
click at [710, 353] on em "14K Gold" at bounding box center [710, 349] width 56 height 16
click at [672, 354] on input "14K Gold" at bounding box center [671, 354] width 1 height 1
radio input "true"
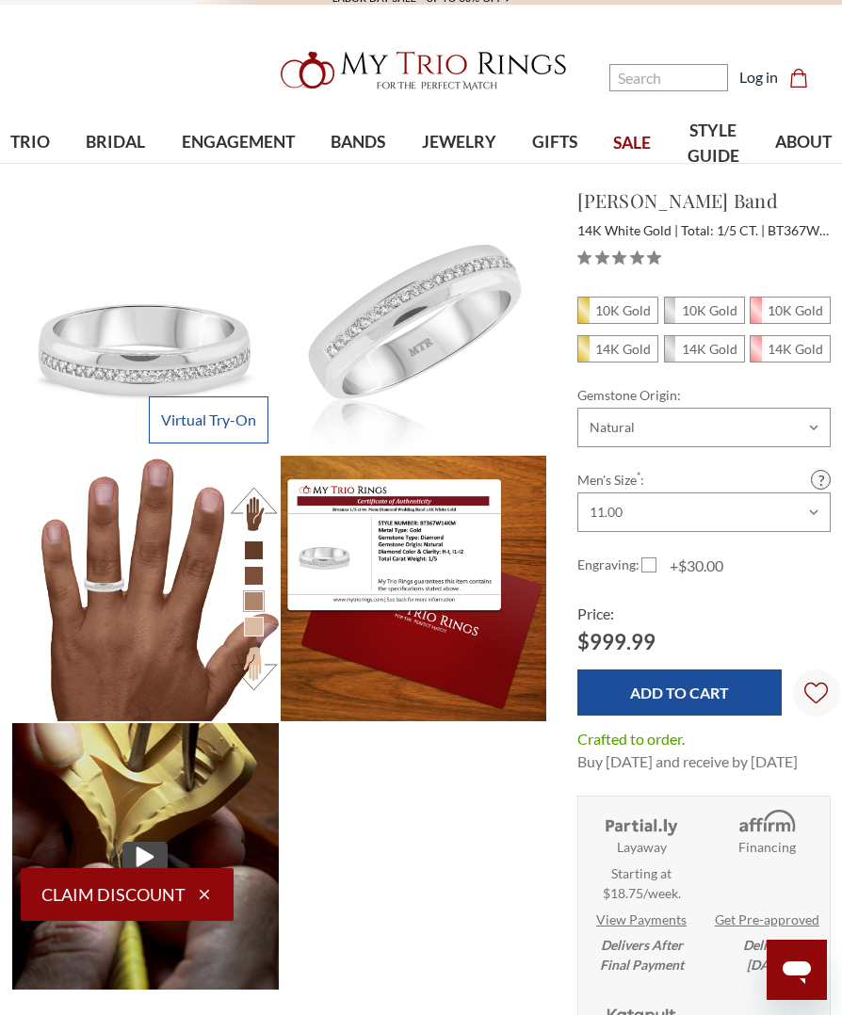
scroll to position [560, 819]
click at [709, 699] on input "Add to Cart" at bounding box center [678, 692] width 203 height 46
click at [616, 322] on span "10K Gold" at bounding box center [617, 309] width 79 height 25
click at [585, 316] on input "10K Gold" at bounding box center [585, 315] width 1 height 1
radio input "true"
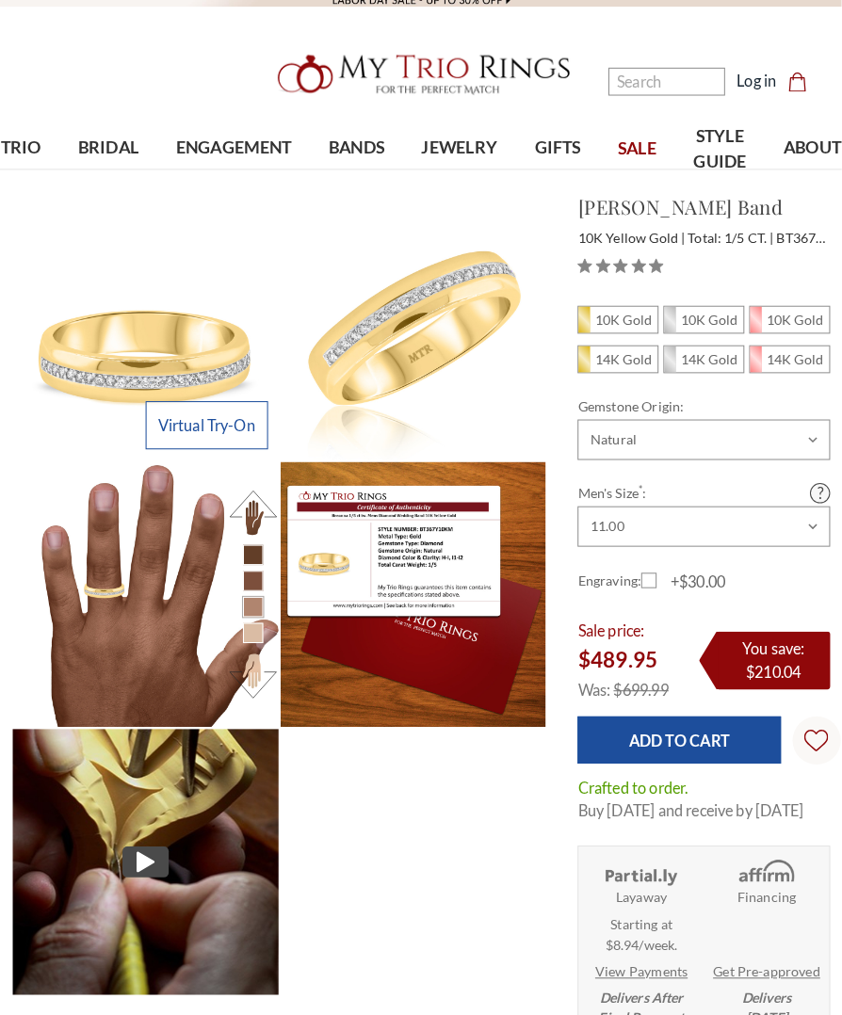
scroll to position [9, 0]
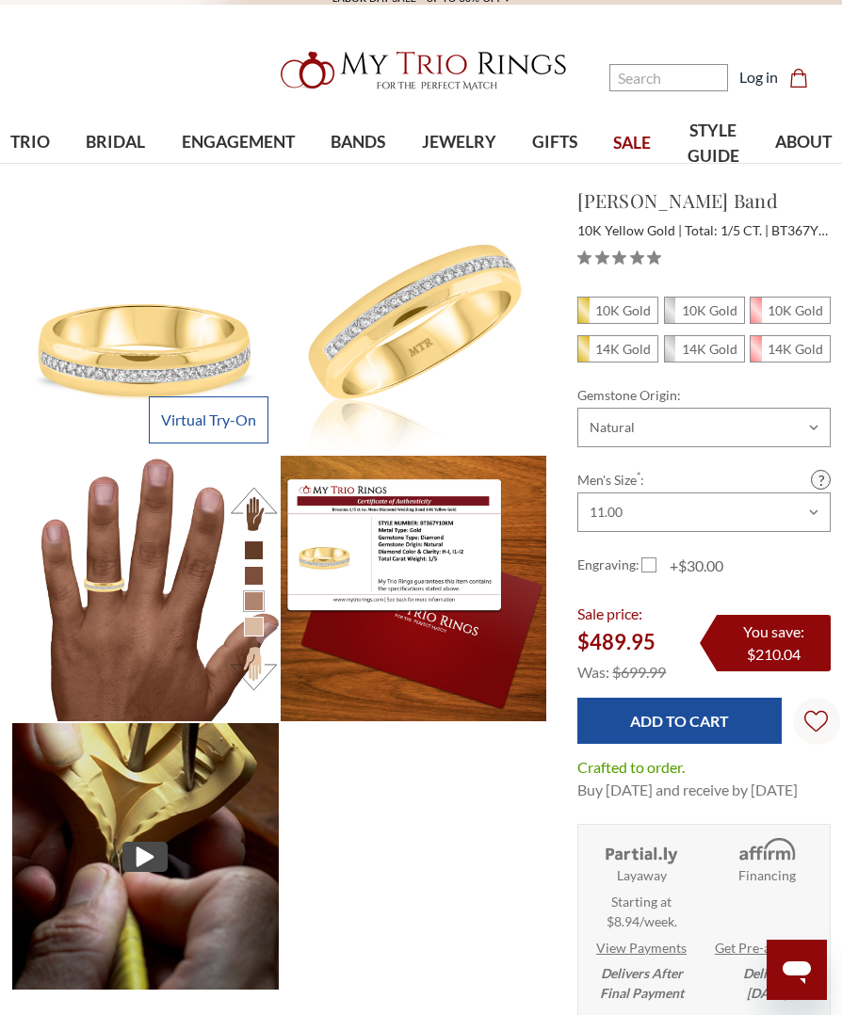
click at [689, 738] on input "Add to Cart" at bounding box center [678, 721] width 203 height 46
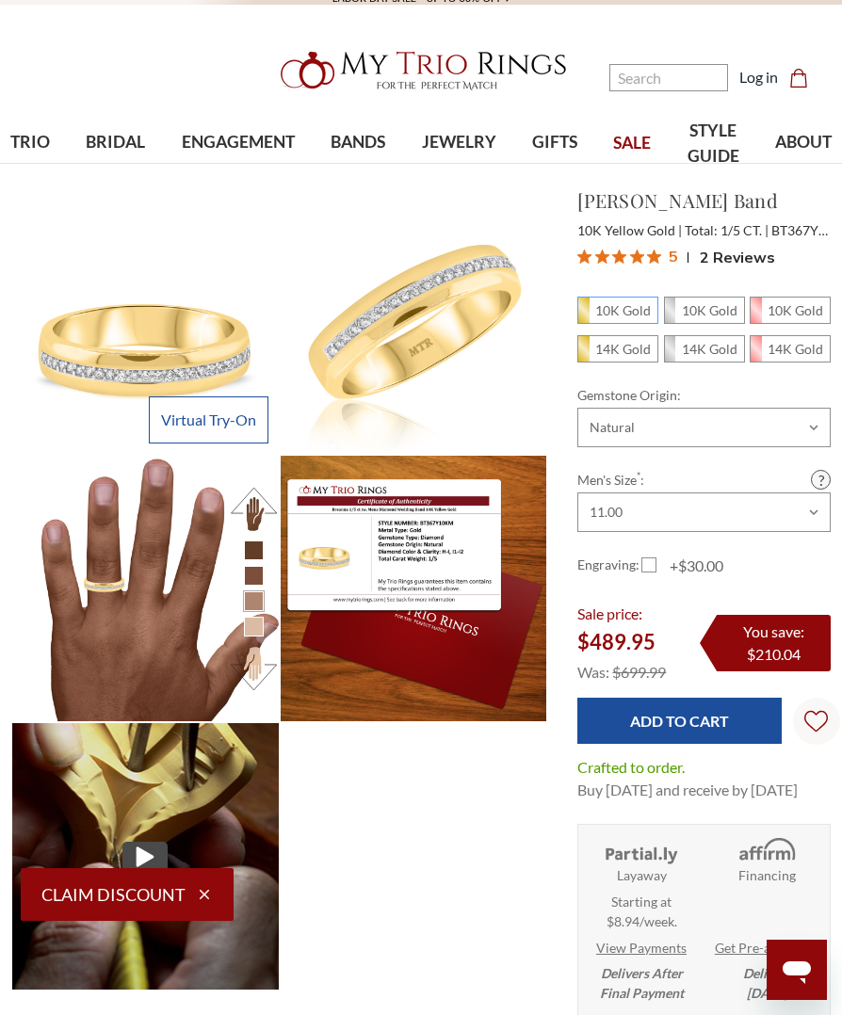
scroll to position [560, 819]
